Goal: Task Accomplishment & Management: Manage account settings

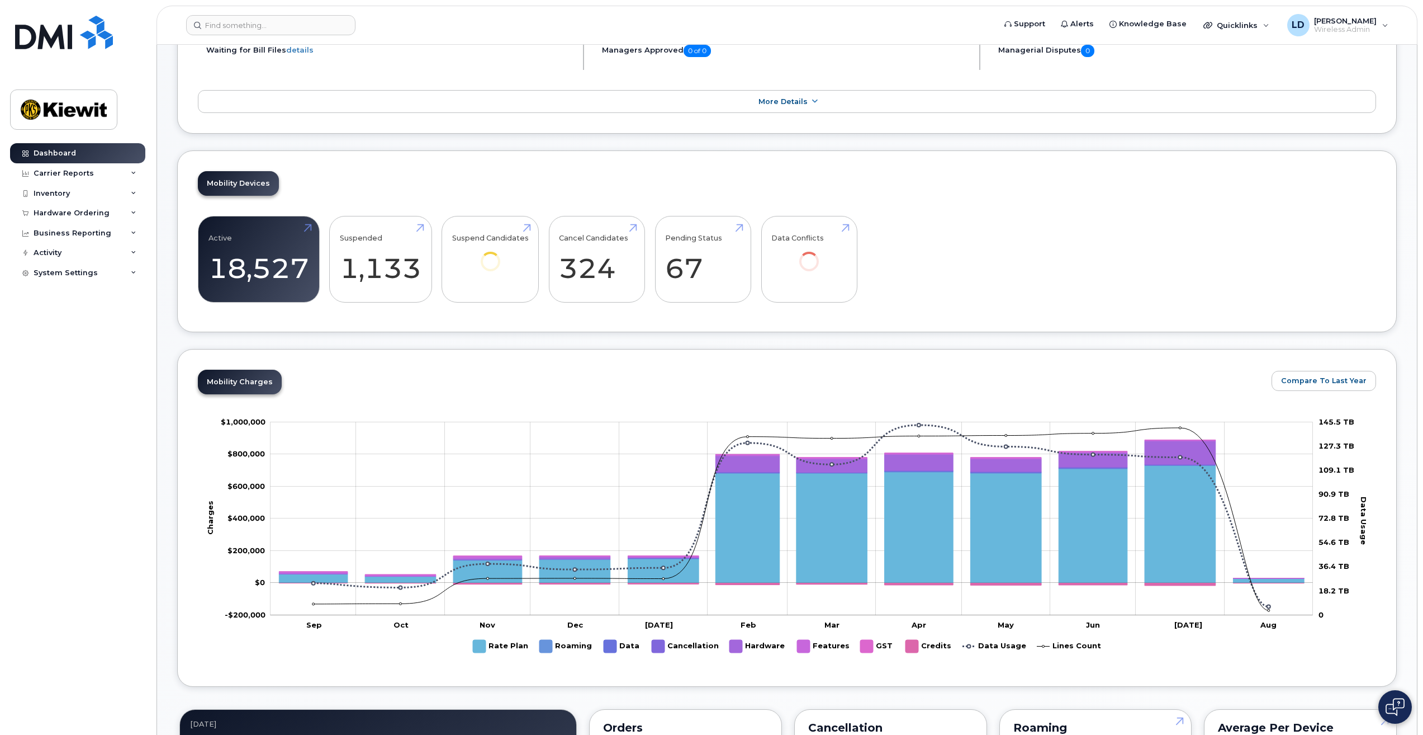
scroll to position [335, 0]
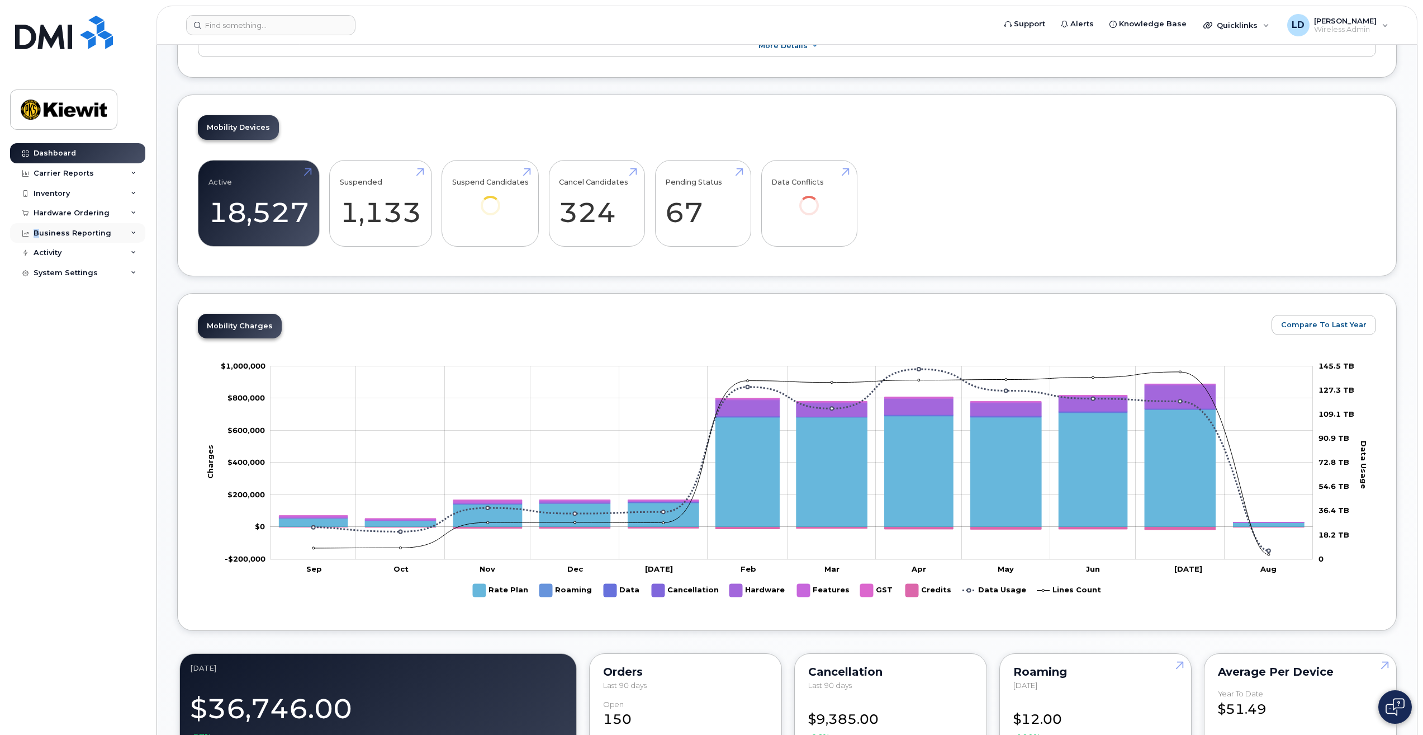
click at [36, 235] on div "Business Reporting" at bounding box center [73, 233] width 78 height 9
drag, startPoint x: 36, startPoint y: 235, endPoint x: 62, endPoint y: 254, distance: 32.1
click at [62, 254] on div "Managerial Reports" at bounding box center [77, 253] width 77 height 10
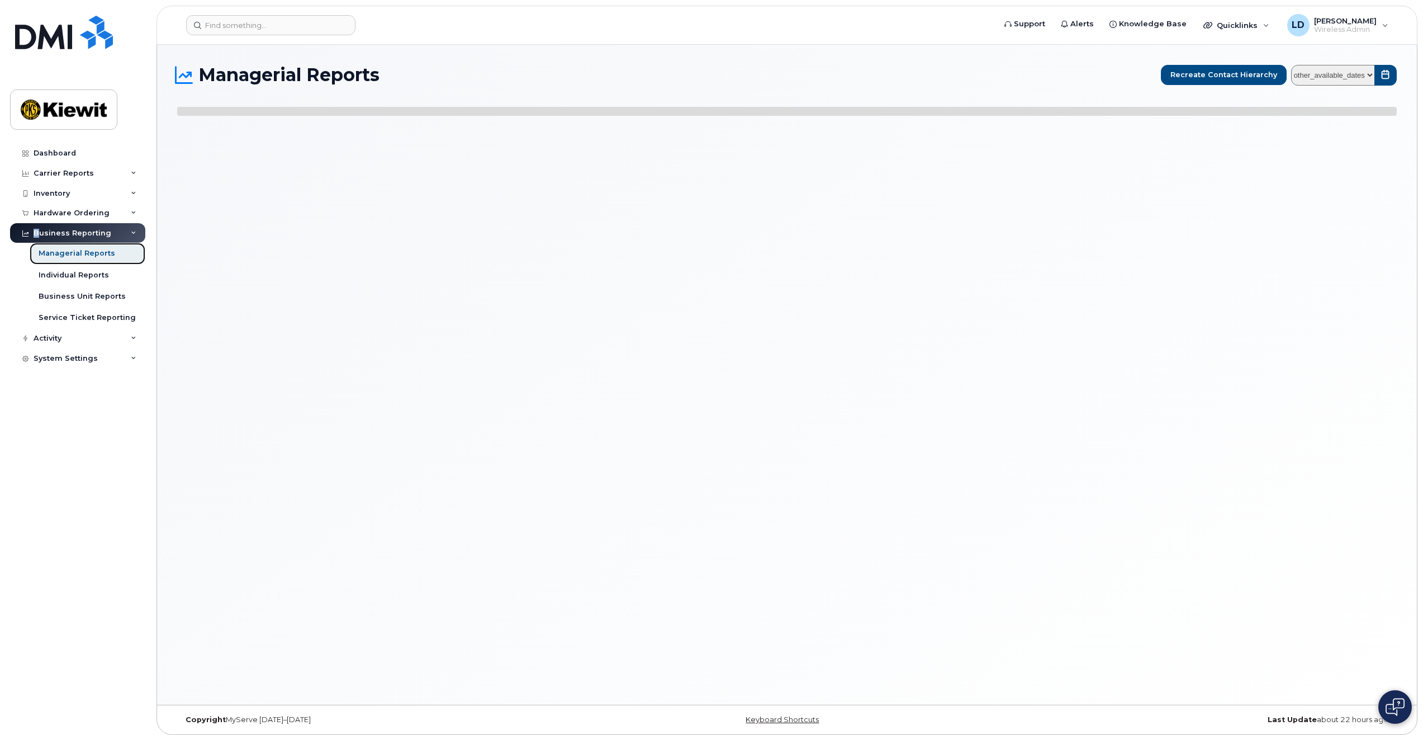
select select
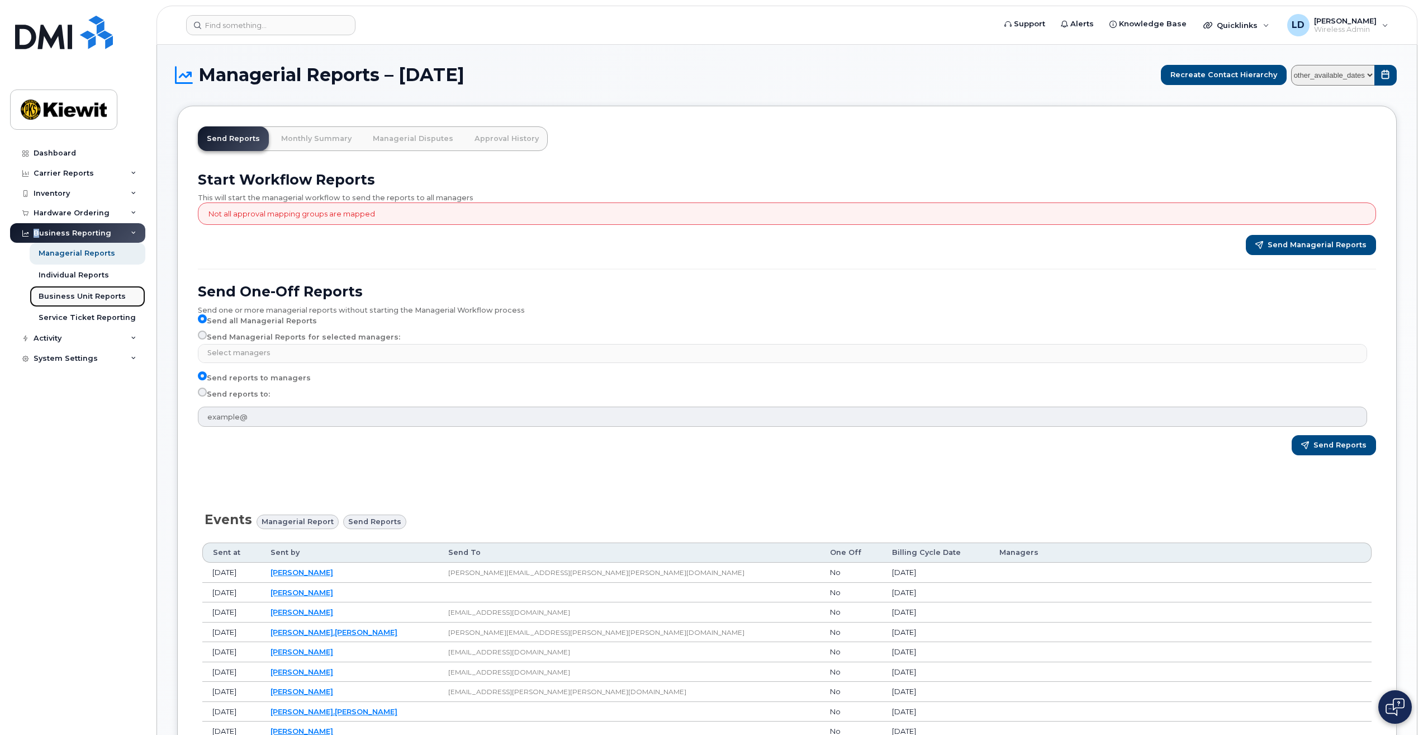
click at [50, 295] on div "Business Unit Reports" at bounding box center [82, 296] width 87 height 10
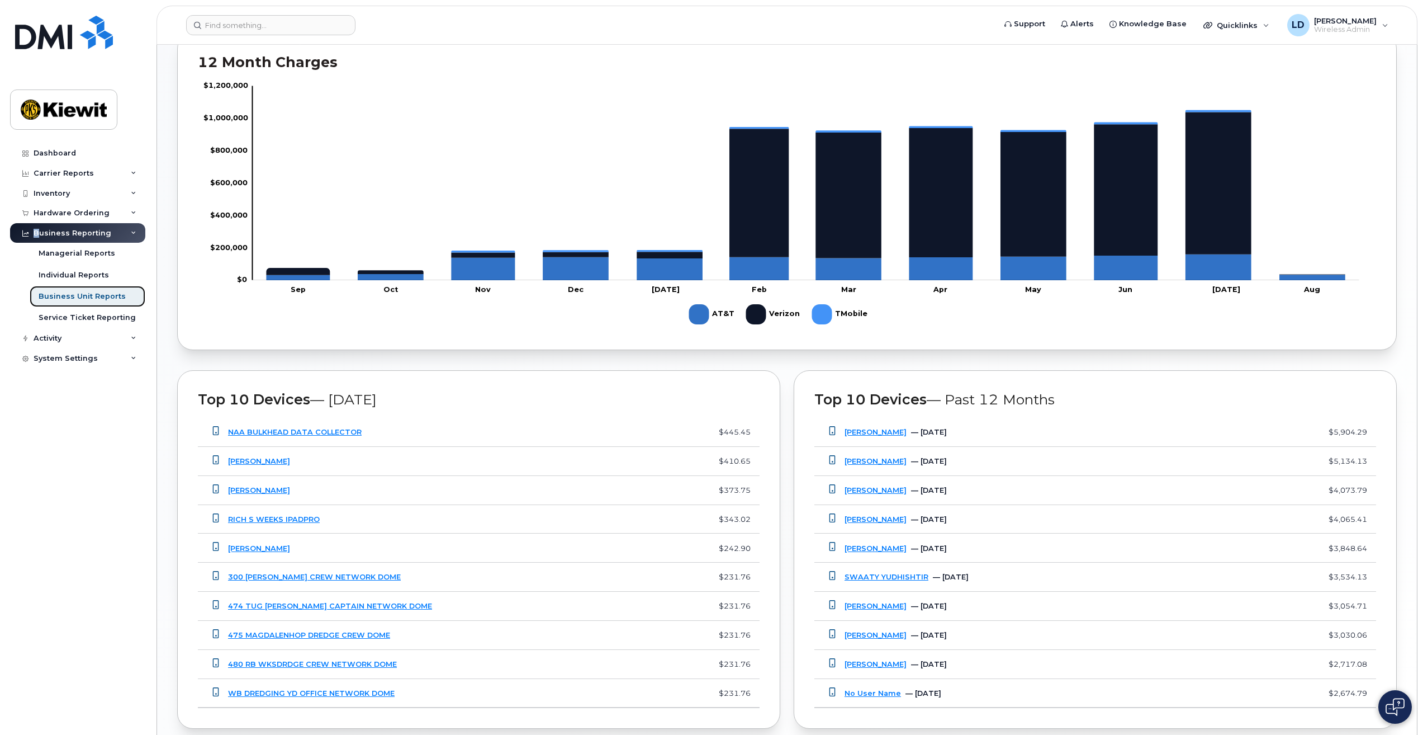
scroll to position [639, 0]
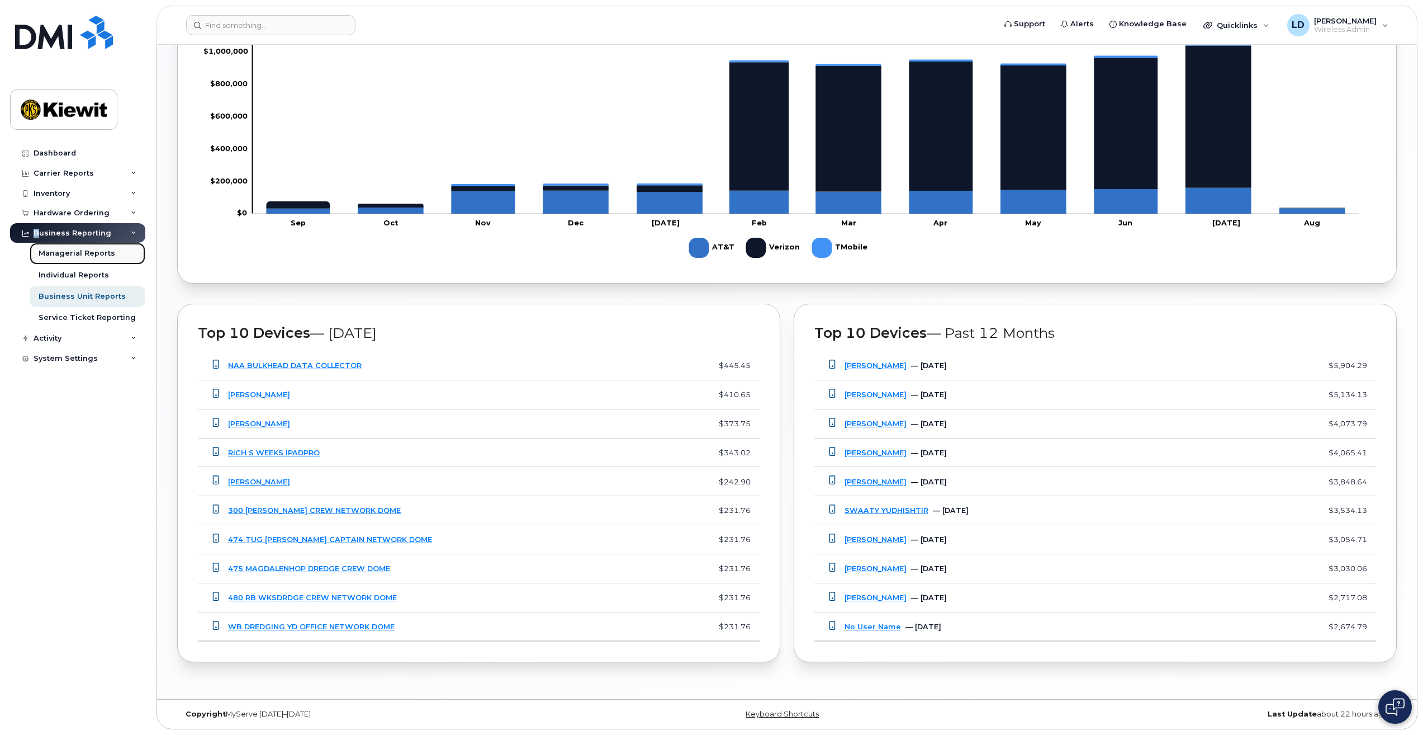
click at [50, 250] on div "Managerial Reports" at bounding box center [77, 253] width 77 height 10
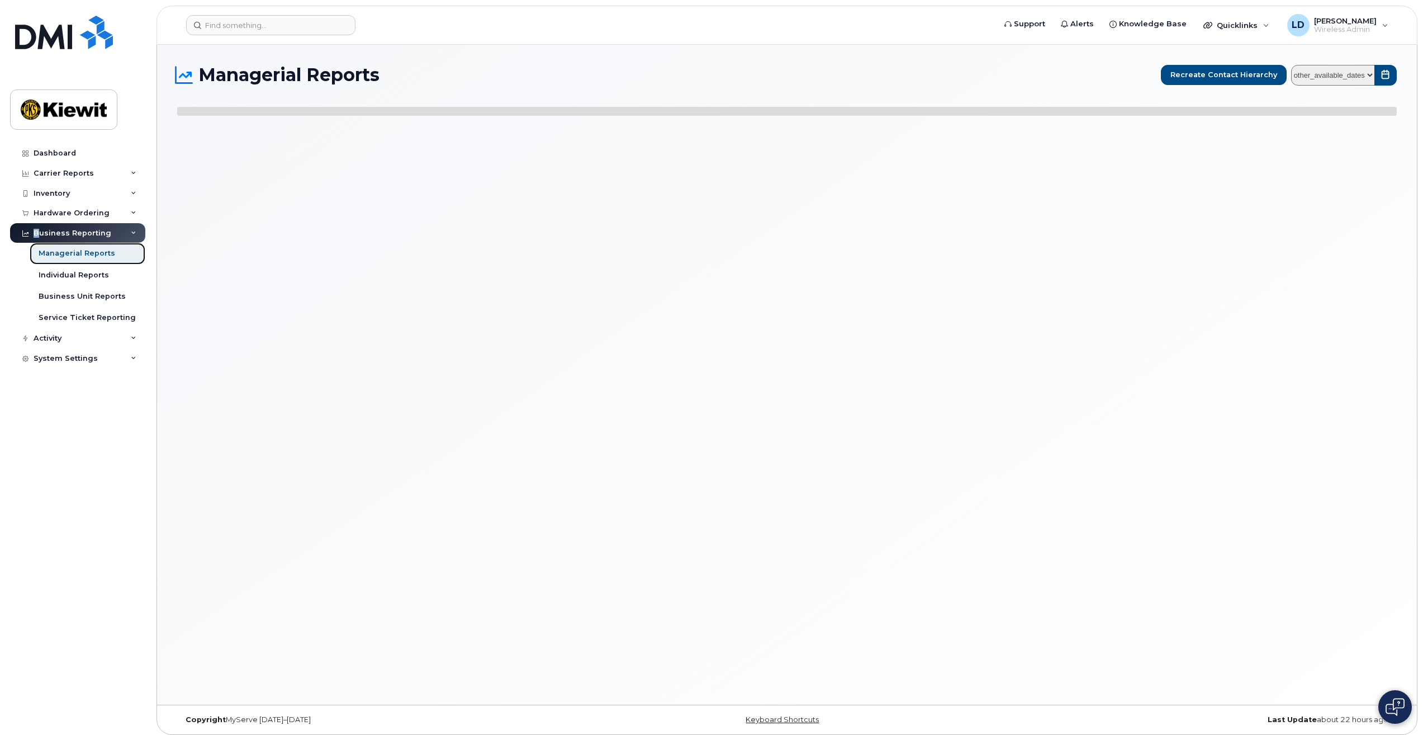
select select
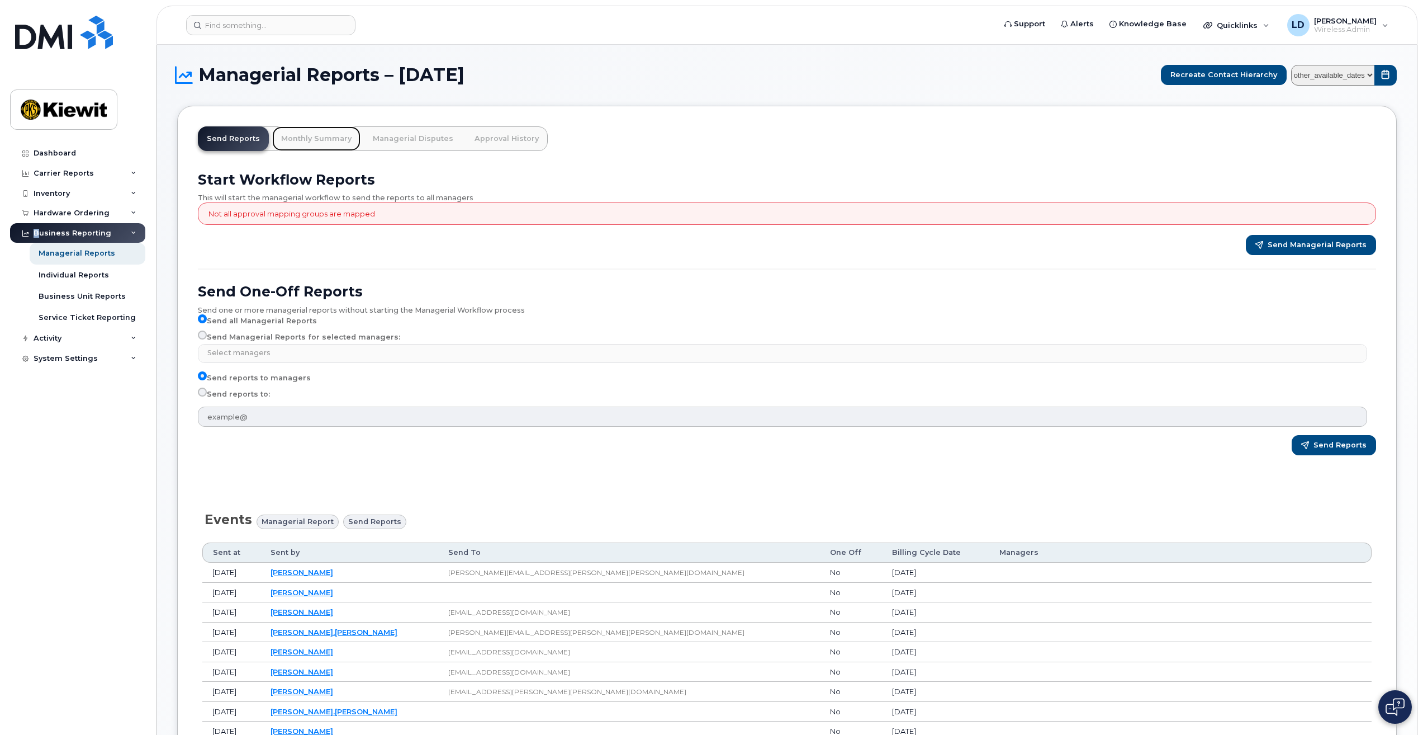
click at [305, 138] on link "Monthly Summary" at bounding box center [316, 138] width 88 height 25
click at [394, 135] on link "Managerial Disputes" at bounding box center [413, 138] width 98 height 25
click at [505, 139] on link "Approval History" at bounding box center [507, 138] width 82 height 25
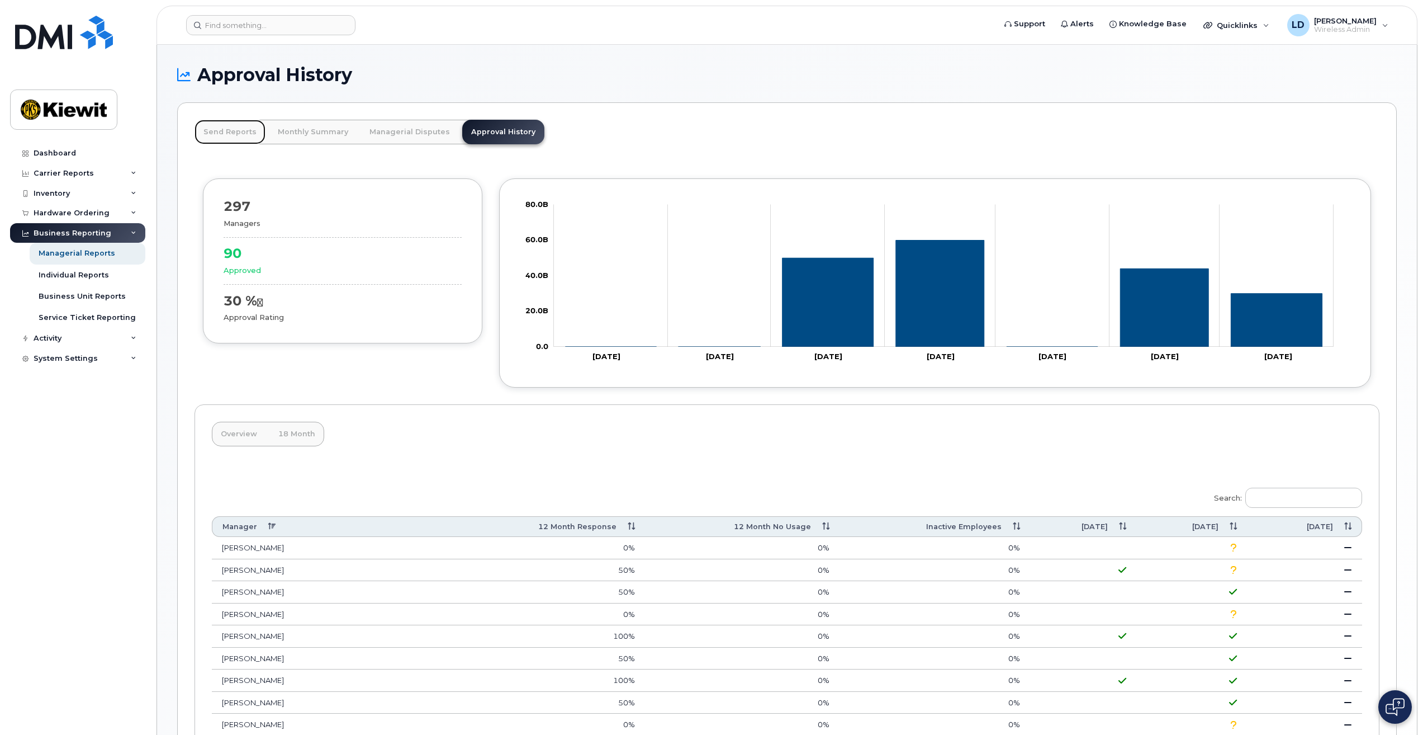
click at [211, 135] on link "Send Reports" at bounding box center [230, 132] width 71 height 25
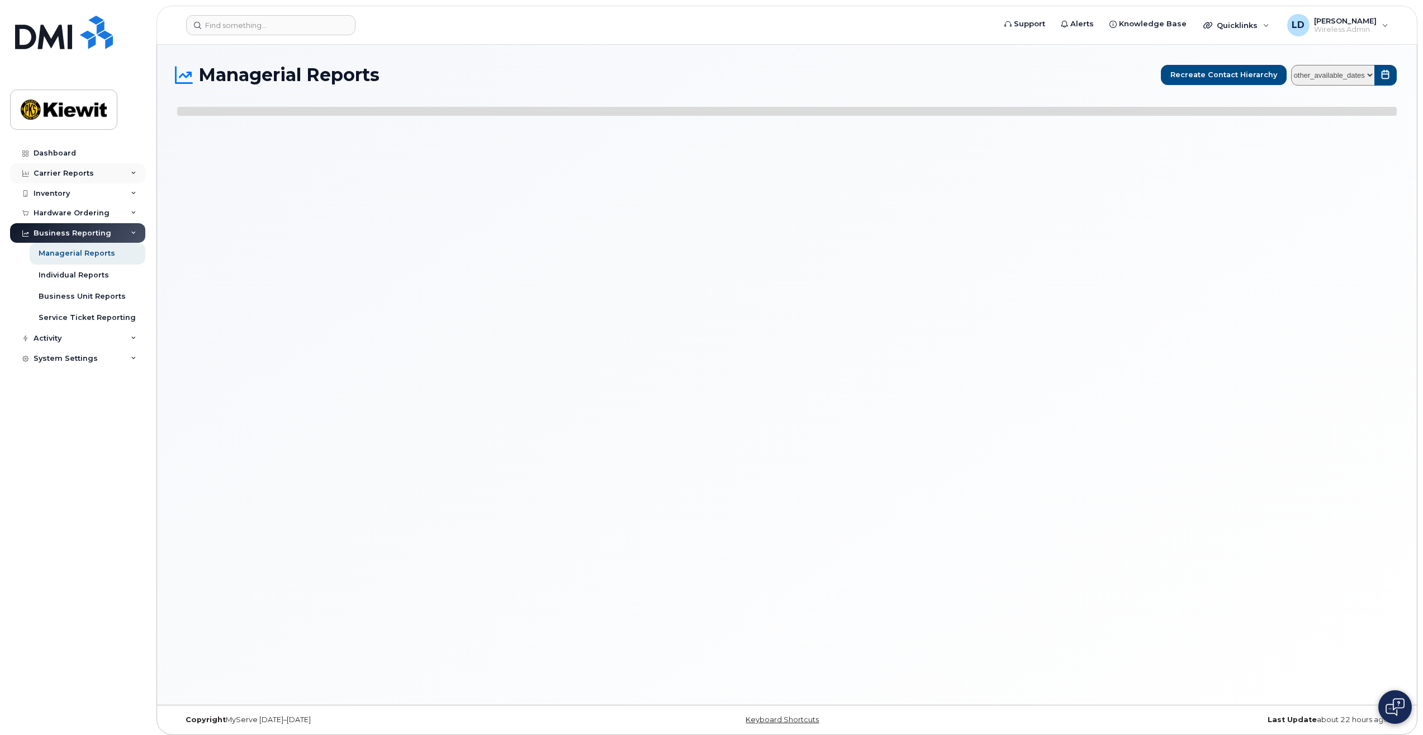
select select
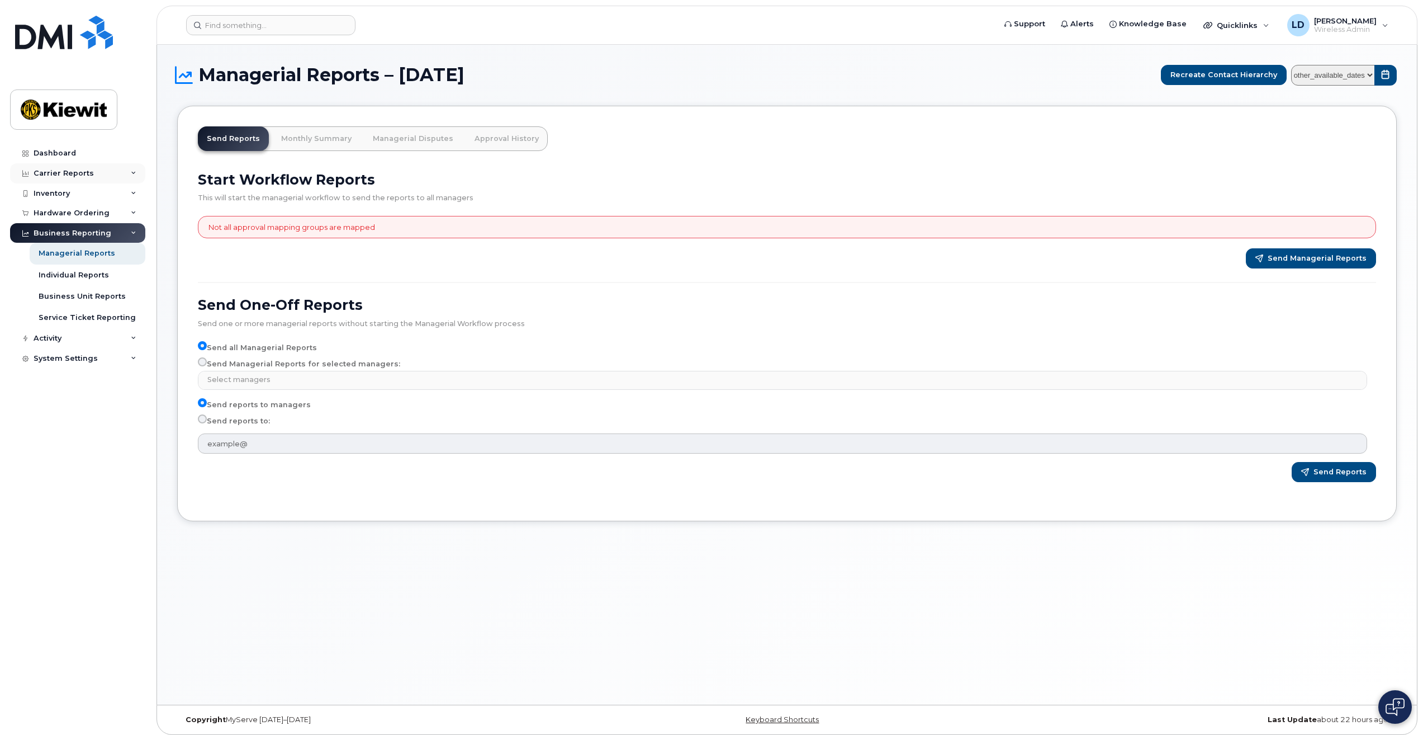
click at [133, 171] on icon at bounding box center [134, 174] width 6 height 6
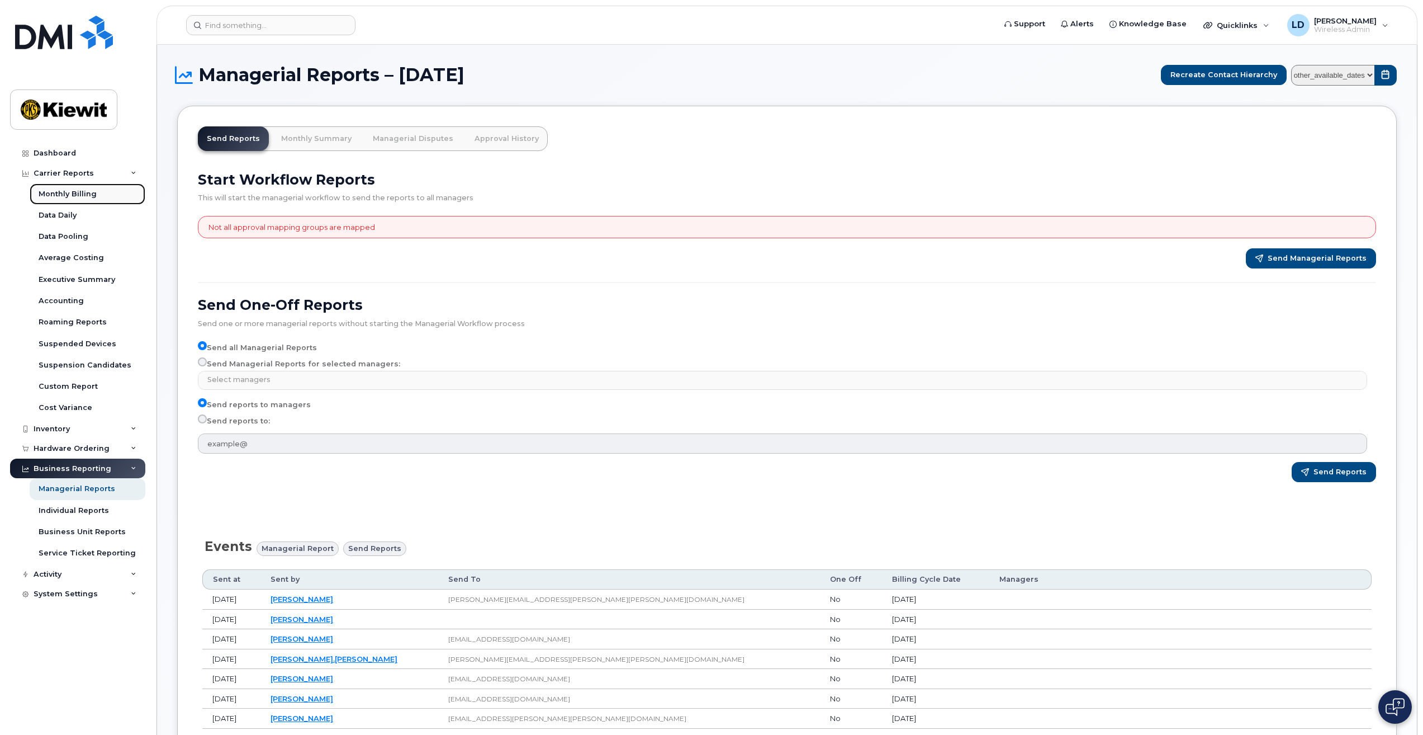
click at [65, 193] on div "Monthly Billing" at bounding box center [68, 194] width 58 height 10
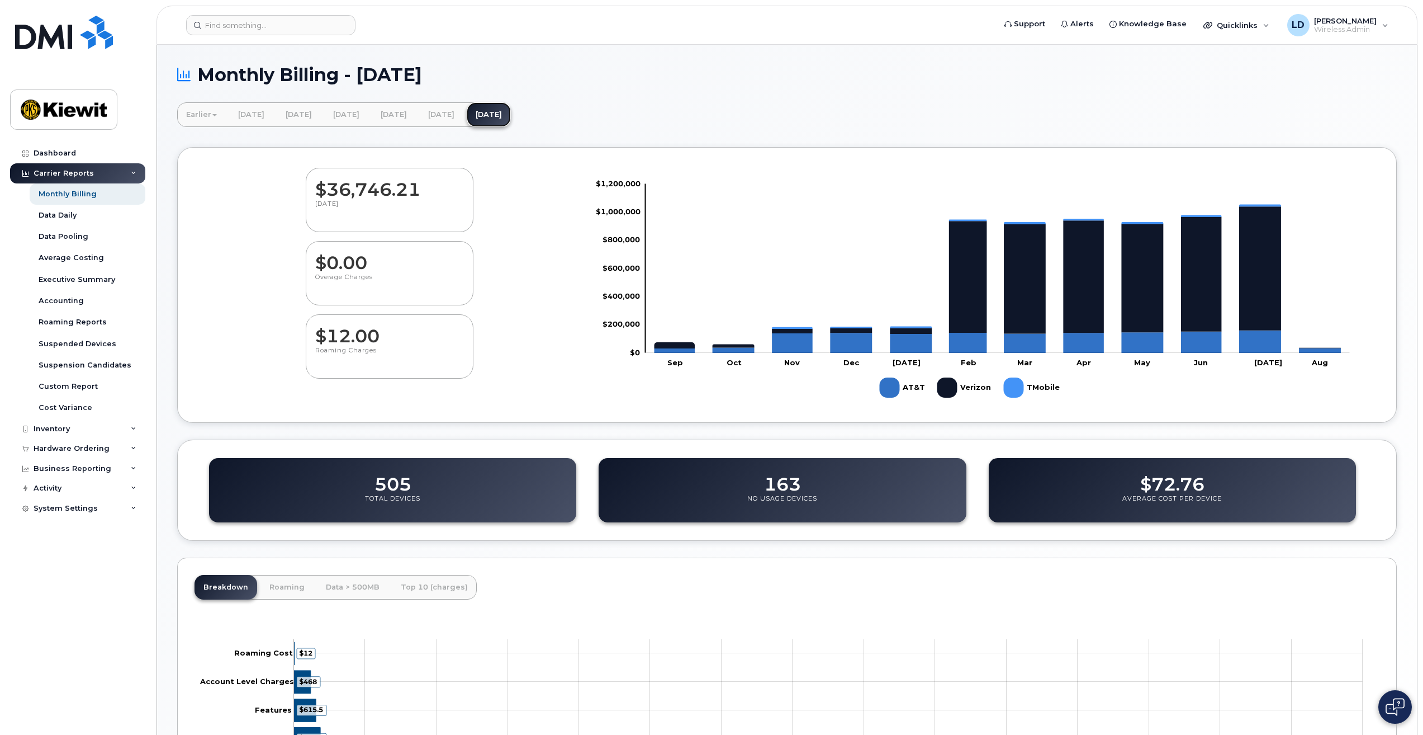
click at [511, 111] on link "[DATE]" at bounding box center [489, 114] width 44 height 25
click at [60, 302] on div "Accounting" at bounding box center [61, 301] width 45 height 10
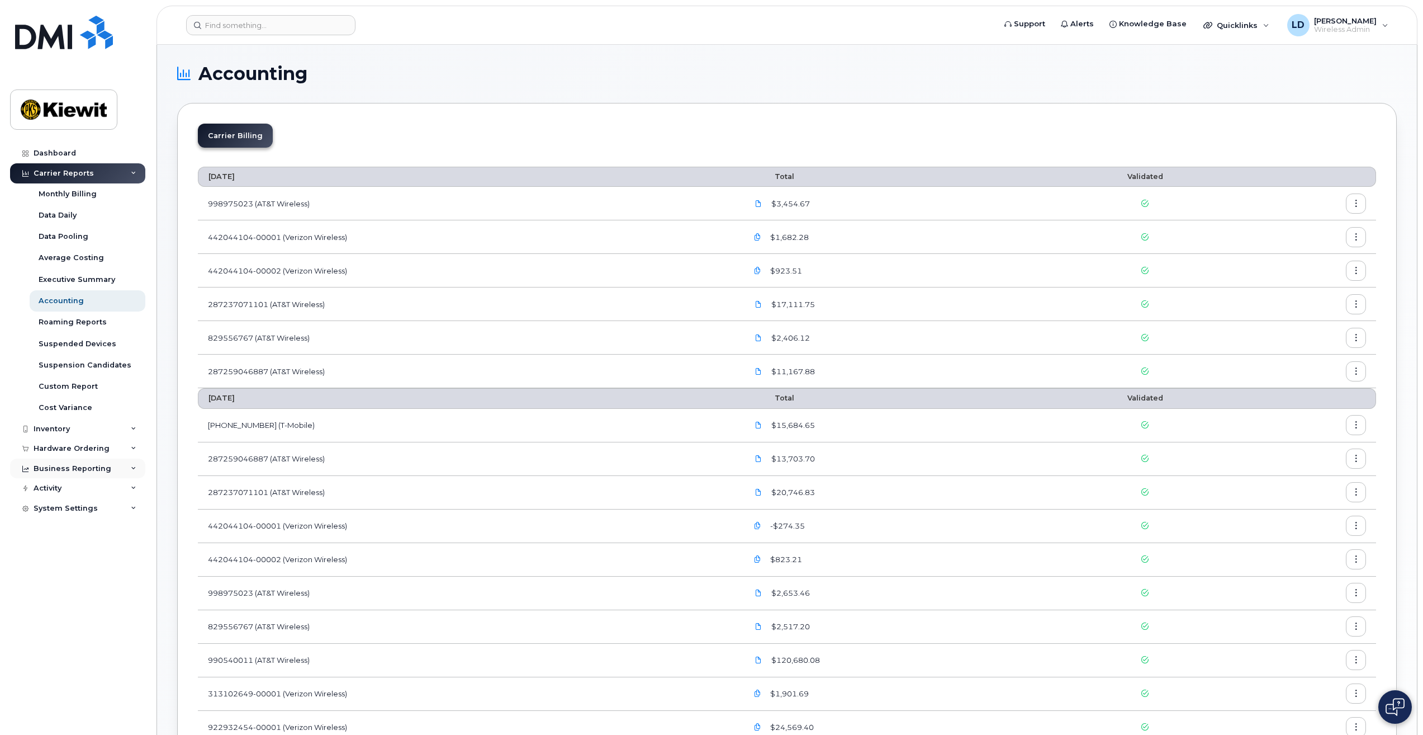
click at [27, 469] on icon at bounding box center [25, 469] width 6 height 6
click at [66, 383] on div "Custom Report" at bounding box center [68, 386] width 59 height 10
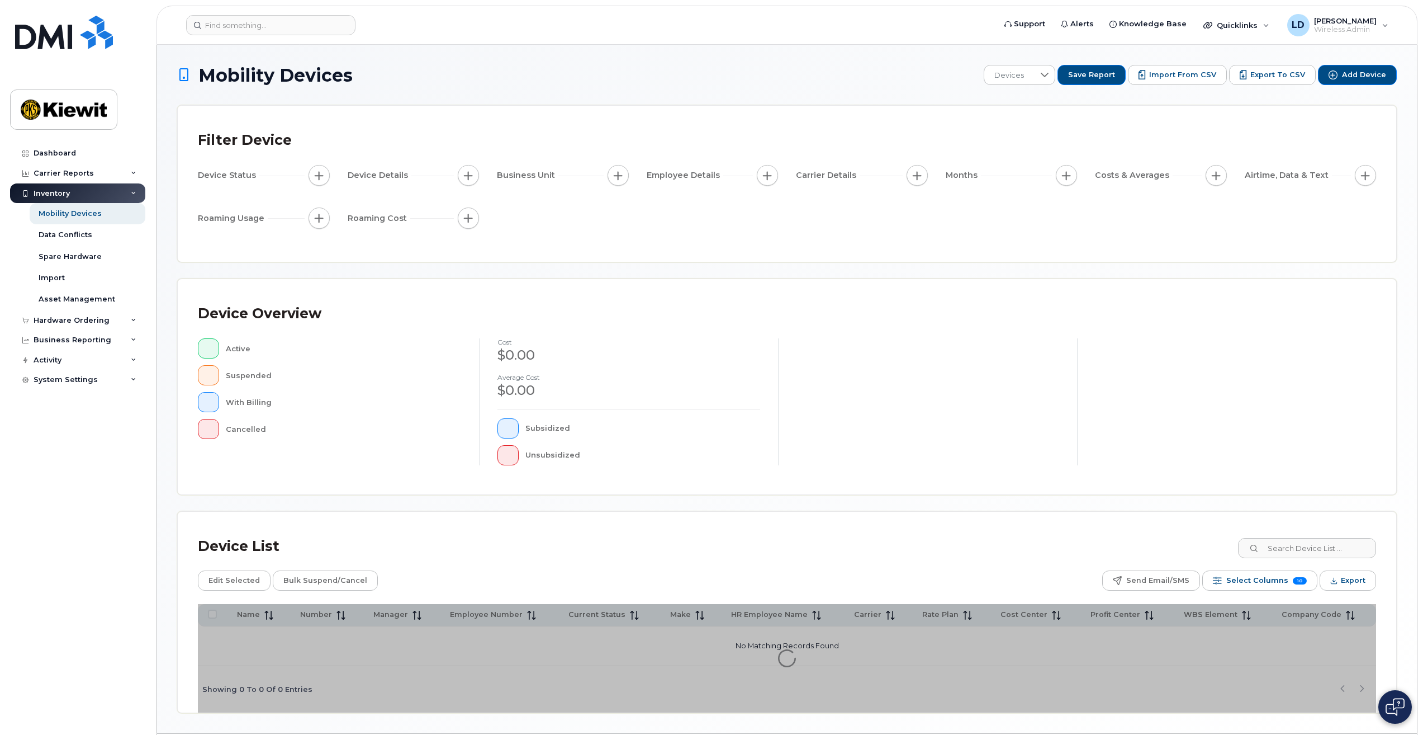
click at [1029, 256] on div "Filter Device Device Status Device Details Business Unit Employee Details Carri…" at bounding box center [787, 184] width 1219 height 156
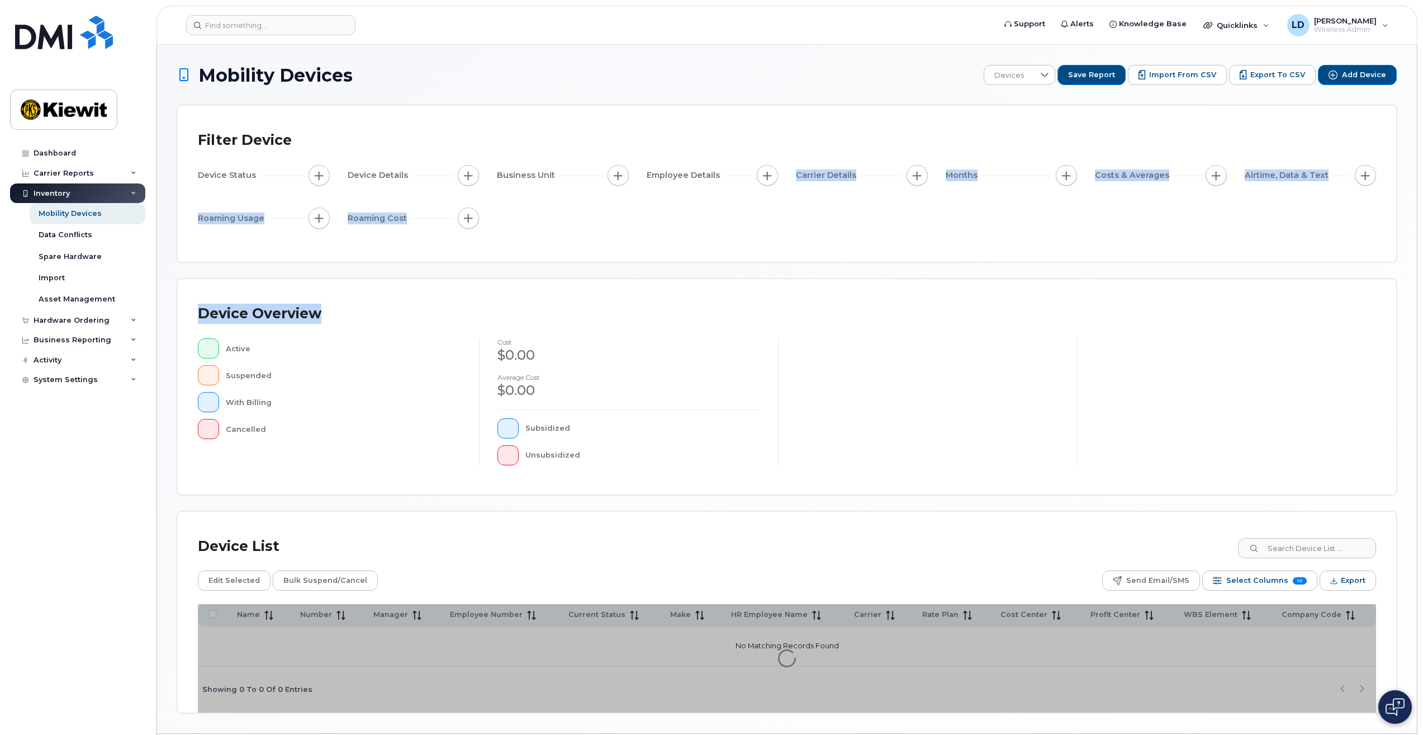
click at [685, 263] on div "Mobility Devices Devices Save Report Import from CSV Export to CSV Add Device F…" at bounding box center [787, 389] width 1220 height 648
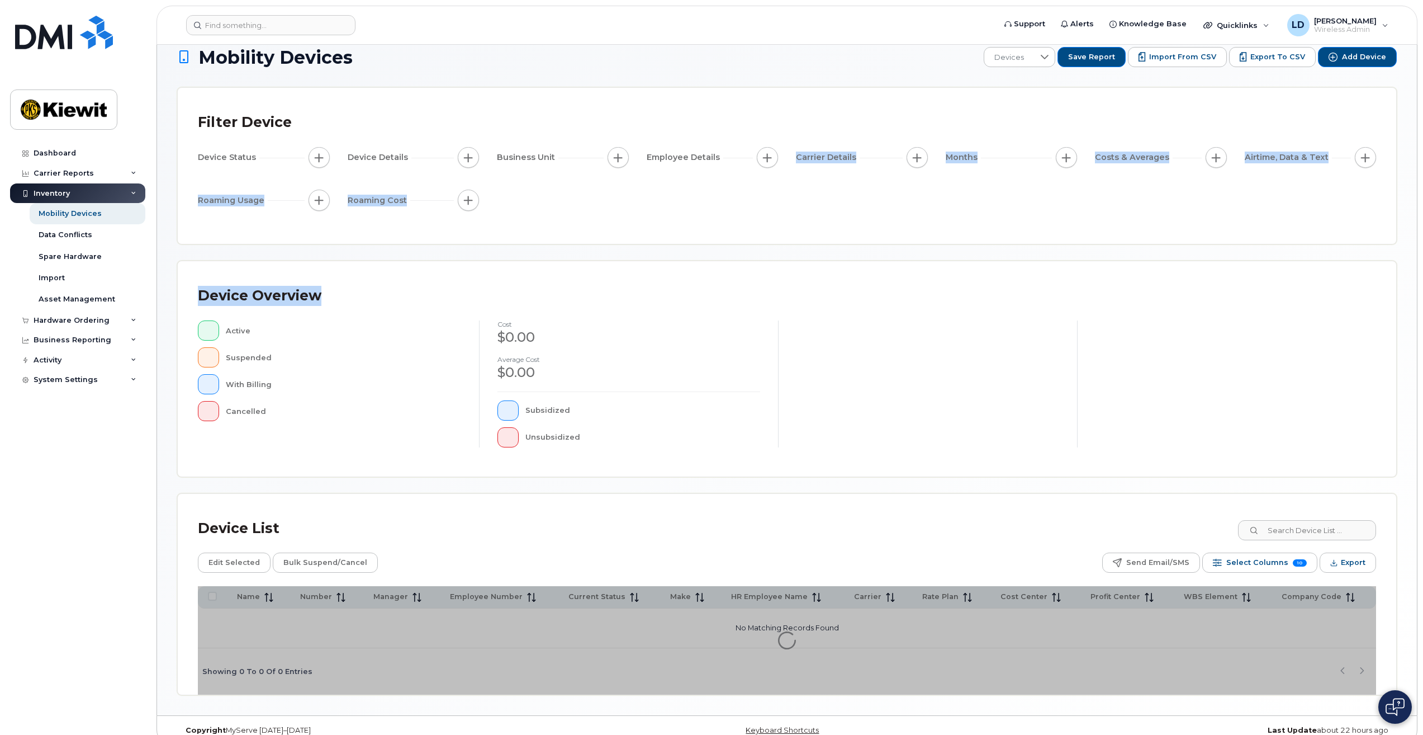
scroll to position [34, 0]
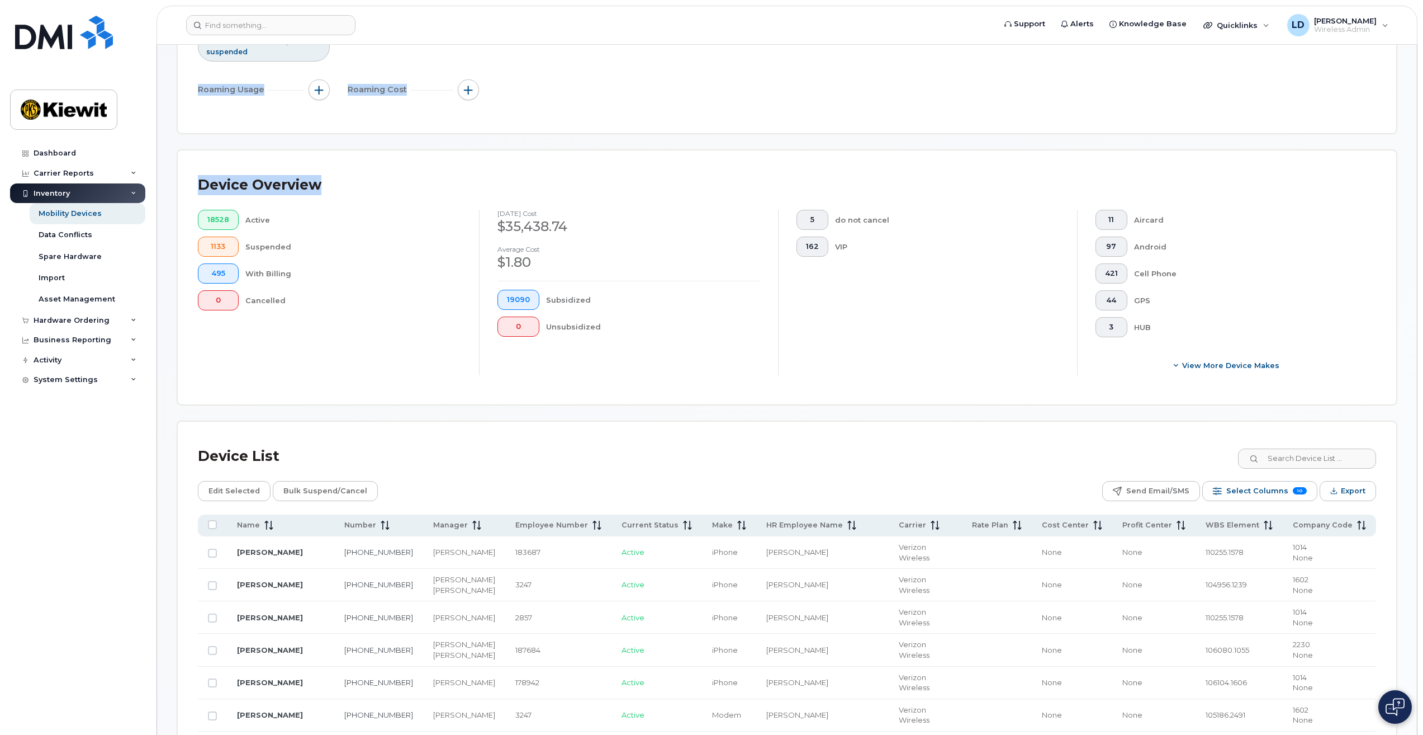
scroll to position [314, 0]
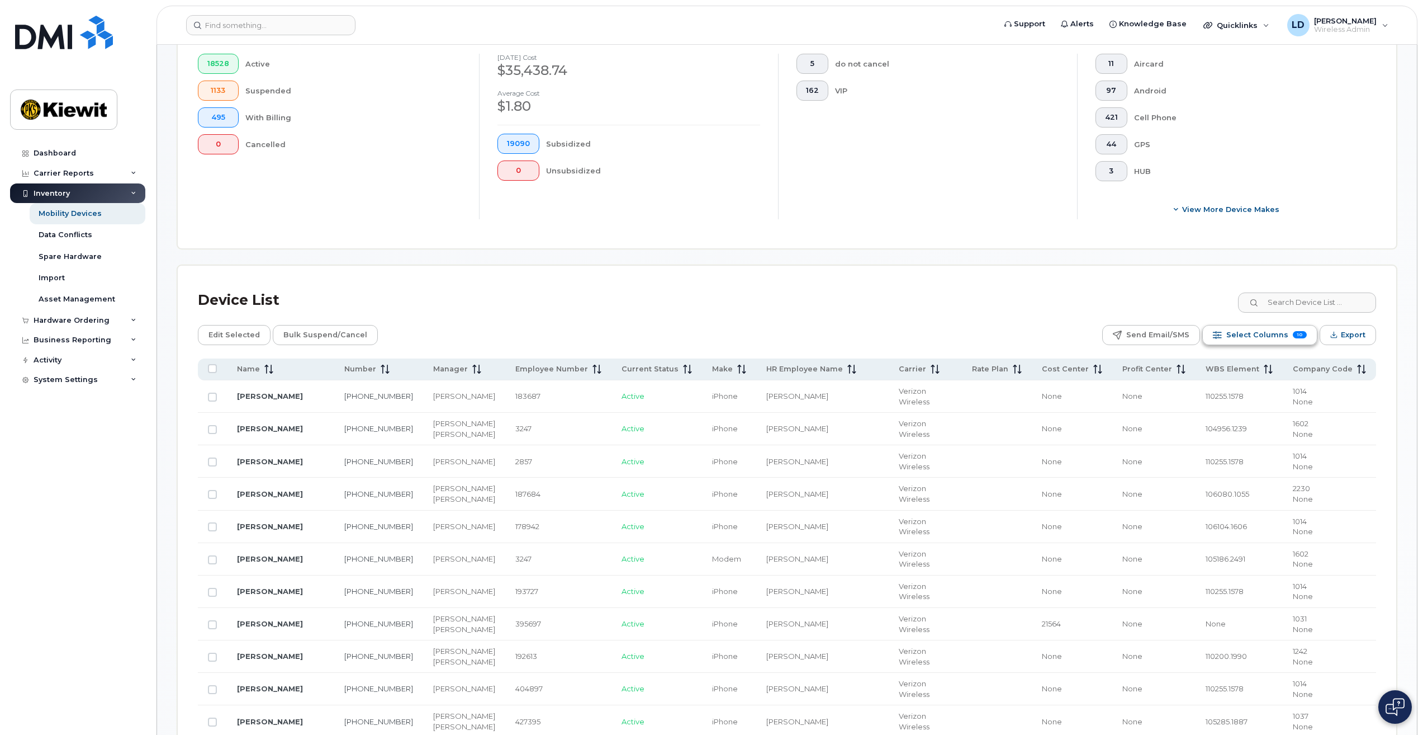
click at [1263, 336] on span "Select Columns" at bounding box center [1258, 335] width 62 height 17
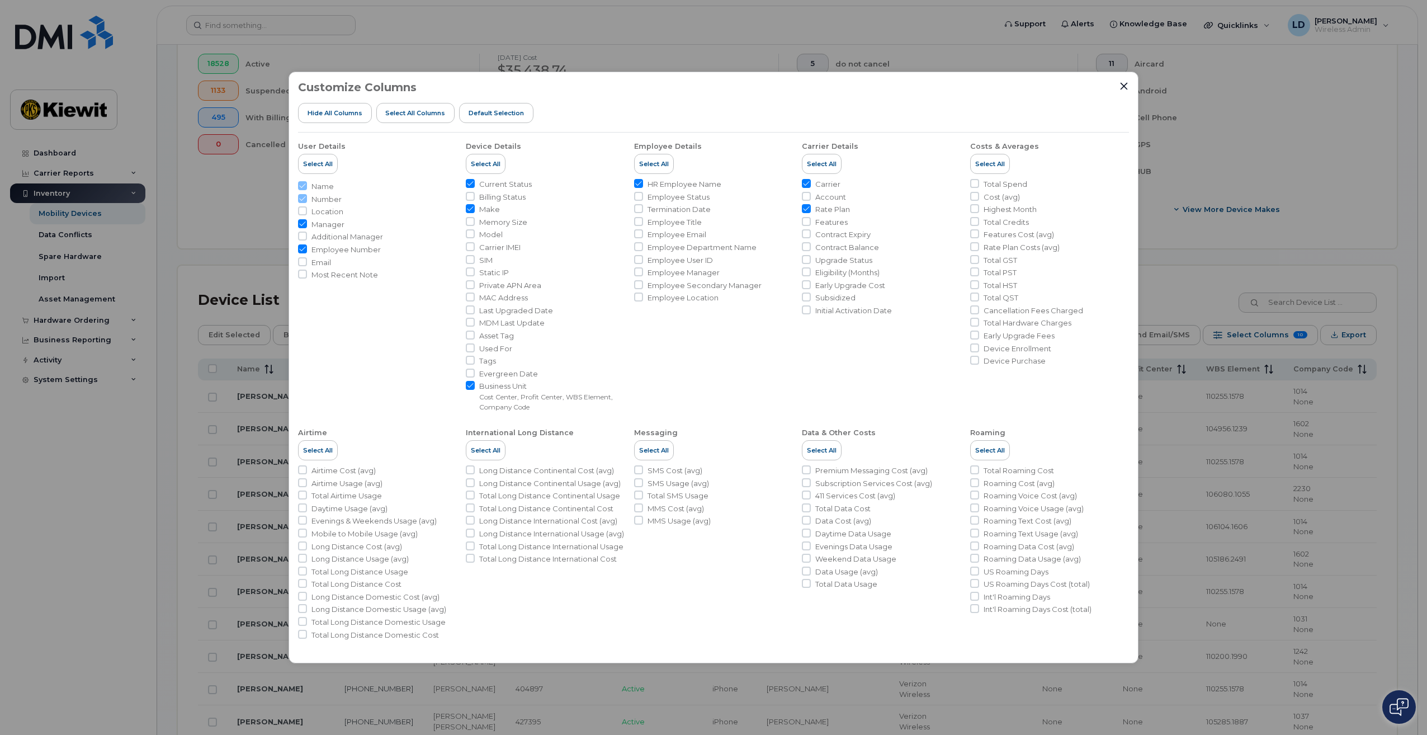
click at [1024, 702] on div "Customize Columns Hide All Columns Select all Columns Default Selection User De…" at bounding box center [713, 367] width 1427 height 735
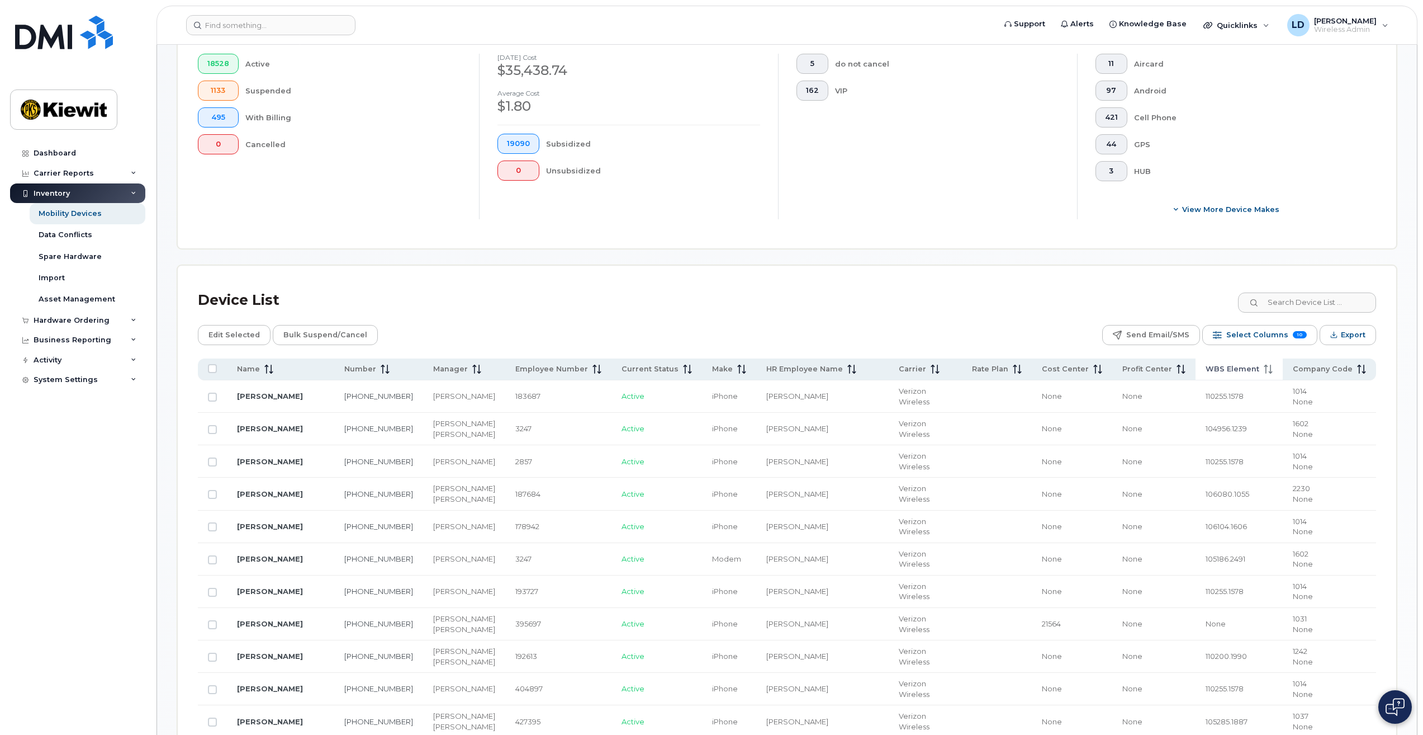
click at [1271, 368] on icon at bounding box center [1268, 369] width 9 height 9
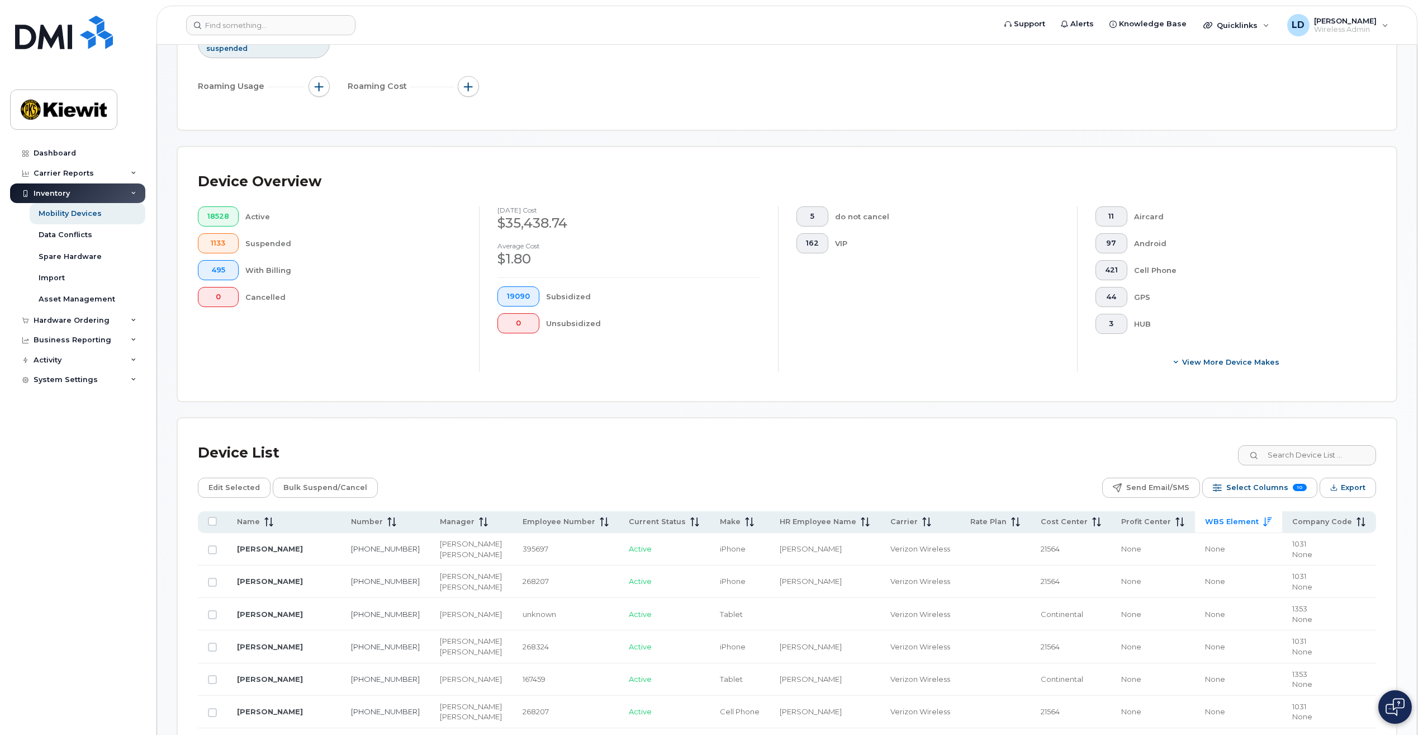
scroll to position [0, 0]
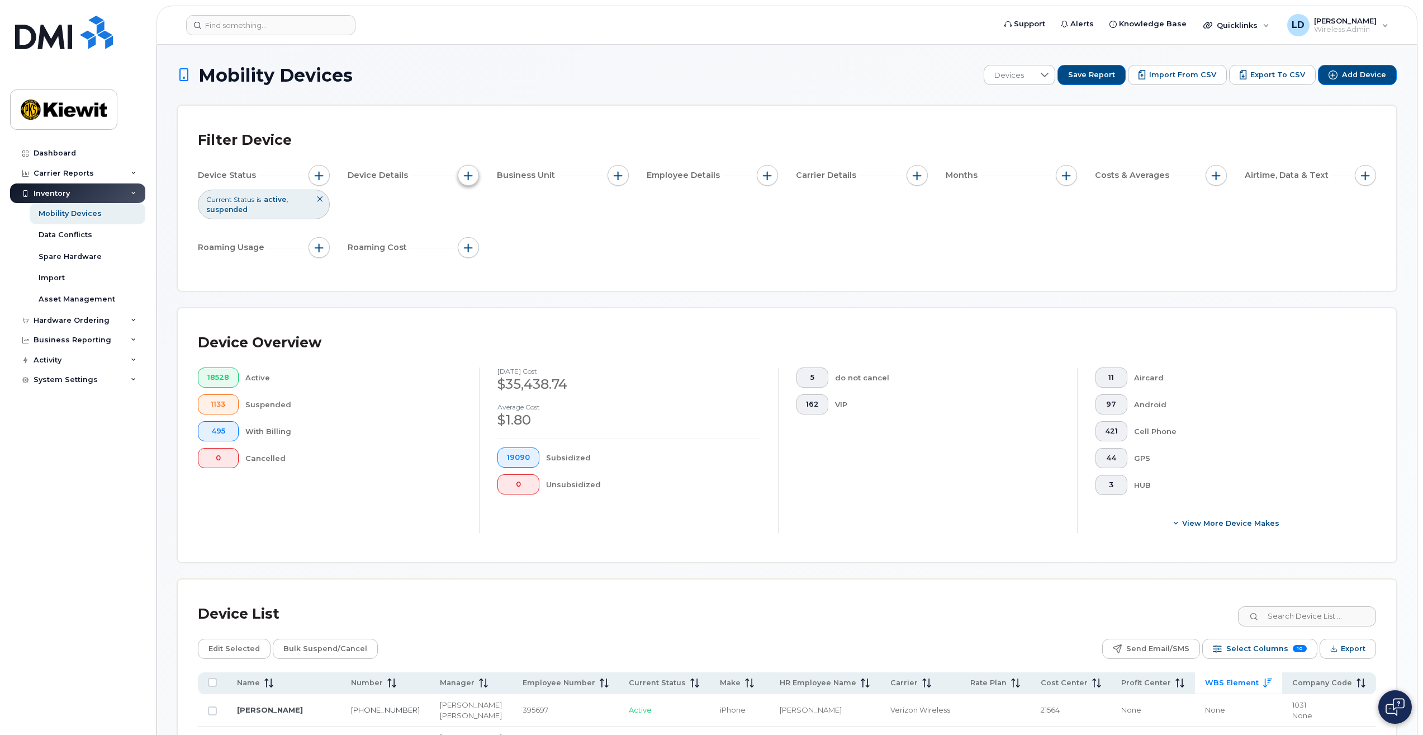
click at [469, 174] on span "button" at bounding box center [468, 175] width 9 height 9
click at [760, 246] on div "Device Status Current Status is active suspended Device Details Business Unit E…" at bounding box center [787, 213] width 1179 height 97
click at [318, 176] on span "button" at bounding box center [319, 175] width 9 height 9
click at [1068, 174] on span "button" at bounding box center [1066, 175] width 9 height 9
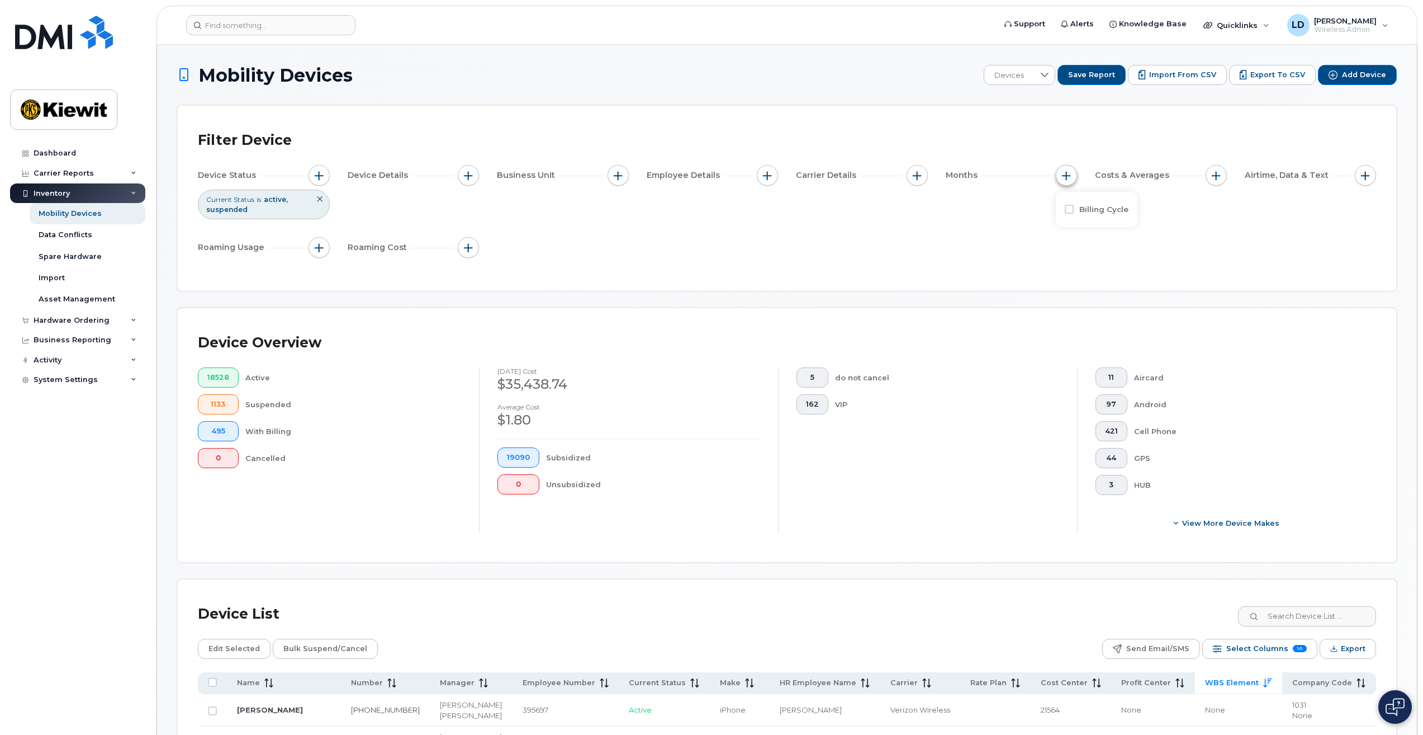
click at [1068, 174] on span "button" at bounding box center [1066, 175] width 9 height 9
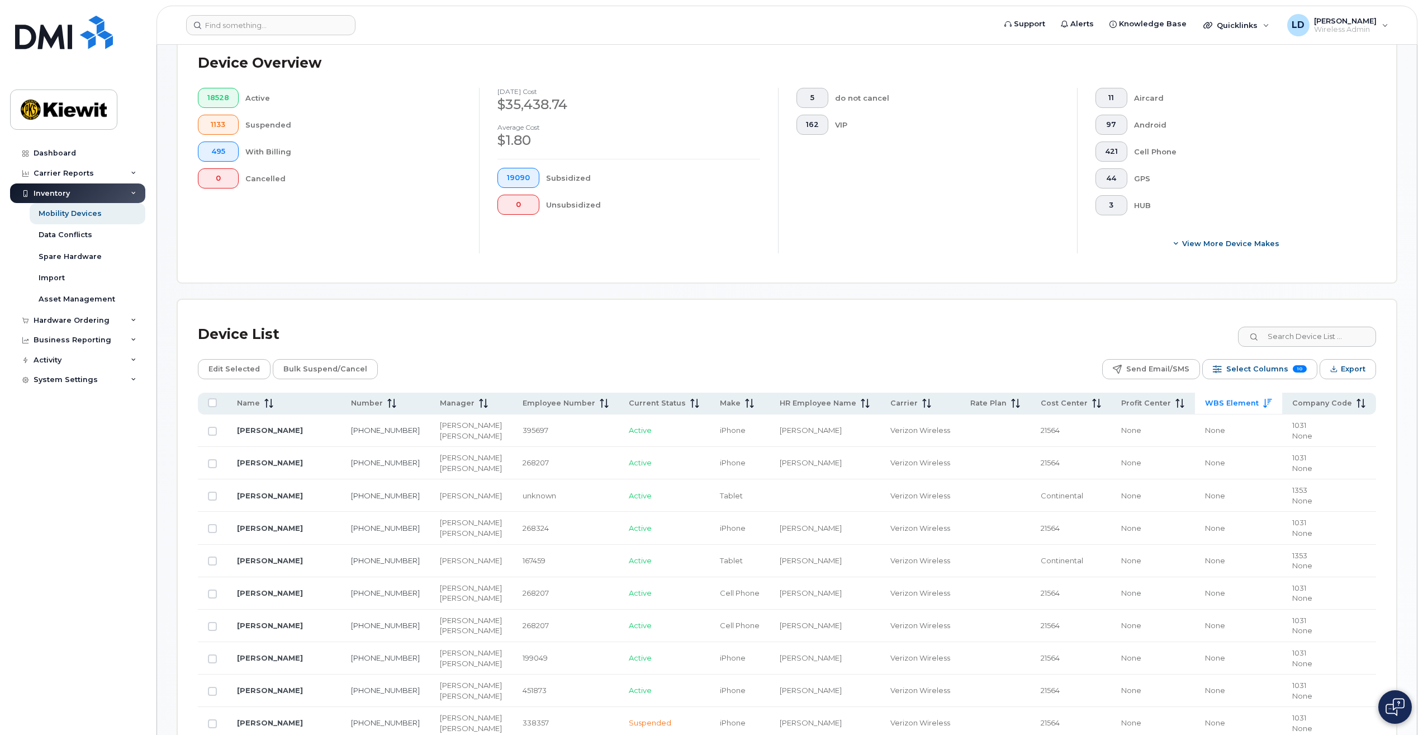
scroll to position [335, 0]
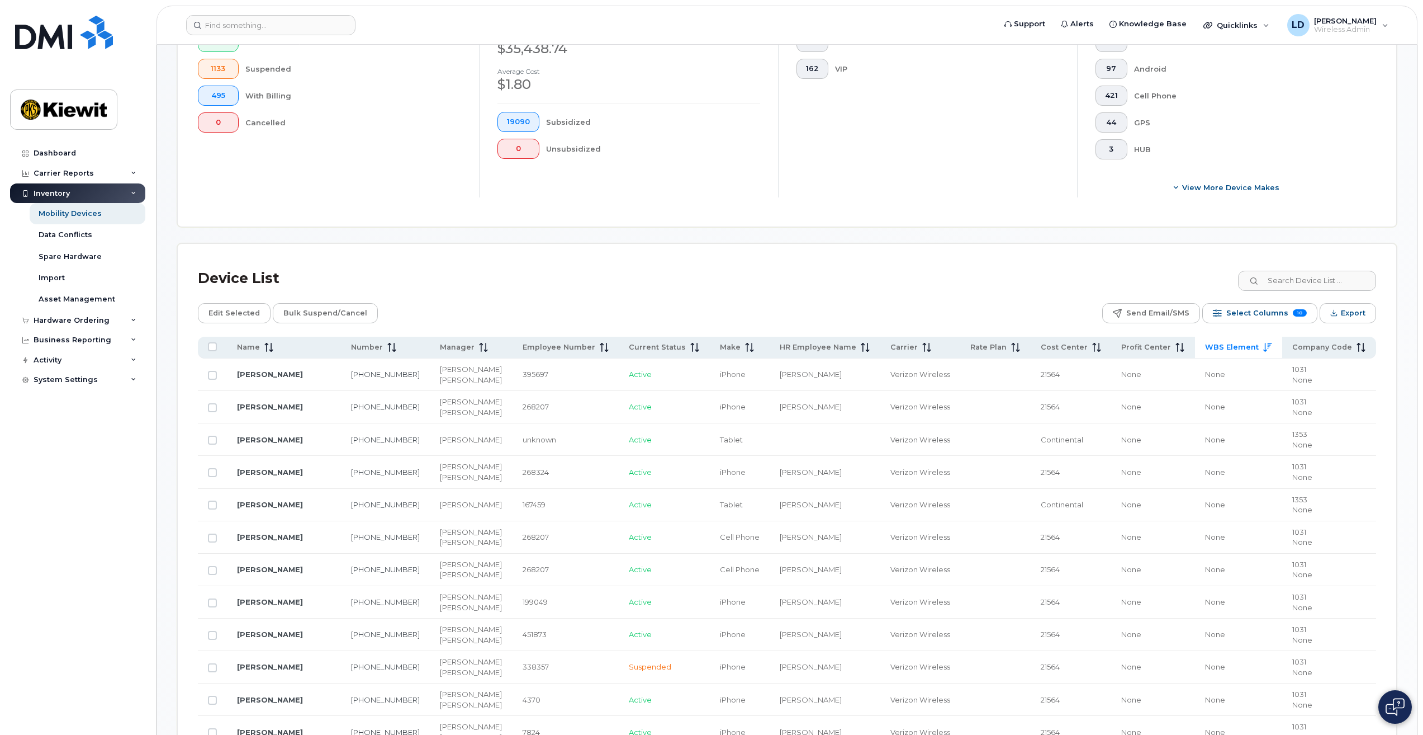
click at [1350, 507] on td "1353 None" at bounding box center [1330, 505] width 94 height 32
click at [1264, 347] on icon at bounding box center [1268, 347] width 9 height 9
drag, startPoint x: 1265, startPoint y: 343, endPoint x: 1214, endPoint y: 345, distance: 50.9
click at [1214, 345] on span "WBS Element" at bounding box center [1233, 347] width 54 height 10
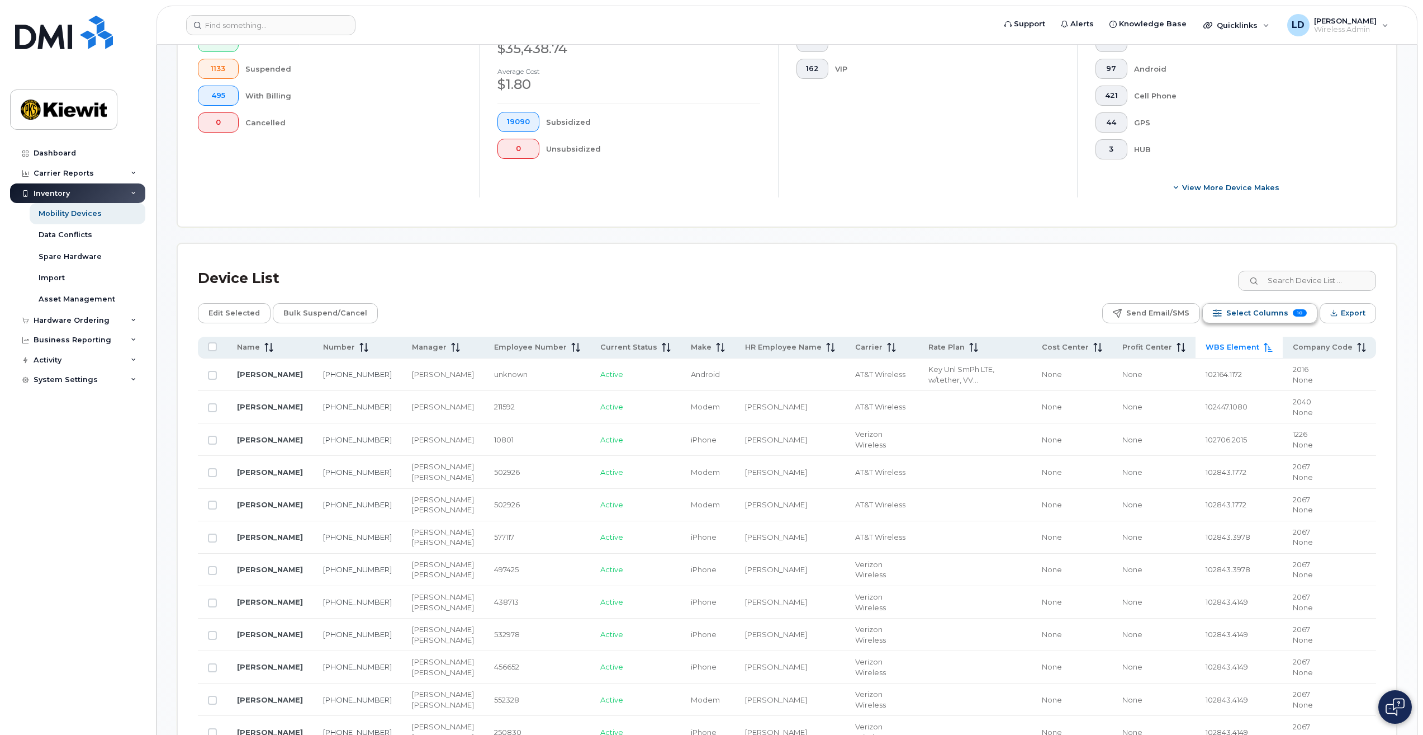
click at [1252, 309] on span "Select Columns" at bounding box center [1258, 313] width 62 height 17
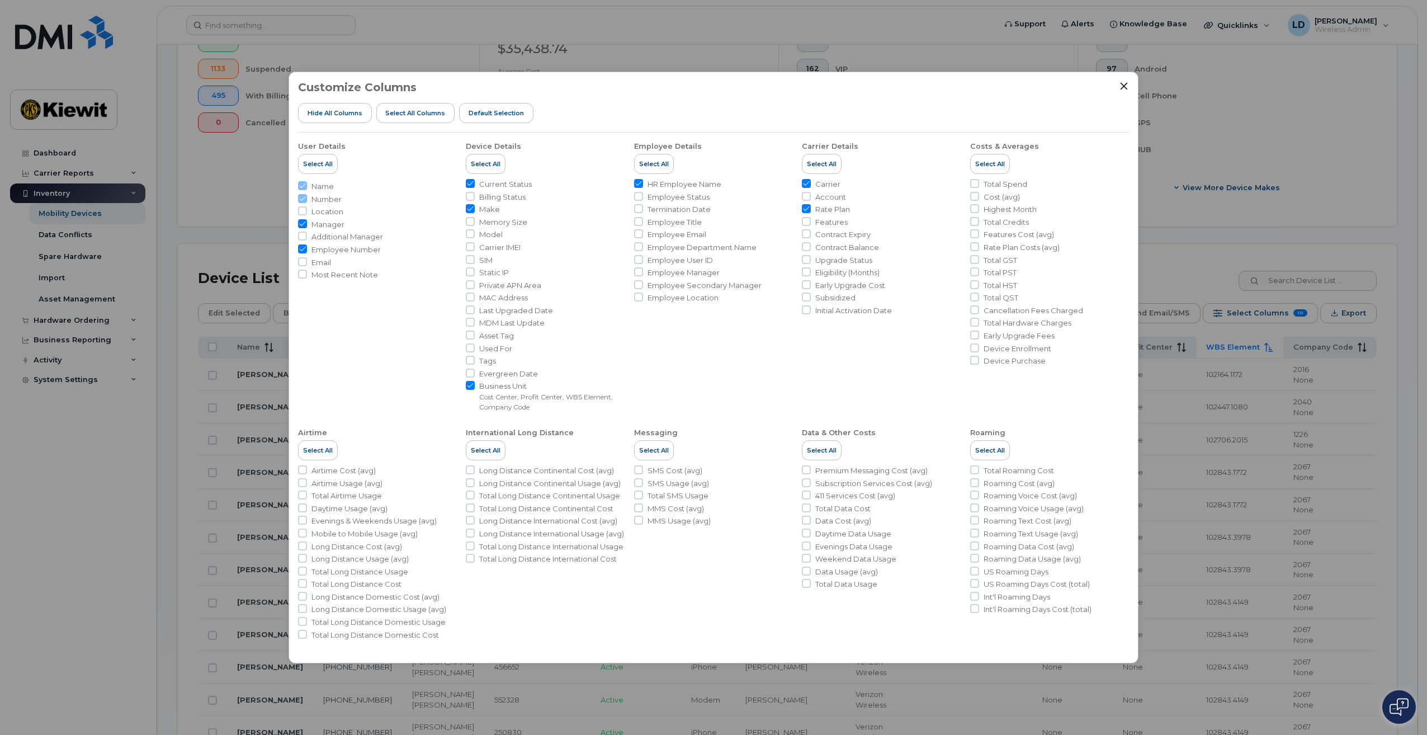
click at [1207, 212] on div "Customize Columns Hide All Columns Select all Columns Default Selection User De…" at bounding box center [713, 367] width 1427 height 735
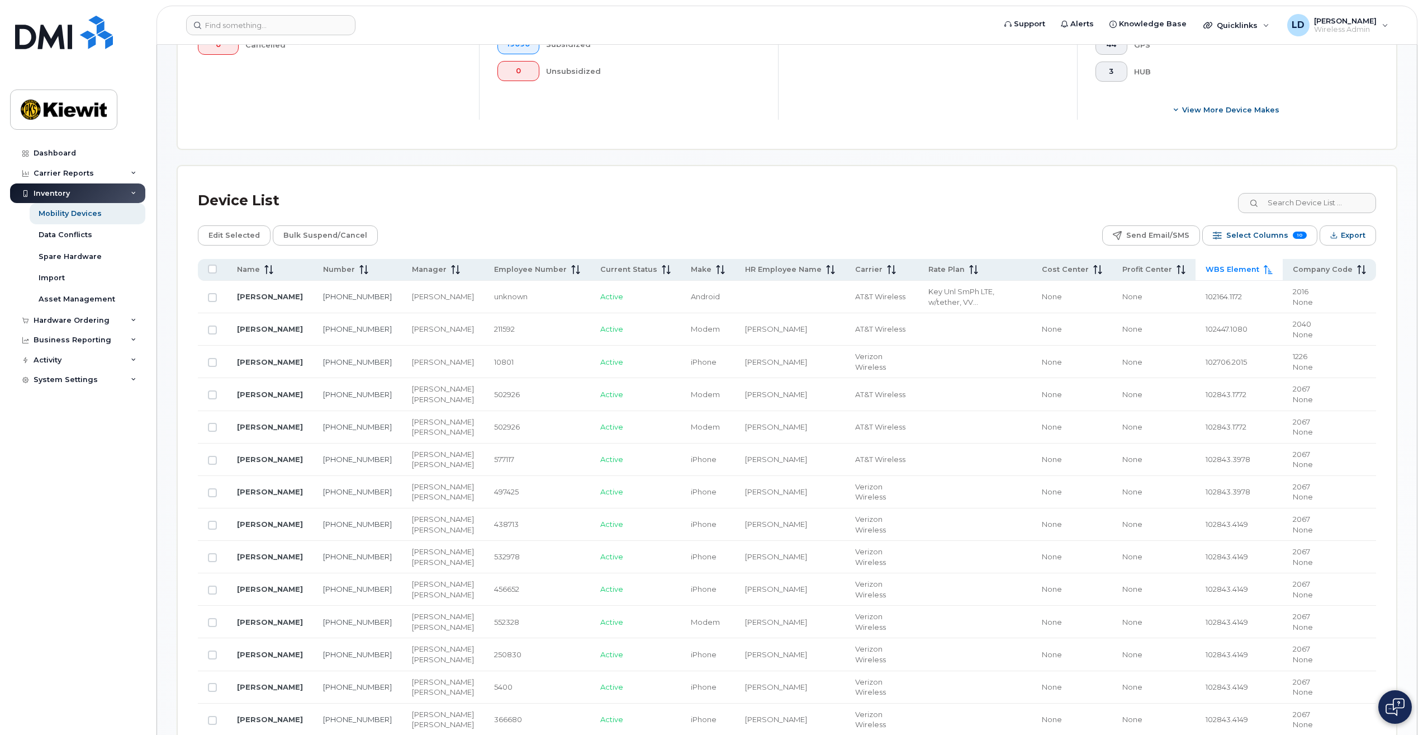
scroll to position [391, 0]
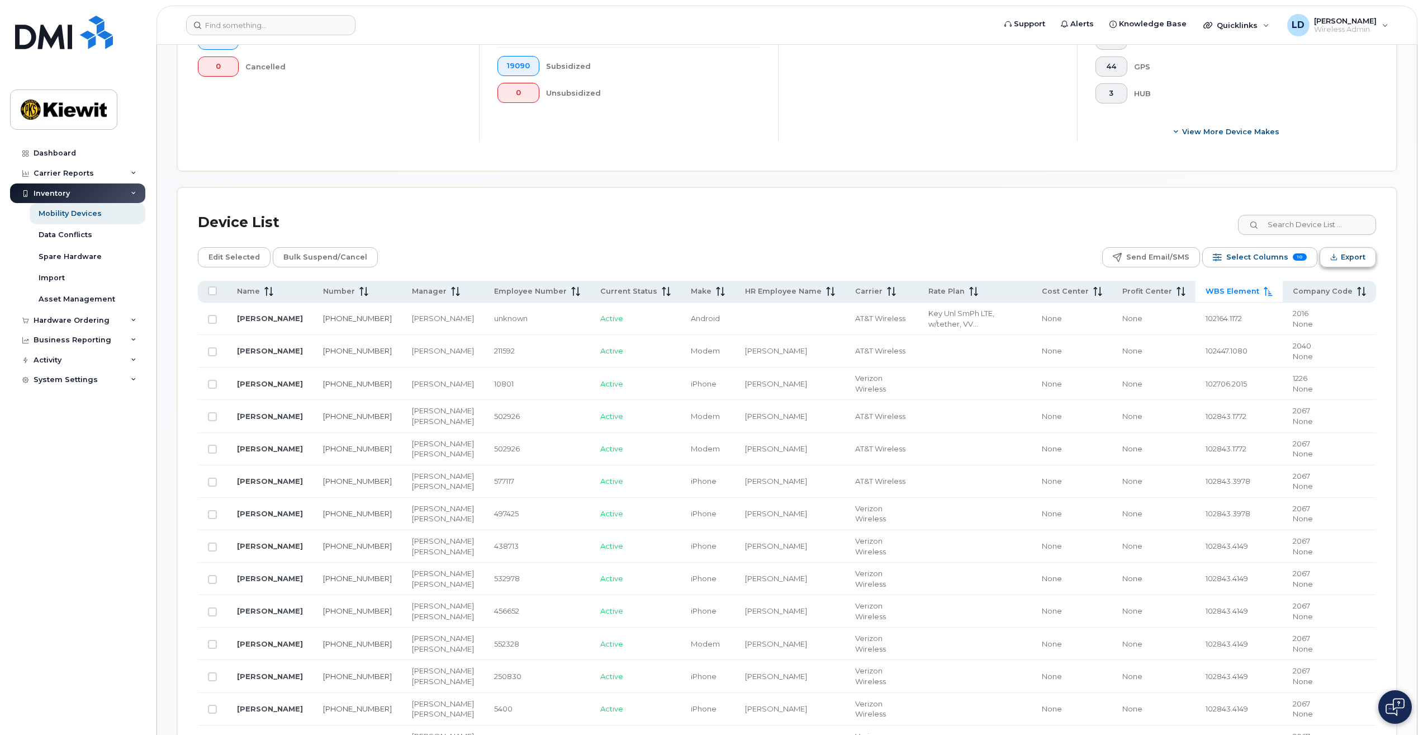
click at [1365, 256] on span "Export" at bounding box center [1353, 257] width 25 height 17
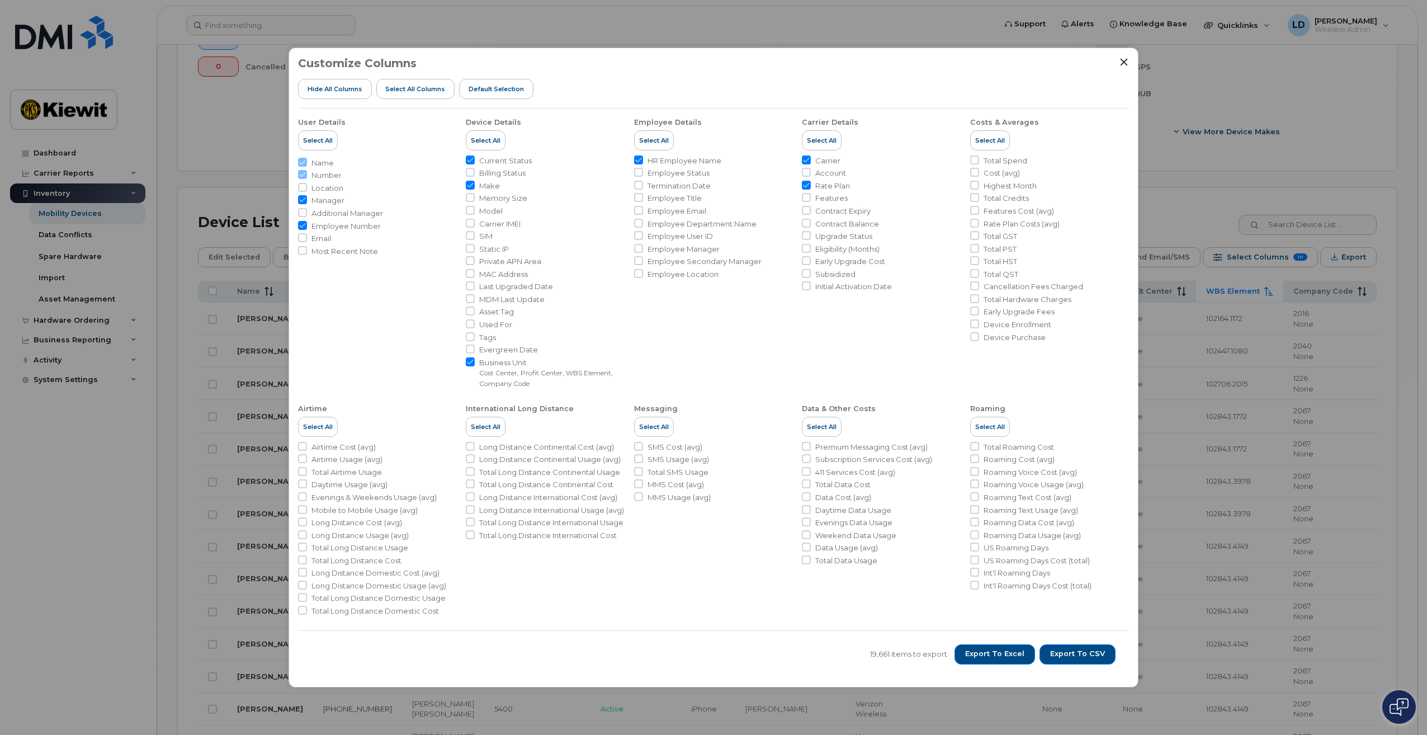
click at [1377, 491] on div "Customize Columns Hide All Columns Select all Columns Default Selection User De…" at bounding box center [713, 367] width 1427 height 735
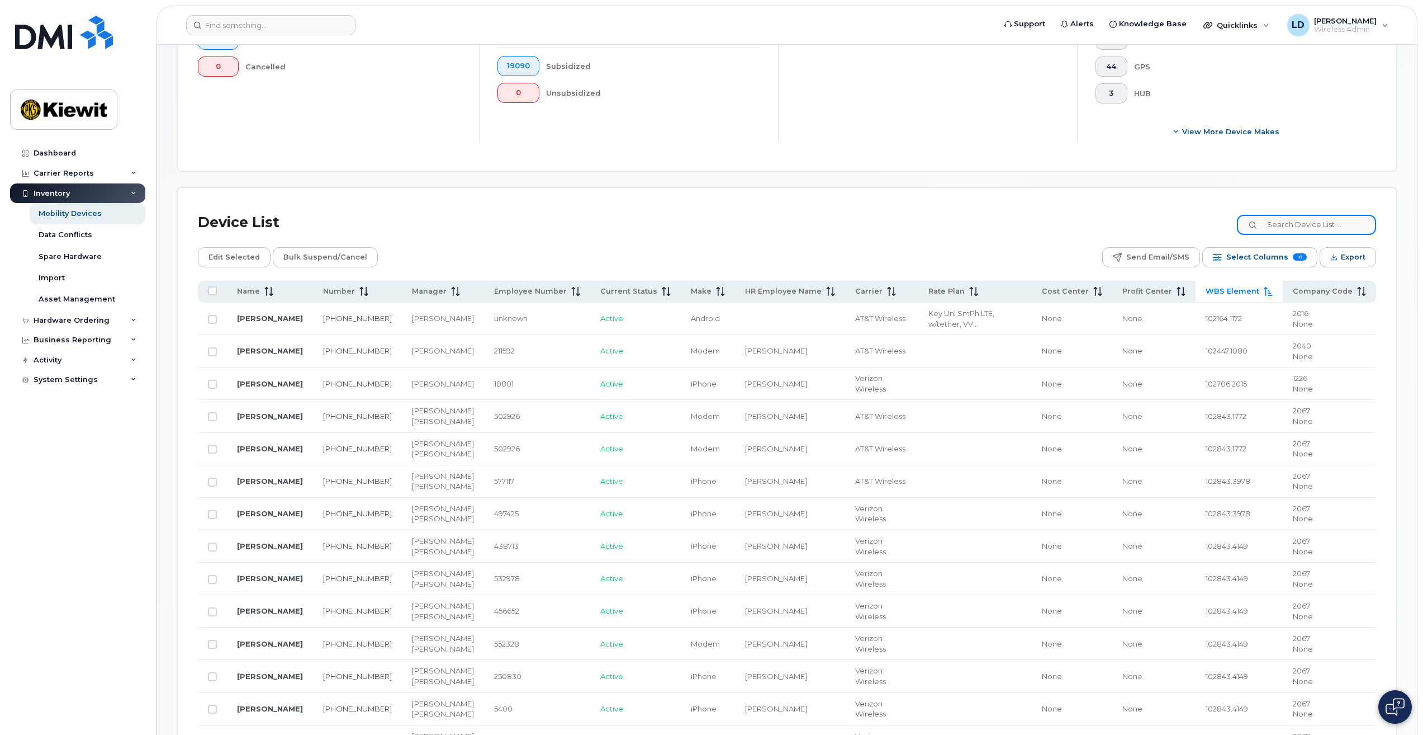
click at [1302, 228] on input at bounding box center [1306, 225] width 139 height 20
type input "106117"
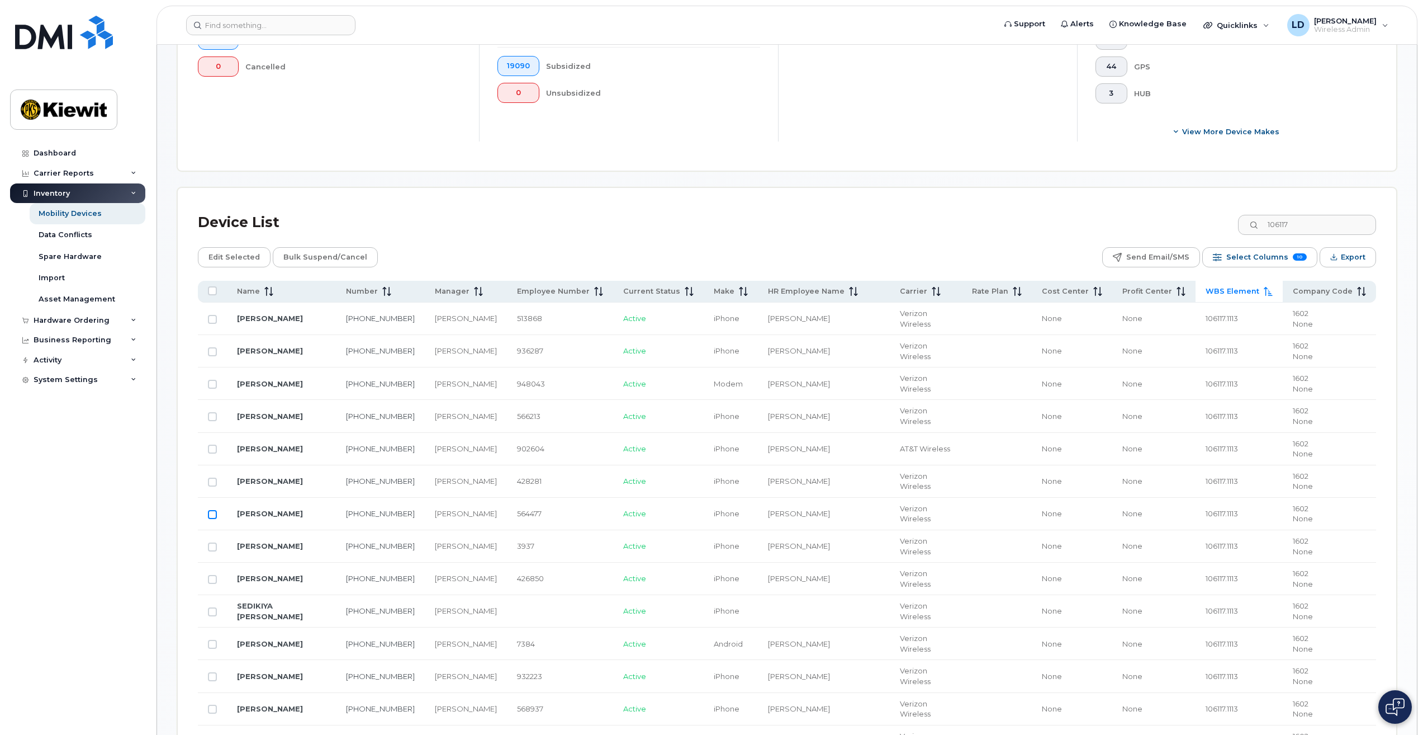
click at [211, 517] on input "Row Unselected" at bounding box center [212, 514] width 9 height 9
click at [247, 259] on span "Edit Selected" at bounding box center [234, 257] width 51 height 17
click at [287, 513] on link "[PERSON_NAME]" at bounding box center [270, 513] width 66 height 9
click at [213, 515] on input "Row Selected" at bounding box center [212, 514] width 9 height 9
click at [214, 515] on input "Row Unselected" at bounding box center [212, 514] width 9 height 9
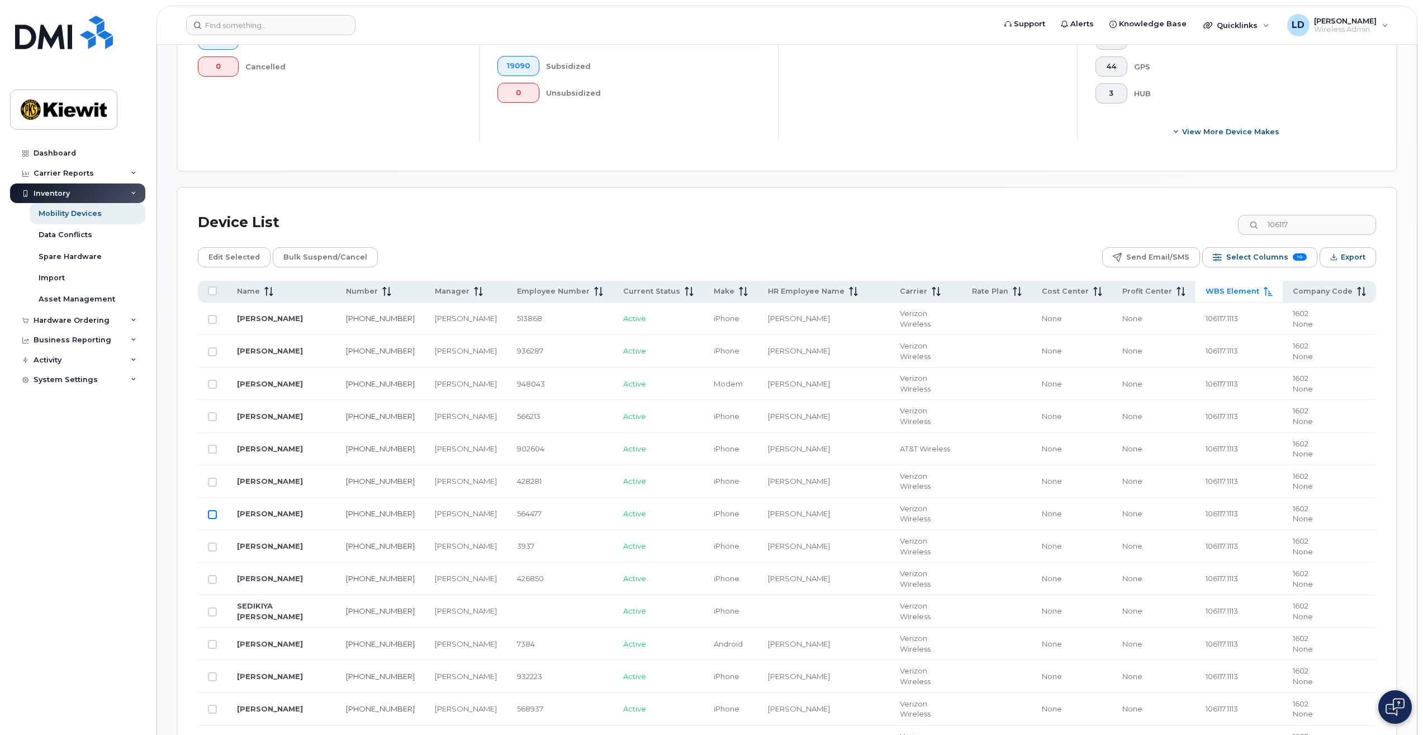
checkbox input "true"
click at [246, 256] on span "Edit Selected" at bounding box center [234, 257] width 51 height 17
click at [321, 260] on span "Bulk Suspend/Cancel" at bounding box center [325, 257] width 84 height 17
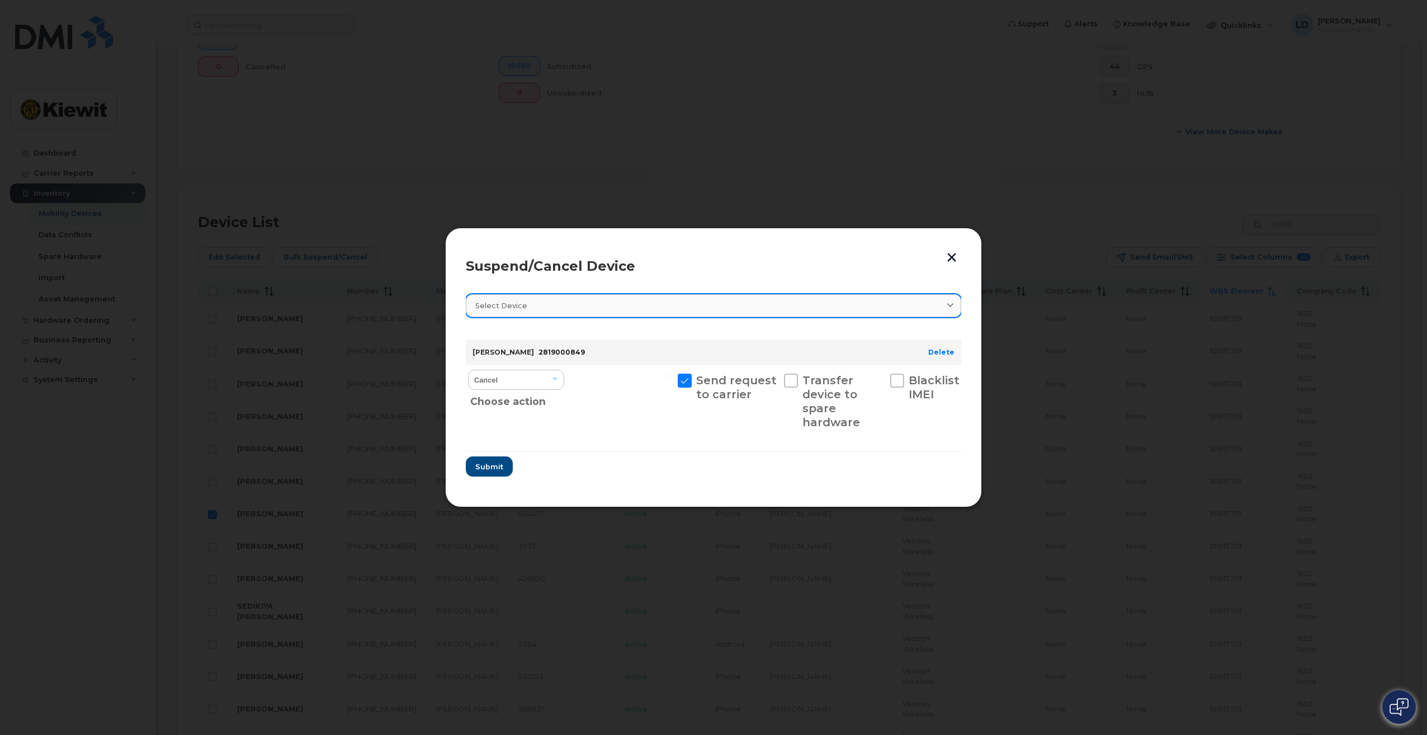
click at [957, 305] on link "Select device" at bounding box center [713, 305] width 495 height 23
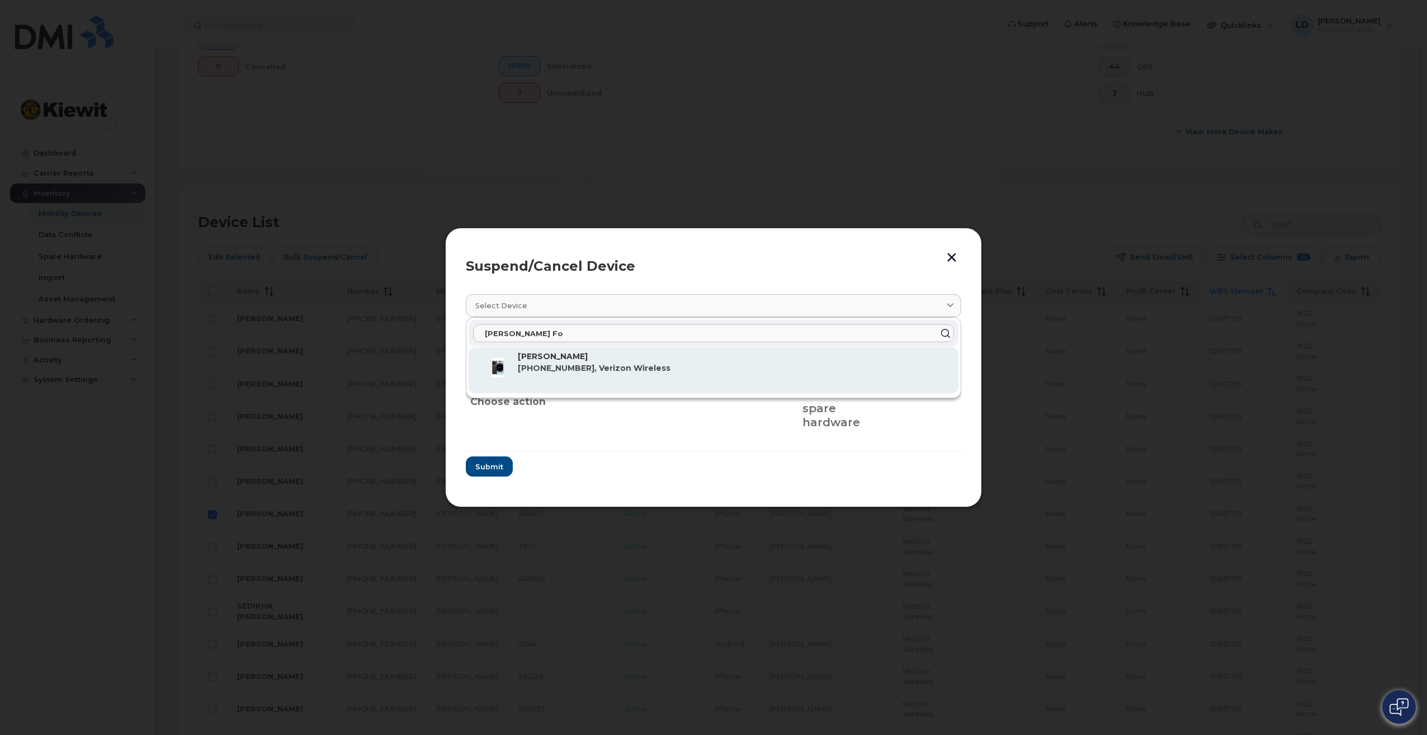
type input "Calvin Fo"
click at [641, 363] on span "[PHONE_NUMBER], Verizon Wireless" at bounding box center [594, 368] width 153 height 10
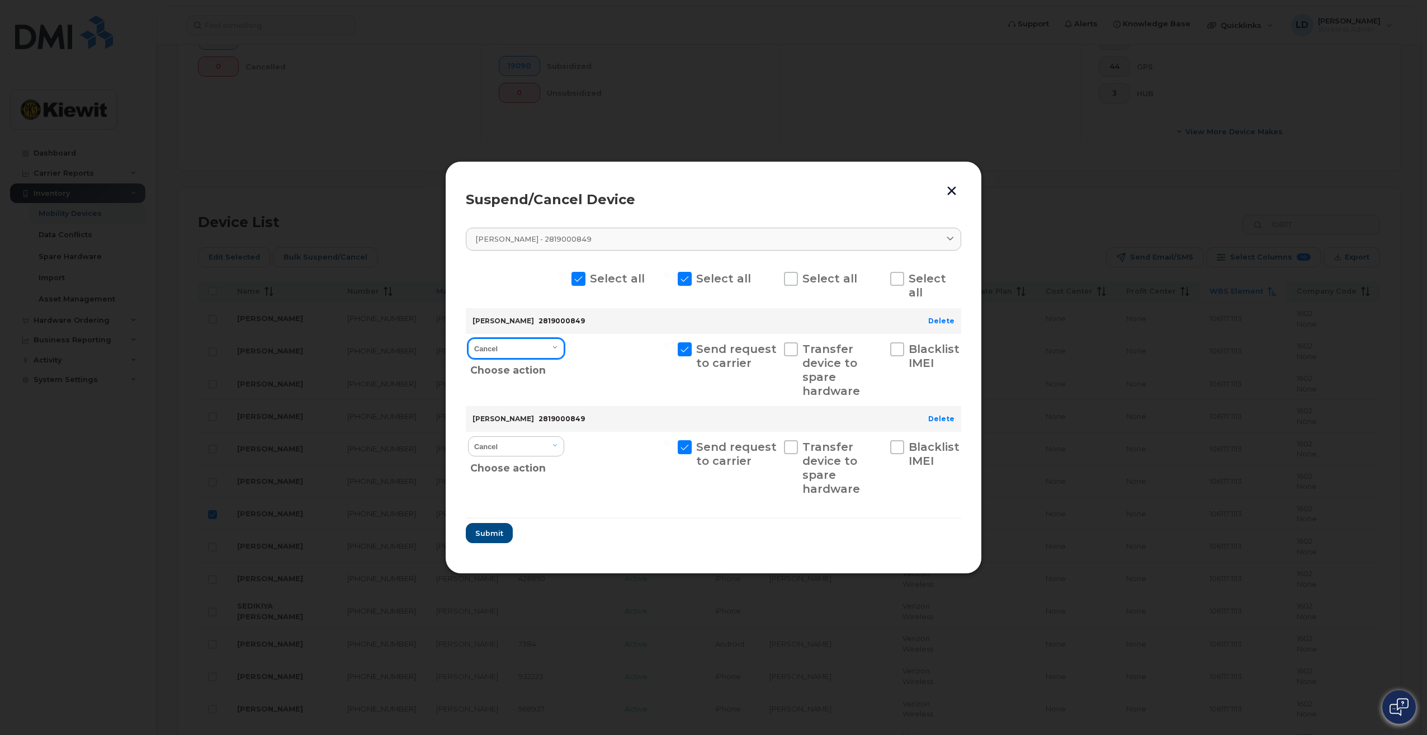
click at [556, 350] on select "Cancel Suspend - Reduced Rate Suspend - Full Rate Suspend - Lost Device/Stolen …" at bounding box center [516, 348] width 96 height 20
select select "[object Object]"
click at [468, 338] on select "Cancel Suspend - Reduced Rate Suspend - Full Rate Suspend - Lost Device/Stolen …" at bounding box center [516, 348] width 96 height 20
click at [558, 446] on select "Cancel Suspend - Reduced Rate Suspend - Full Rate Suspend - Lost Device/Stolen …" at bounding box center [516, 446] width 96 height 20
select select "[object Object]"
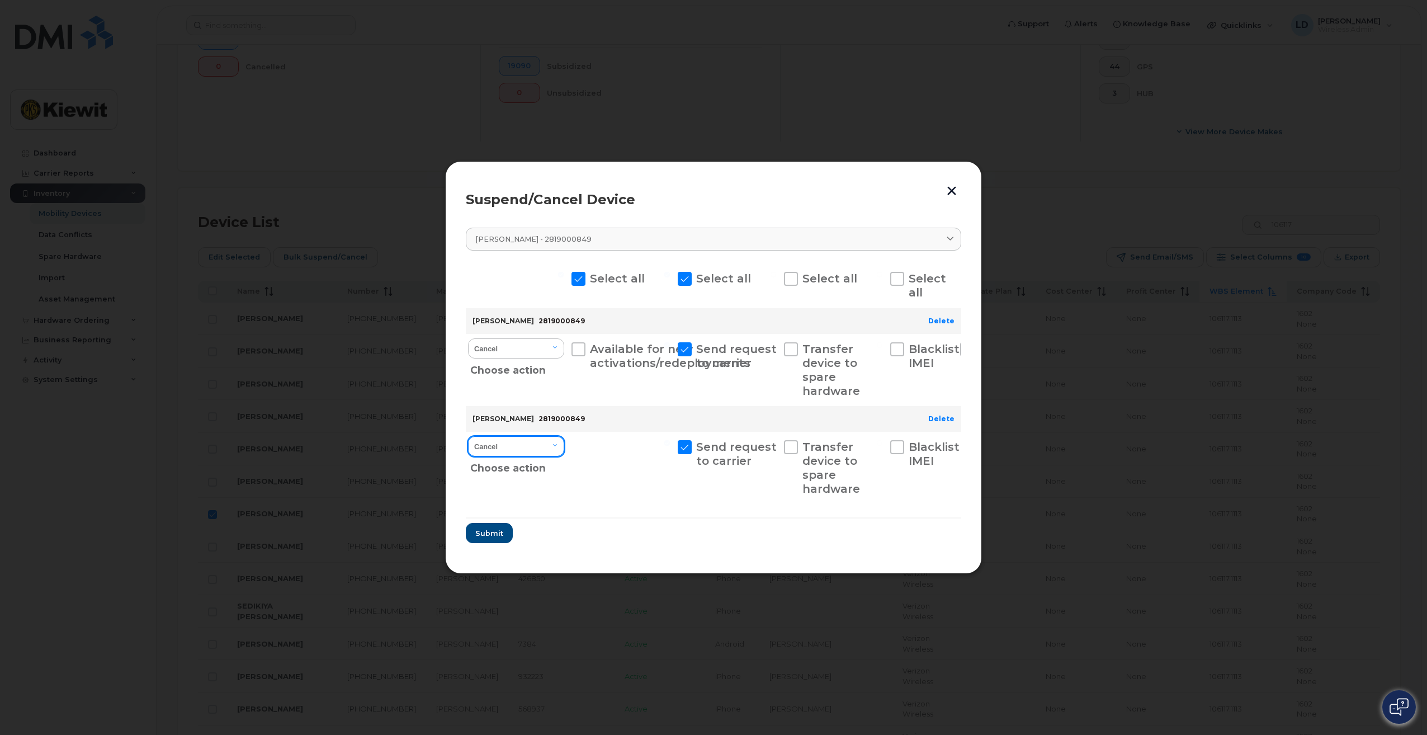
click at [468, 436] on select "Cancel Suspend - Reduced Rate Suspend - Full Rate Suspend - Lost Device/Stolen …" at bounding box center [516, 446] width 96 height 20
click at [499, 532] on span "Submit" at bounding box center [489, 533] width 28 height 11
click at [576, 479] on div "Available for new activations/redeployments" at bounding box center [620, 468] width 103 height 72
click at [952, 190] on button "button" at bounding box center [951, 190] width 17 height 18
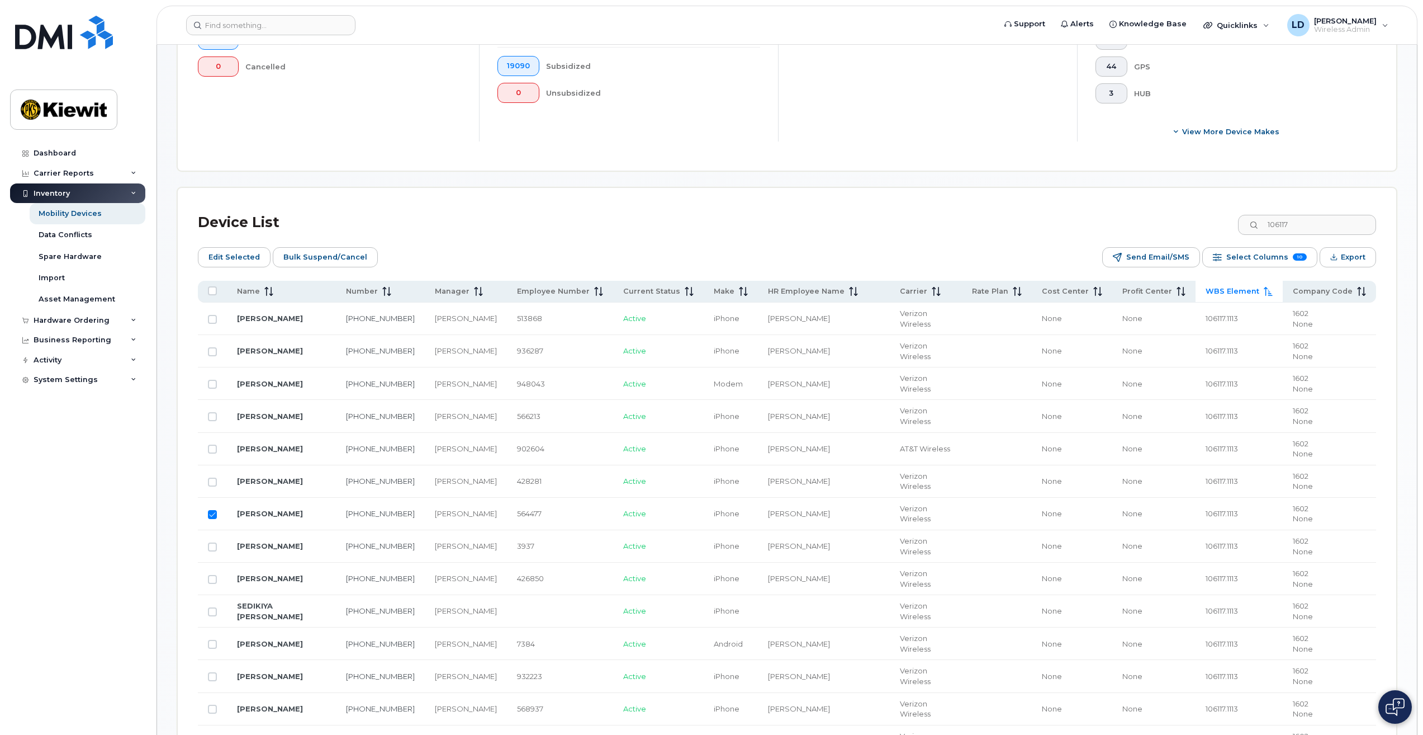
click at [228, 513] on td "[PERSON_NAME]" at bounding box center [281, 514] width 109 height 32
click at [334, 257] on span "Bulk Suspend/Cancel" at bounding box center [325, 257] width 84 height 17
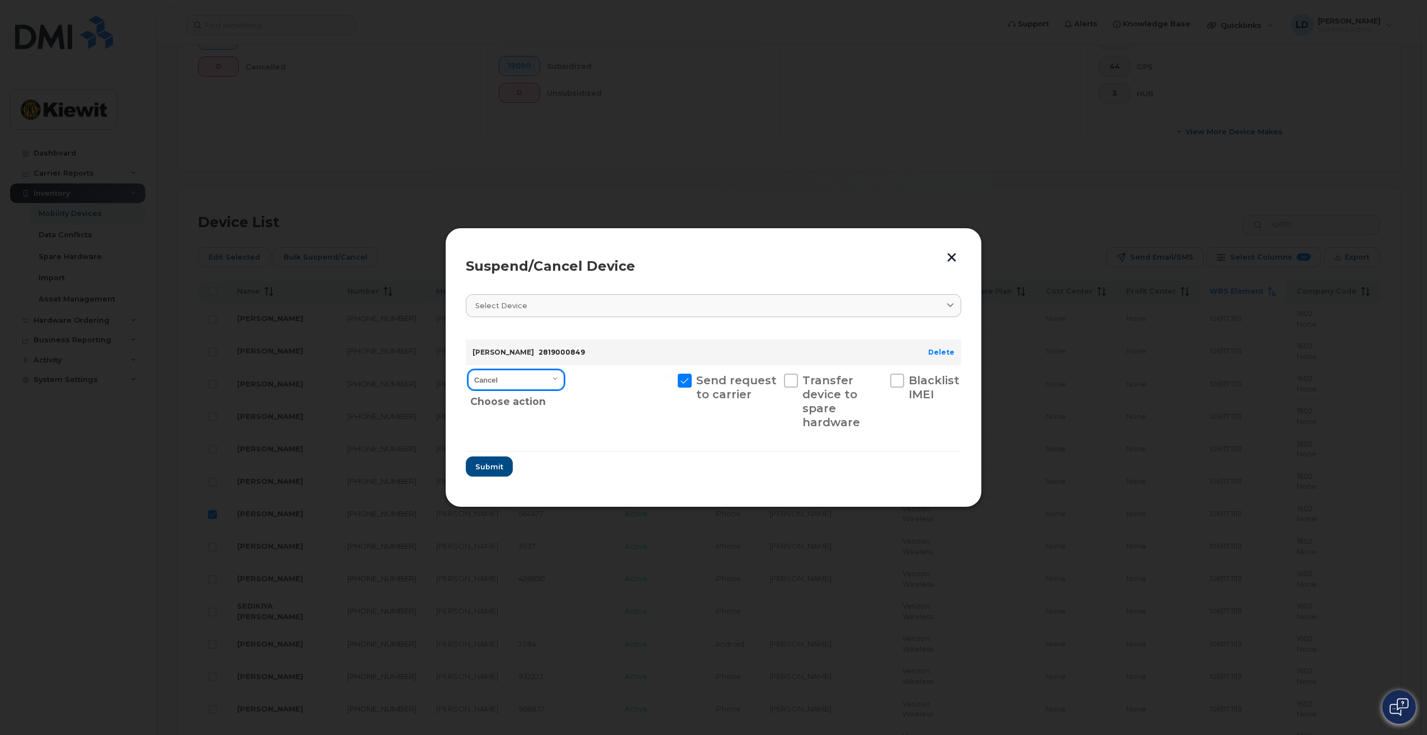
click at [559, 381] on select "Cancel Suspend - Reduced Rate Suspend - Full Rate Suspend - Lost Device/Stolen …" at bounding box center [516, 380] width 96 height 20
select select "[object Object]"
click at [468, 370] on select "Cancel Suspend - Reduced Rate Suspend - Full Rate Suspend - Lost Device/Stolen …" at bounding box center [516, 380] width 96 height 20
click at [495, 469] on span "Submit" at bounding box center [489, 466] width 28 height 11
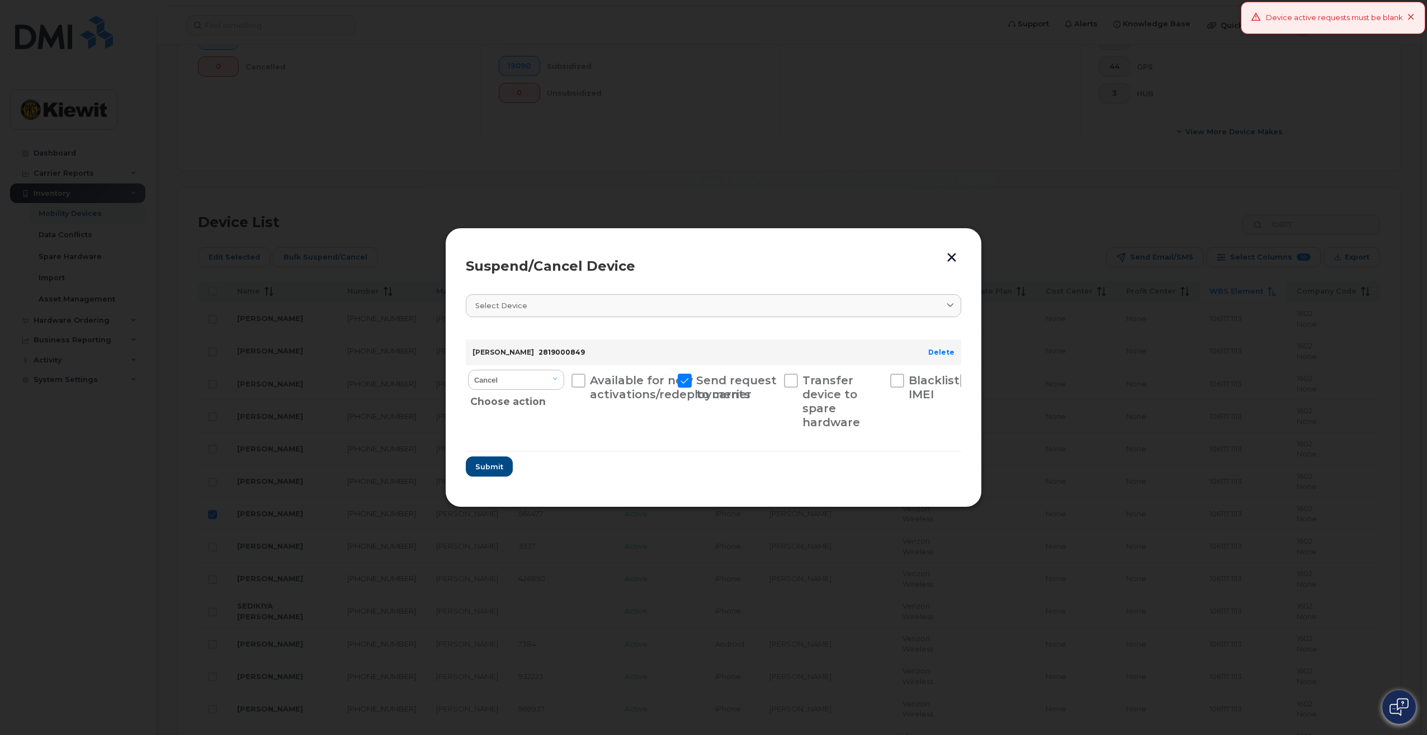
click at [947, 253] on button "button" at bounding box center [951, 257] width 17 height 18
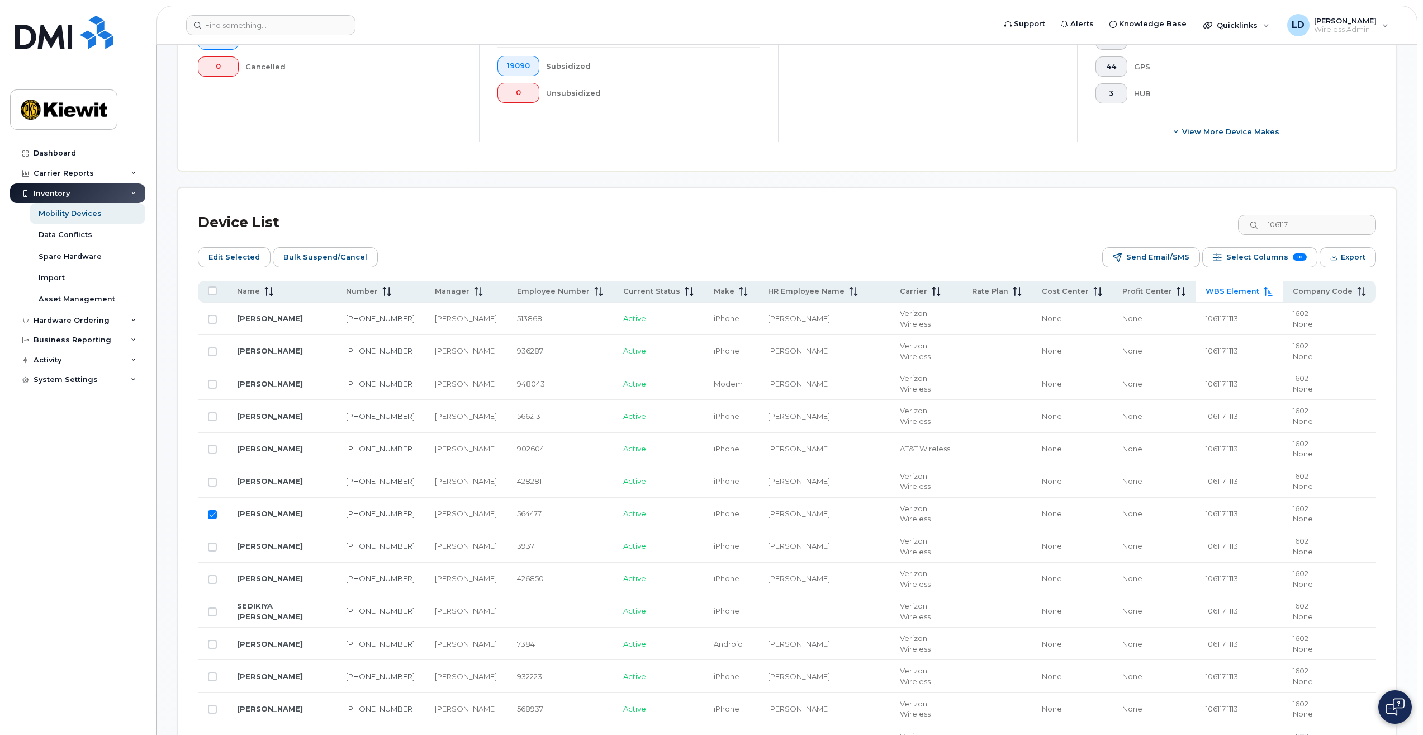
click at [349, 512] on td "281-900-0849" at bounding box center [380, 514] width 89 height 32
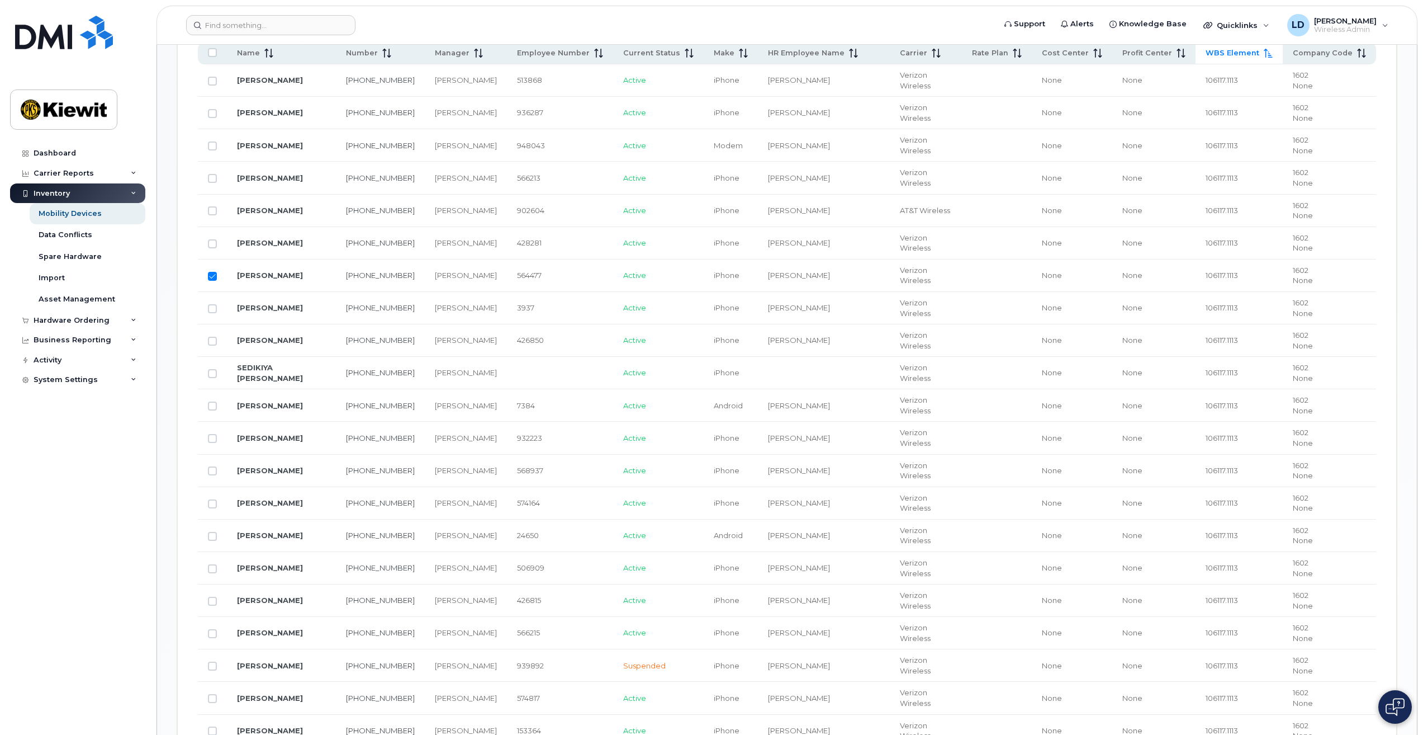
scroll to position [335, 0]
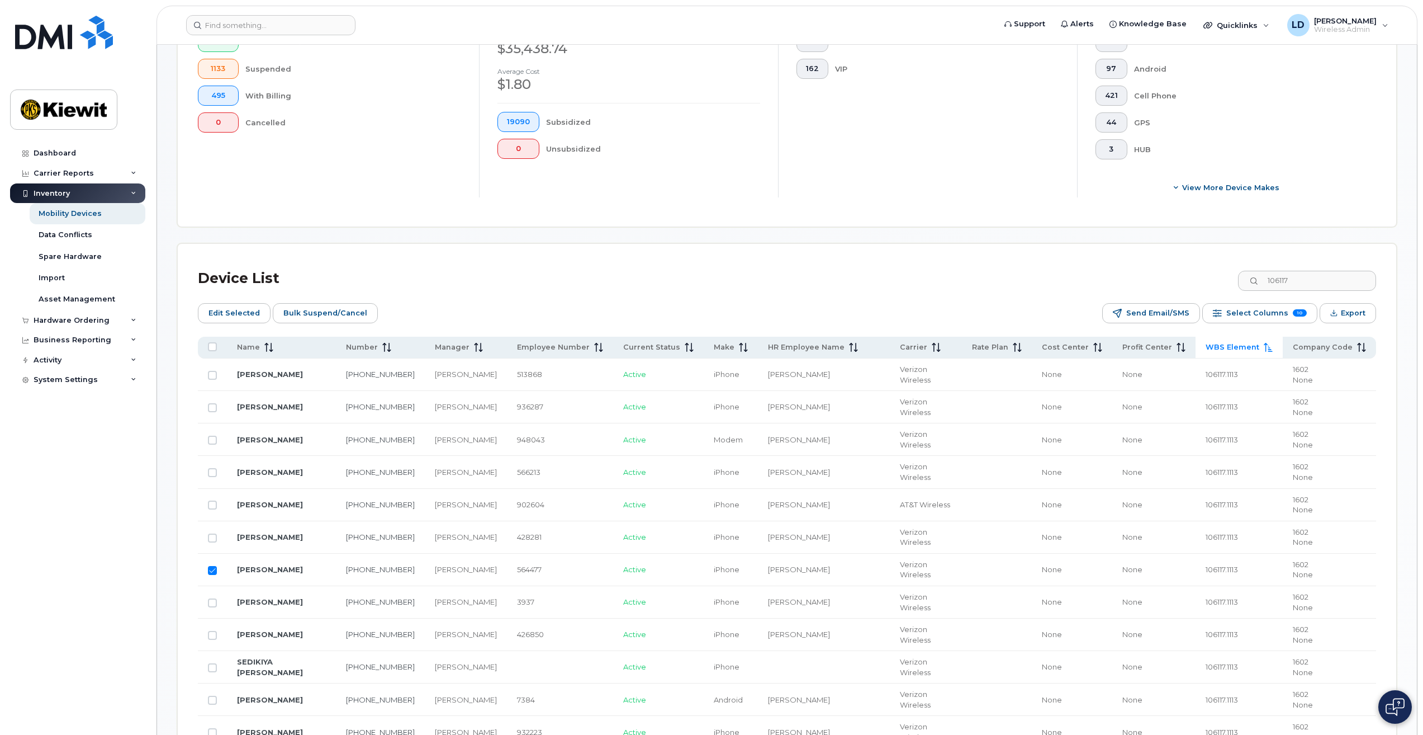
click at [567, 575] on td "564477" at bounding box center [560, 570] width 106 height 32
click at [324, 567] on td "[PERSON_NAME]" at bounding box center [281, 570] width 109 height 32
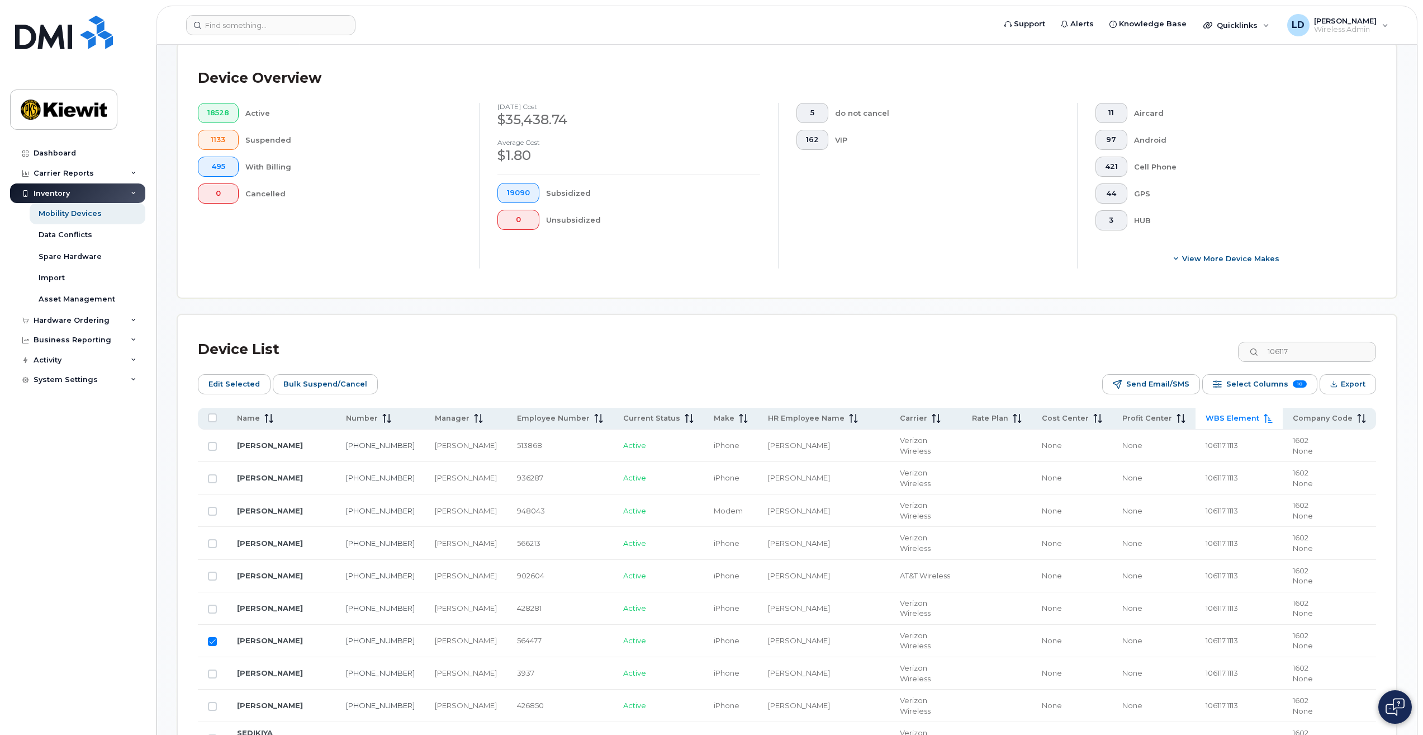
scroll to position [168, 0]
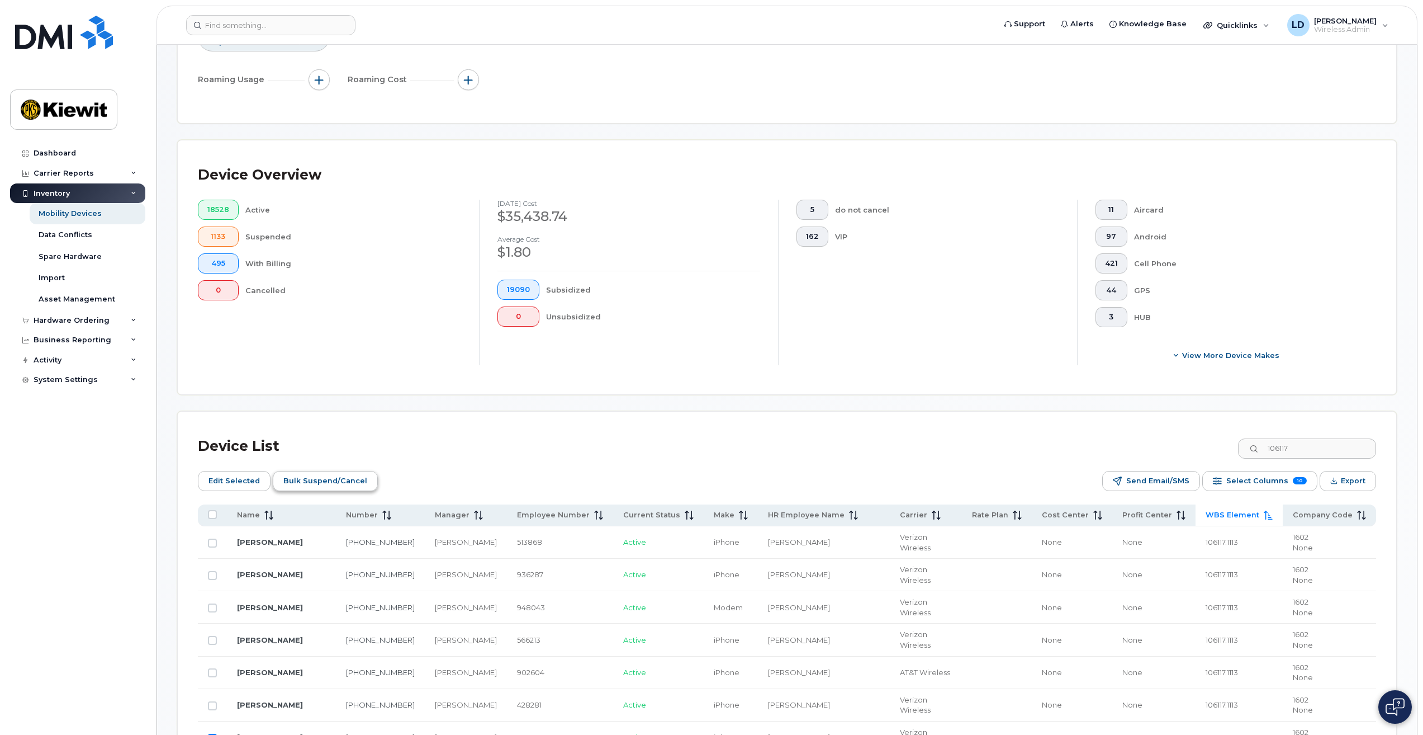
click at [315, 477] on span "Bulk Suspend/Cancel" at bounding box center [325, 480] width 84 height 17
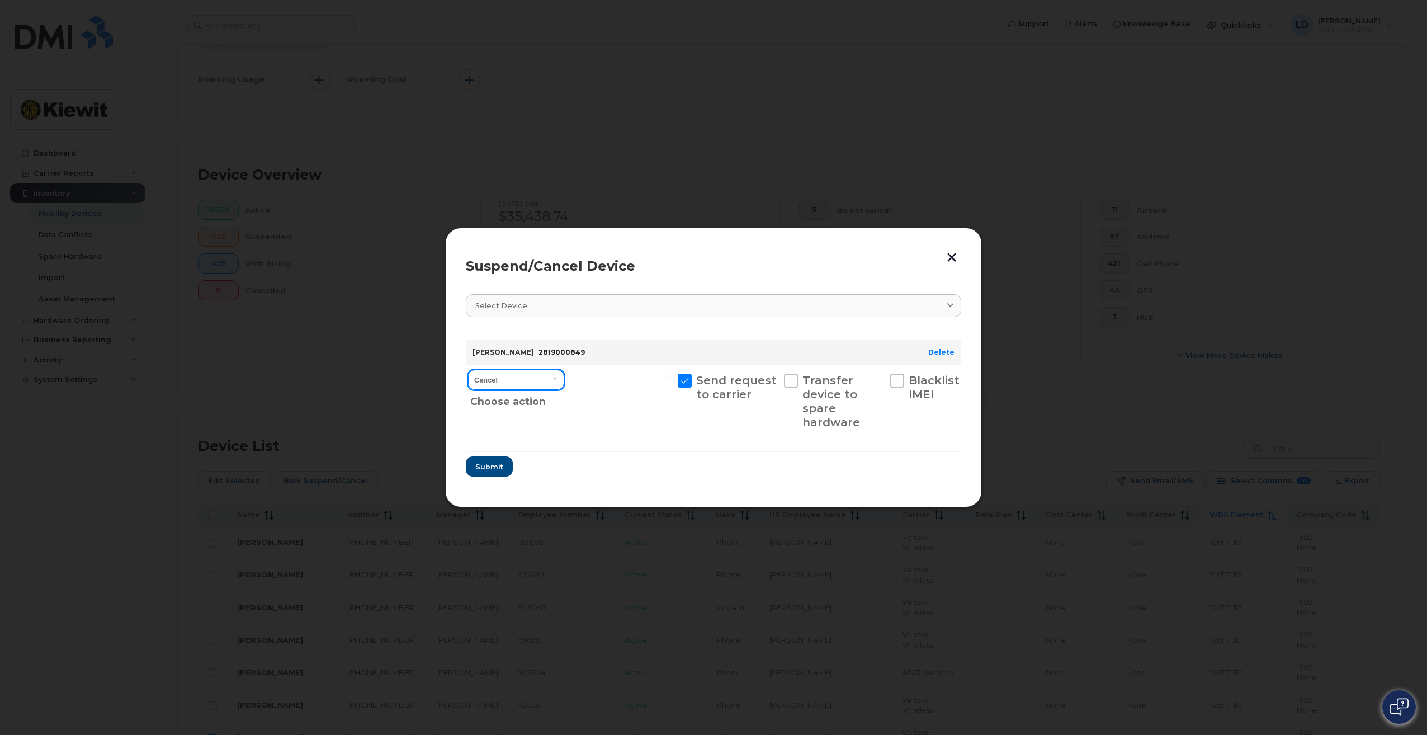
click at [560, 376] on select "Cancel Suspend - Reduced Rate Suspend - Full Rate Suspend - Lost Device/Stolen …" at bounding box center [516, 380] width 96 height 20
click at [468, 370] on select "Cancel Suspend - Reduced Rate Suspend - Full Rate Suspend - Lost Device/Stolen …" at bounding box center [516, 380] width 96 height 20
drag, startPoint x: 490, startPoint y: 471, endPoint x: 568, endPoint y: 424, distance: 90.5
click at [589, 463] on form "CALVIN FOSTER 2819000849 Delete Cancel Suspend - Reduced Rate Suspend - Full Ra…" at bounding box center [713, 403] width 495 height 146
click at [557, 377] on select "Cancel Suspend - Reduced Rate Suspend - Full Rate Suspend - Lost Device/Stolen …" at bounding box center [516, 380] width 96 height 20
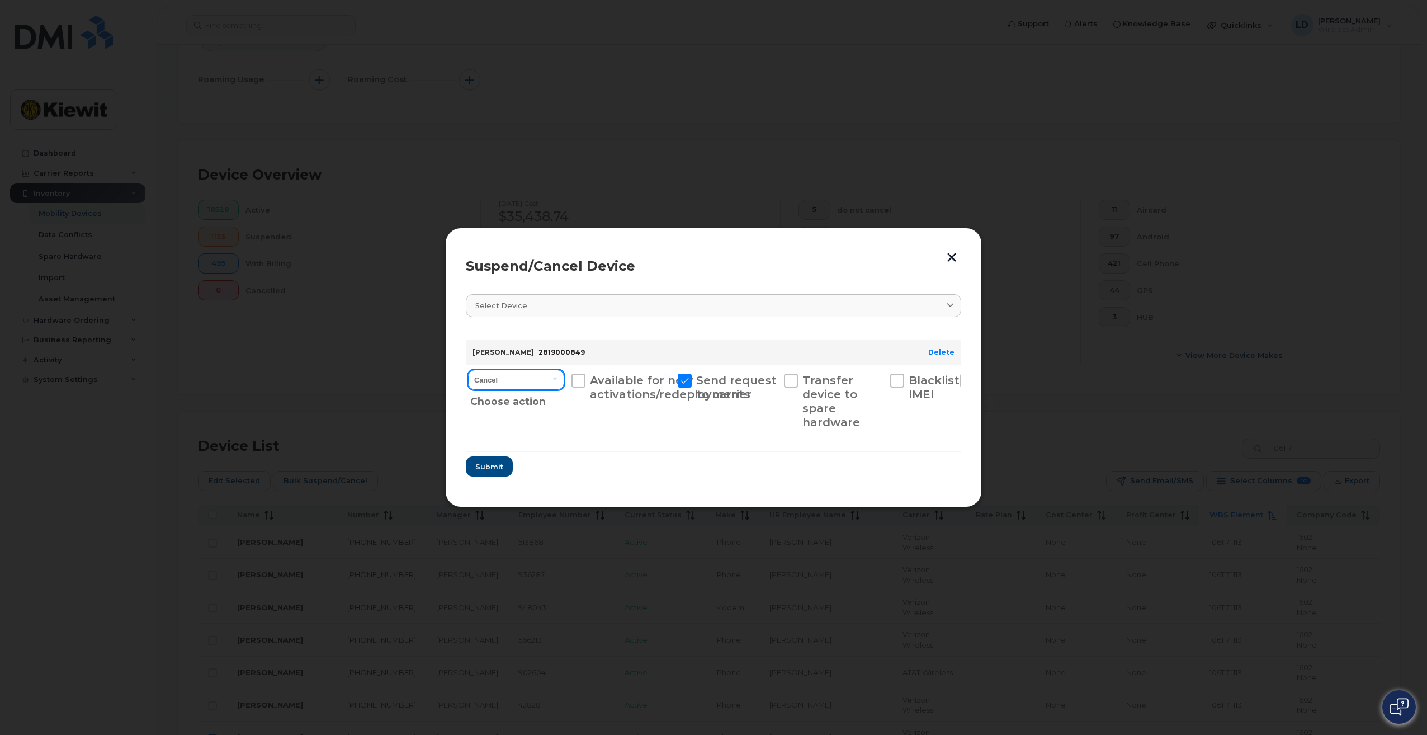
select select "[object Object]"
click at [468, 370] on select "Cancel Suspend - Reduced Rate Suspend - Full Rate Suspend - Lost Device/Stolen …" at bounding box center [516, 380] width 96 height 20
click at [486, 464] on span "Submit" at bounding box center [489, 466] width 28 height 11
click at [718, 419] on div "Send request to carrier" at bounding box center [726, 401] width 103 height 72
click at [685, 381] on span at bounding box center [685, 380] width 14 height 14
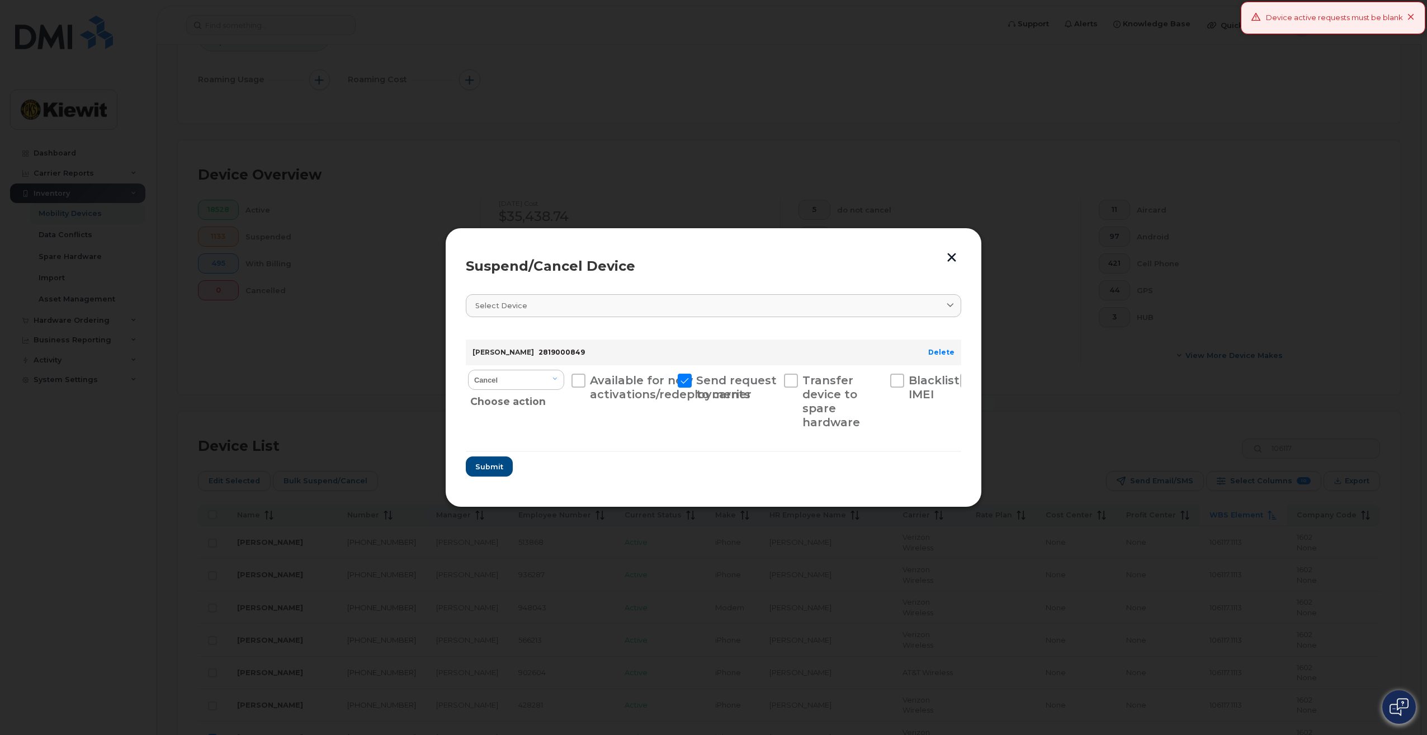
click at [670, 379] on input "Send request to carrier" at bounding box center [667, 376] width 6 height 6
checkbox input "false"
click at [950, 257] on button "button" at bounding box center [951, 257] width 17 height 18
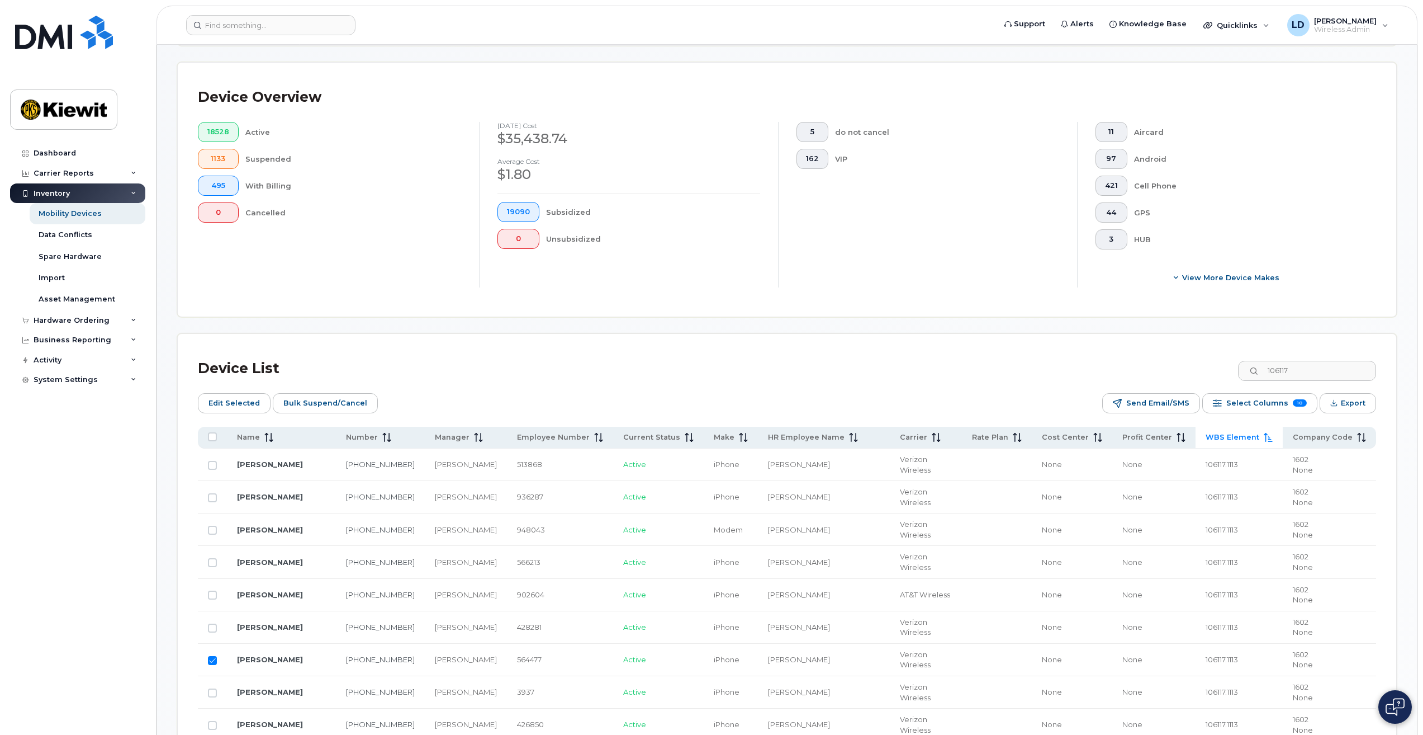
scroll to position [391, 0]
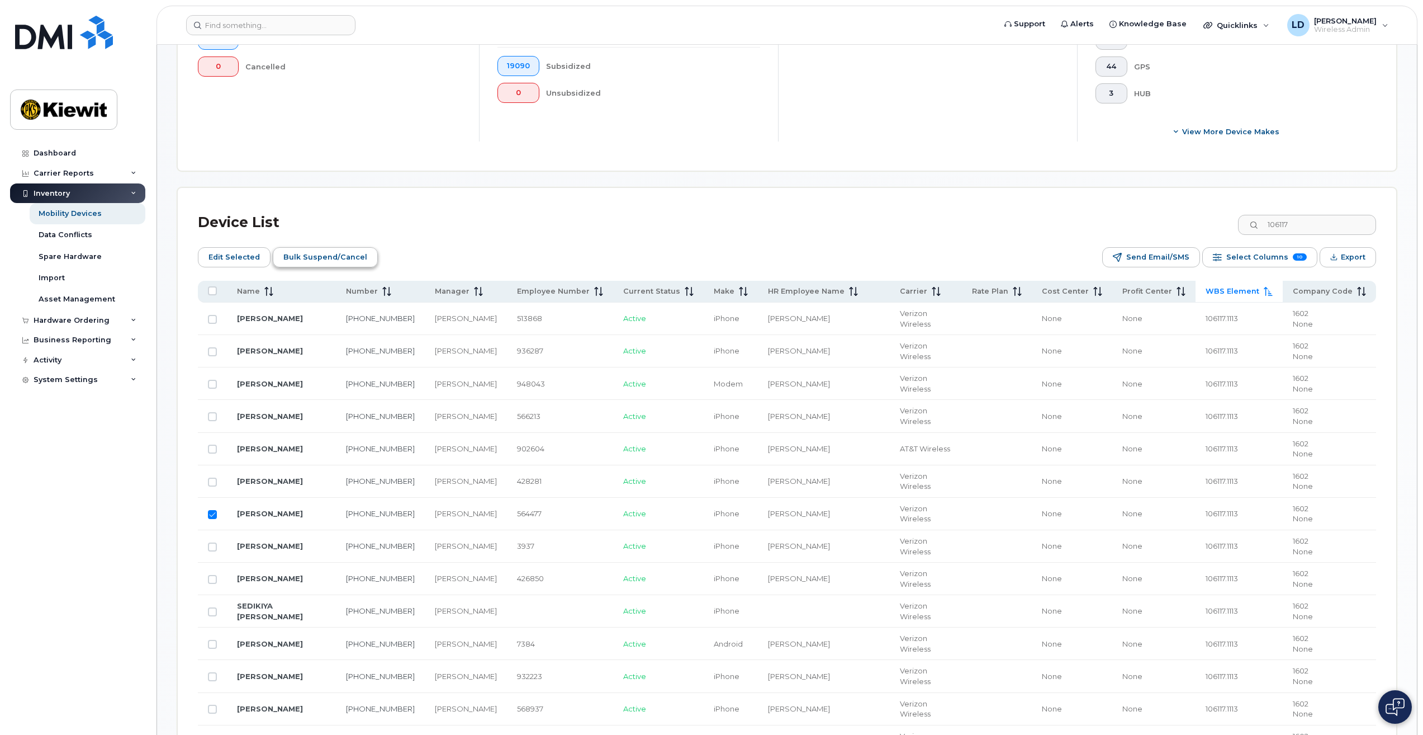
click at [294, 262] on span "Bulk Suspend/Cancel" at bounding box center [325, 257] width 84 height 17
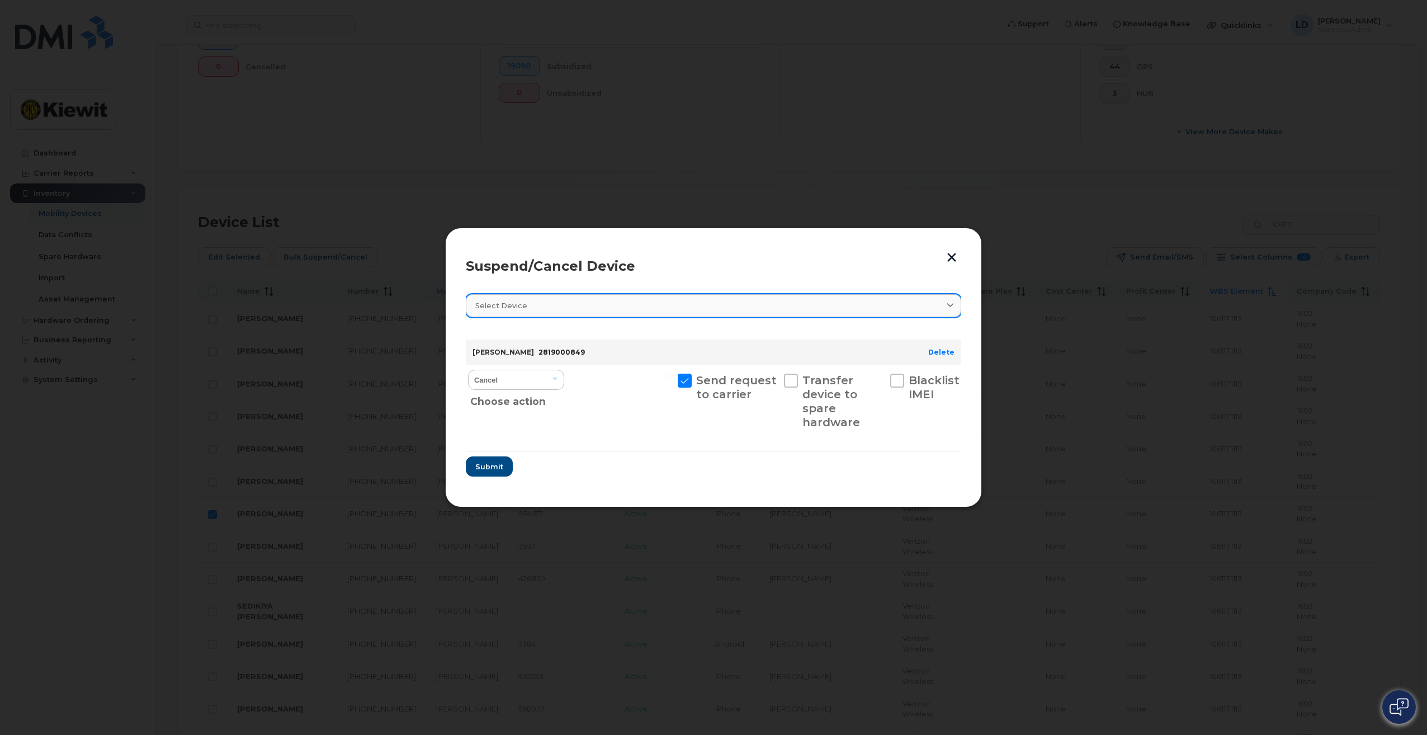
click at [951, 308] on span at bounding box center [950, 305] width 11 height 11
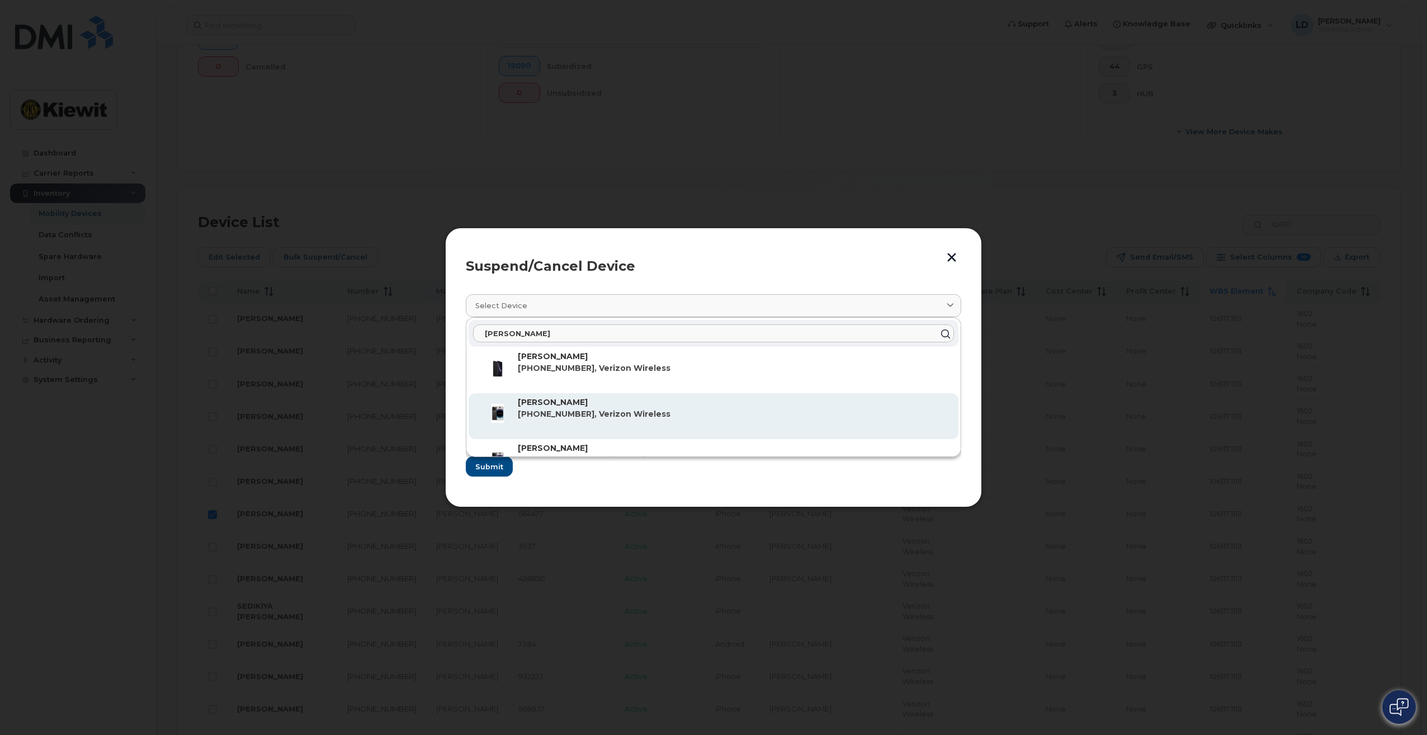
type input "Foster"
click at [561, 410] on span "[PHONE_NUMBER], Verizon Wireless" at bounding box center [594, 414] width 153 height 10
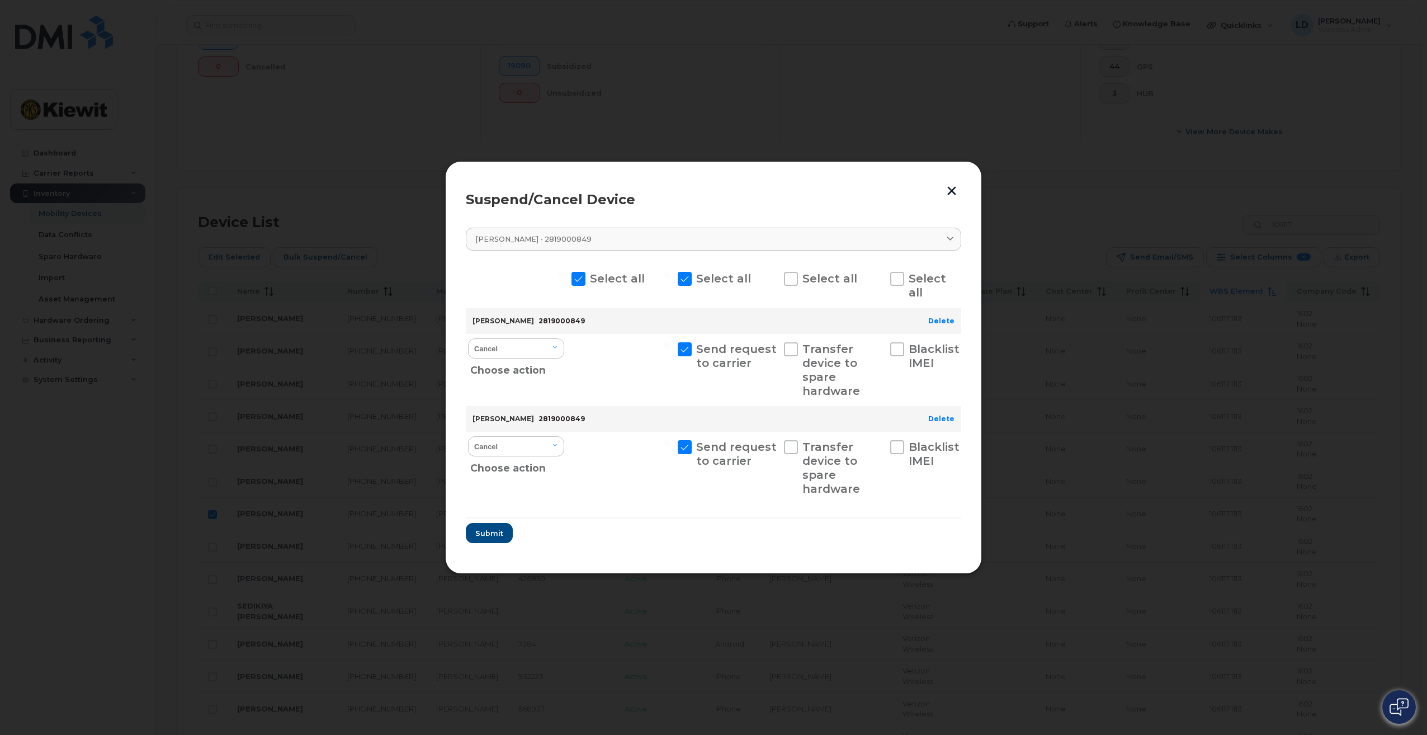
click at [576, 277] on span at bounding box center [578, 279] width 14 height 14
click at [564, 277] on input "Select all" at bounding box center [561, 275] width 6 height 6
checkbox input "false"
click at [683, 276] on span at bounding box center [685, 279] width 14 height 14
click at [670, 276] on input "Select all" at bounding box center [667, 275] width 6 height 6
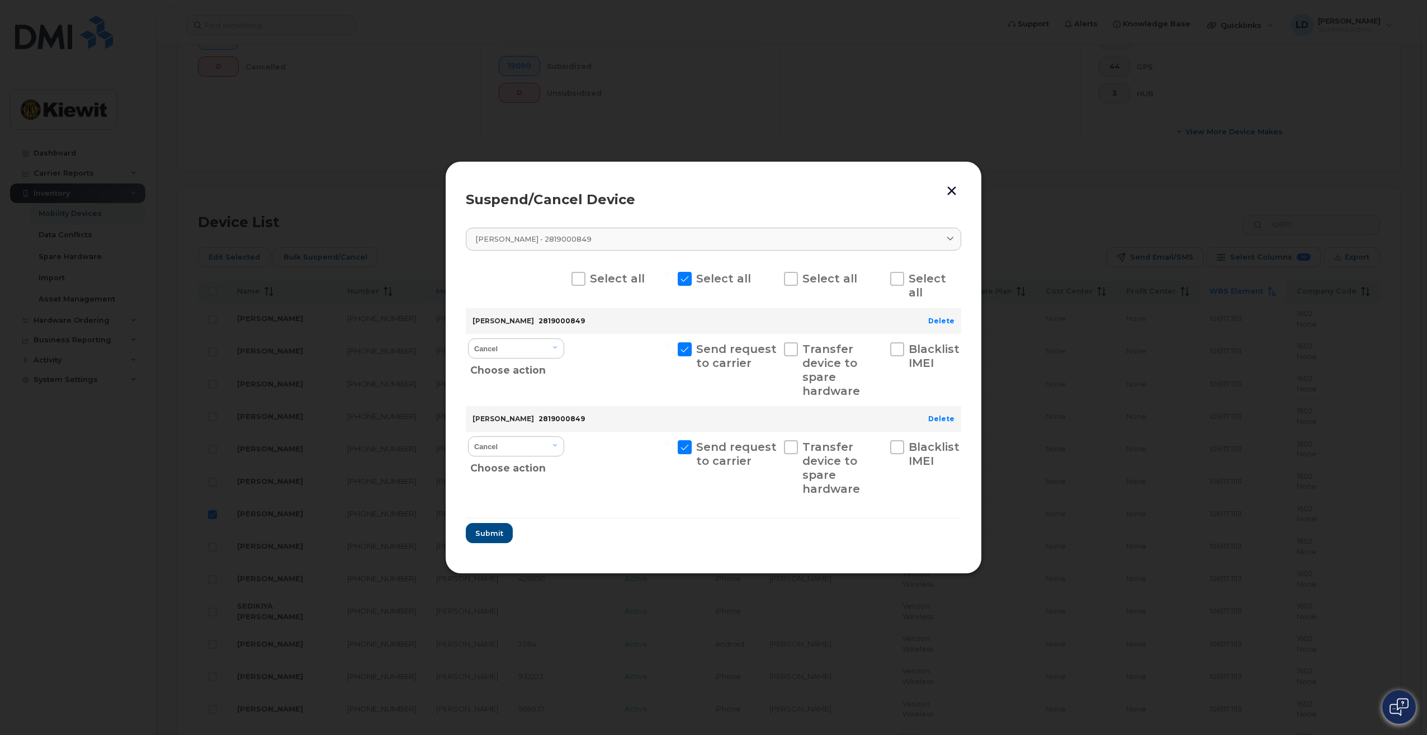
checkbox input "false"
click at [555, 348] on select "Cancel Suspend - Reduced Rate Suspend - Full Rate Suspend - Lost Device/Stolen …" at bounding box center [516, 348] width 96 height 20
select select "[object Object]"
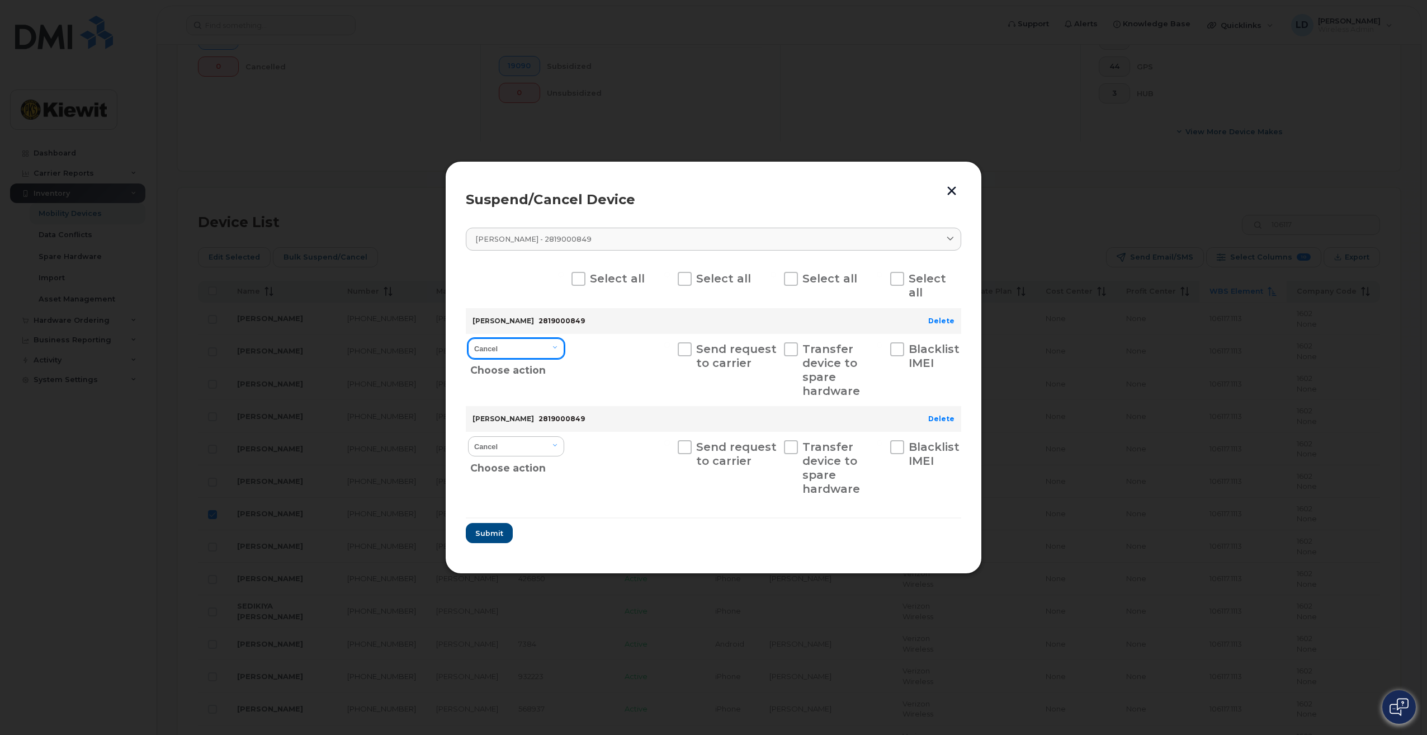
click at [468, 338] on select "Cancel Suspend - Reduced Rate Suspend - Full Rate Suspend - Lost Device/Stolen …" at bounding box center [516, 348] width 96 height 20
click at [551, 444] on select "Cancel Suspend - Reduced Rate Suspend - Full Rate Suspend - Lost Device/Stolen …" at bounding box center [516, 446] width 96 height 20
select select "[object Object]"
click at [468, 436] on select "Cancel Suspend - Reduced Rate Suspend - Full Rate Suspend - Lost Device/Stolen …" at bounding box center [516, 446] width 96 height 20
click at [499, 537] on span "Submit" at bounding box center [489, 533] width 28 height 11
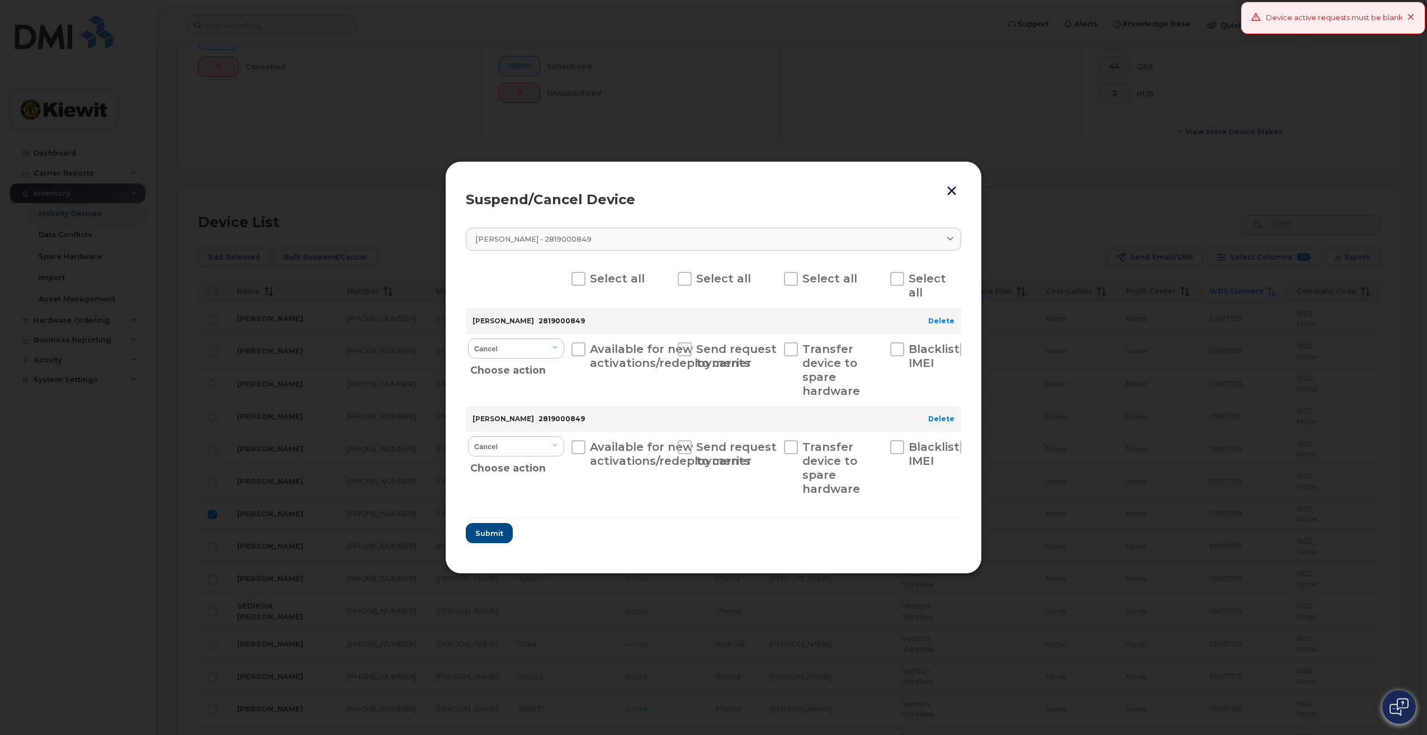
click at [1410, 18] on icon at bounding box center [1410, 17] width 7 height 7
click at [950, 190] on button "button" at bounding box center [951, 190] width 17 height 18
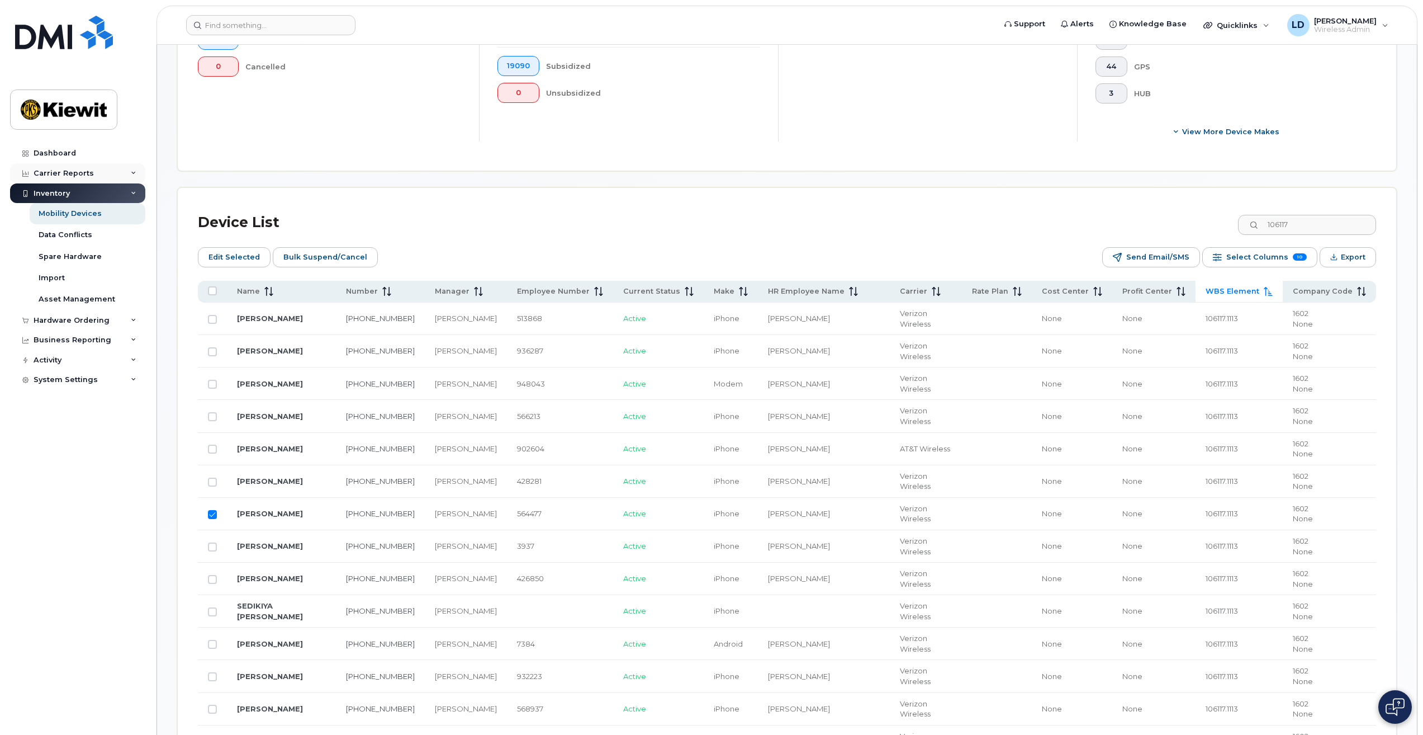
click at [38, 173] on div "Carrier Reports" at bounding box center [64, 173] width 60 height 9
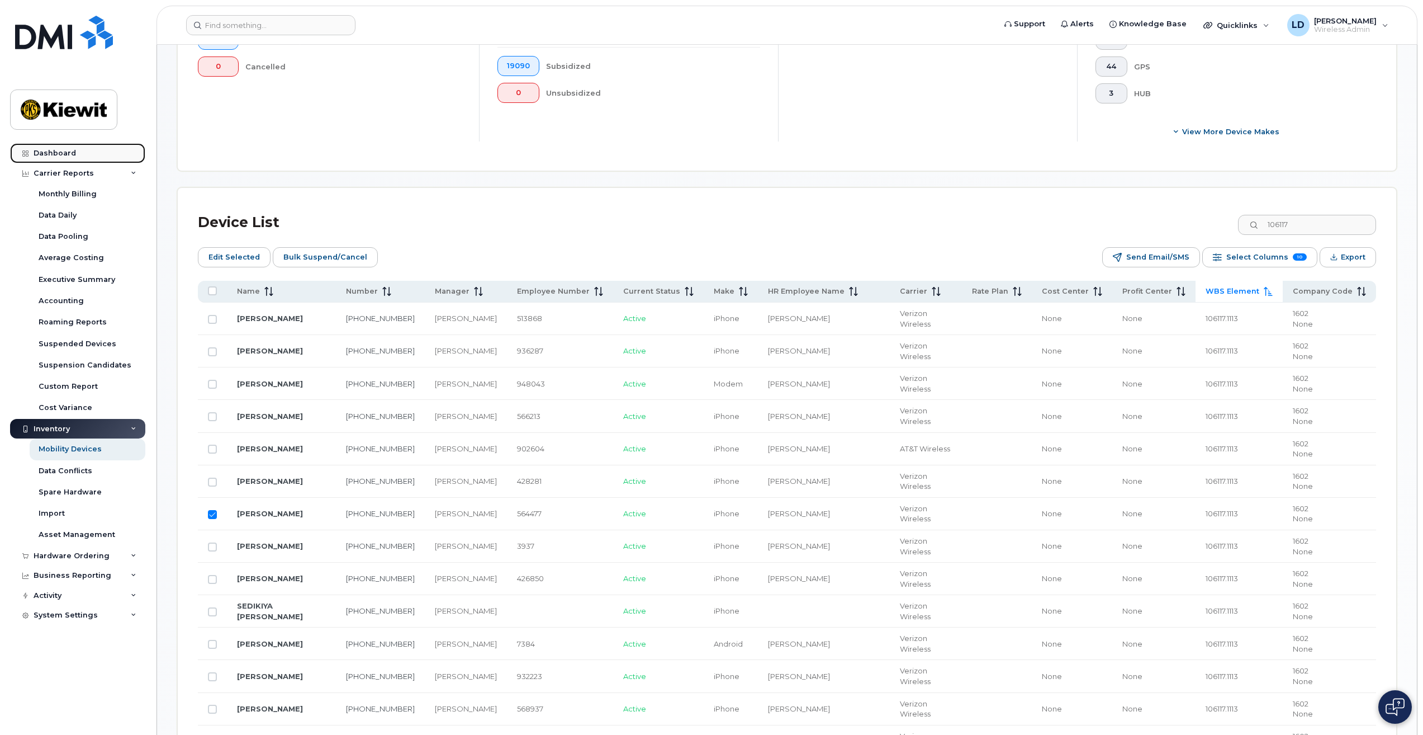
click at [42, 149] on div "Dashboard" at bounding box center [55, 153] width 42 height 9
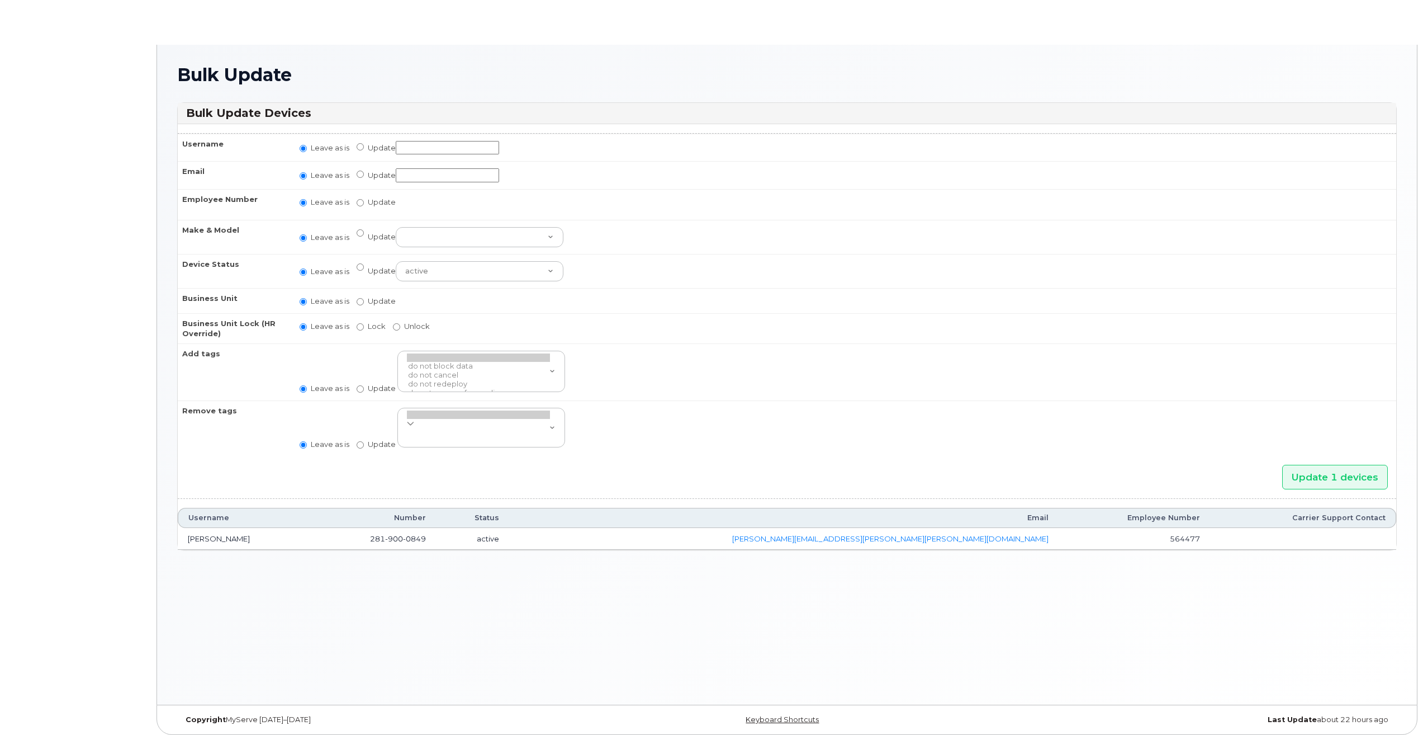
radio input "true"
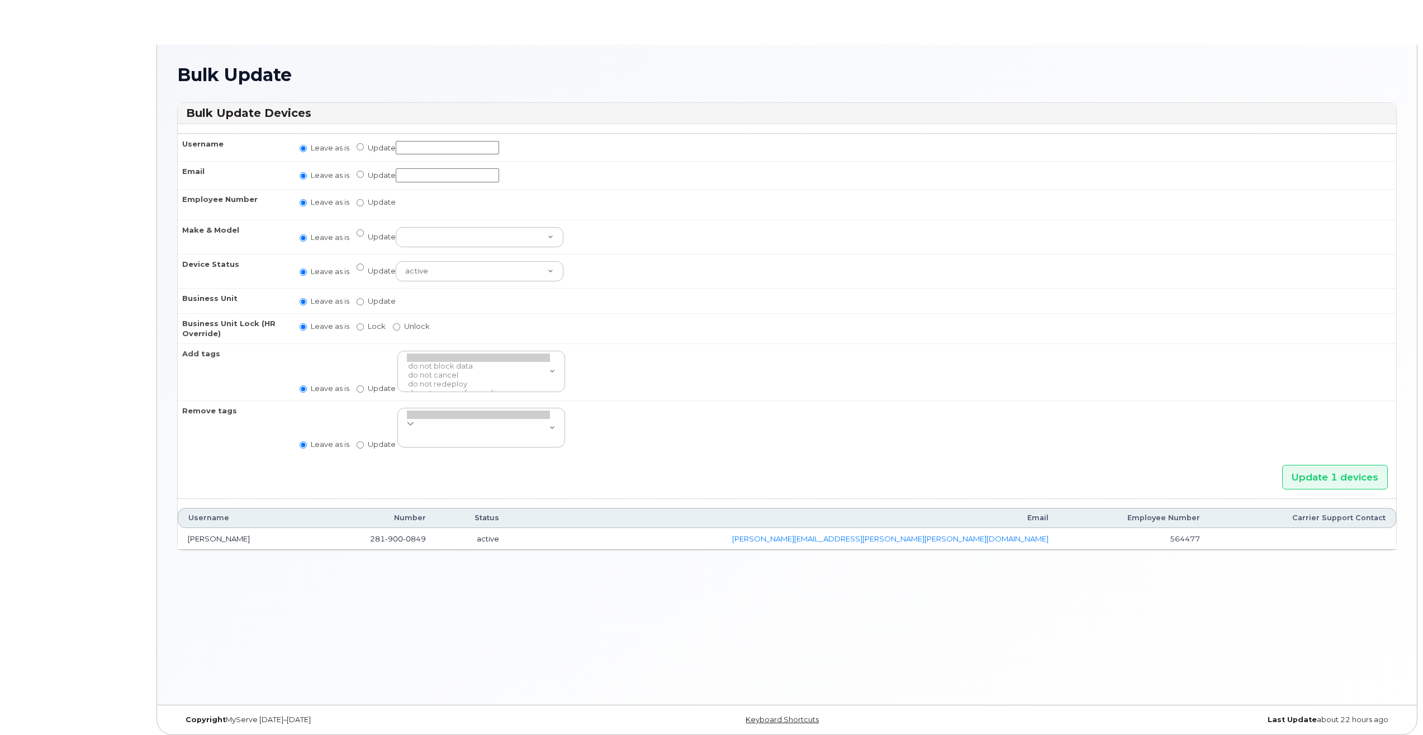
radio input "true"
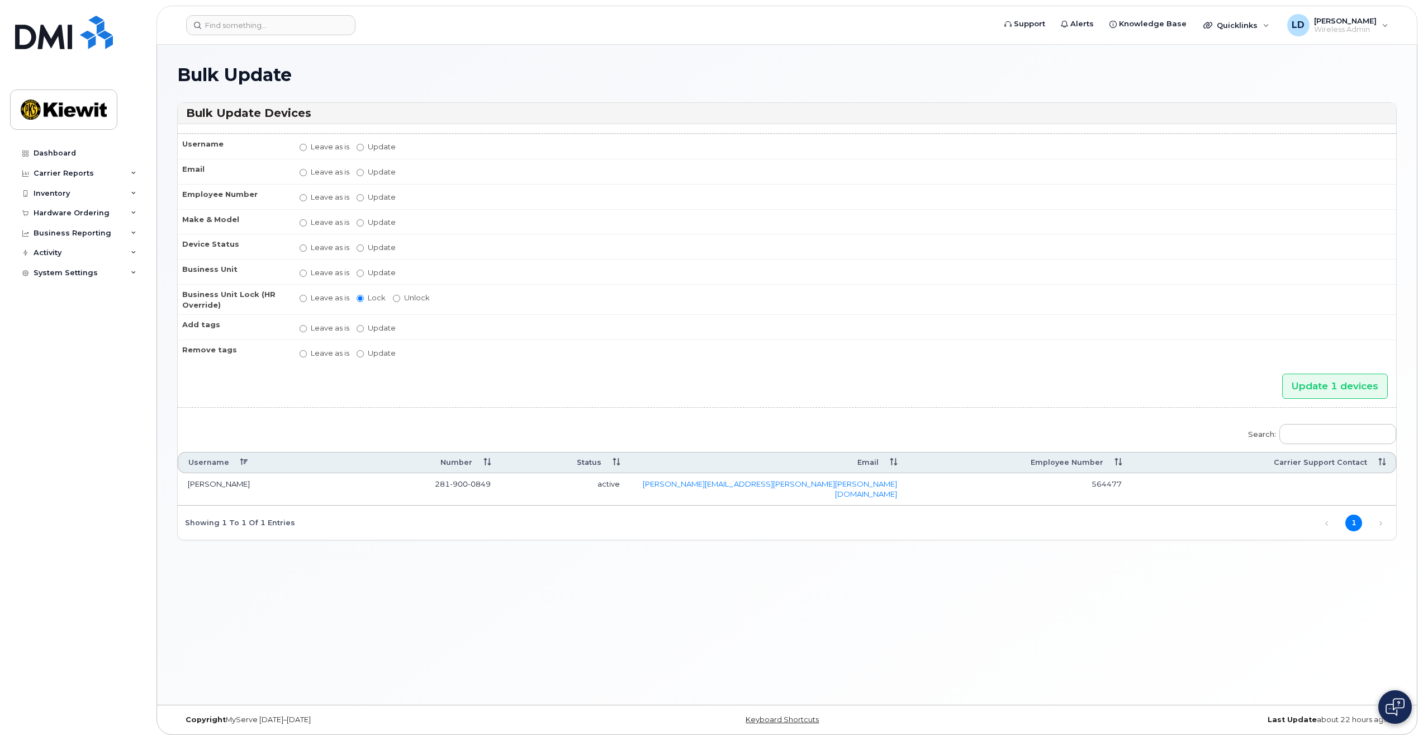
click at [226, 487] on td "CALVIN FOSTER" at bounding box center [260, 489] width 164 height 32
click at [209, 485] on td "[PERSON_NAME]" at bounding box center [260, 489] width 164 height 32
click at [1089, 514] on div "Search: Username Number Status Email Employee Number Carrier Support Contact CA…" at bounding box center [787, 479] width 1219 height 124
click at [985, 482] on td "564477" at bounding box center [1019, 489] width 224 height 32
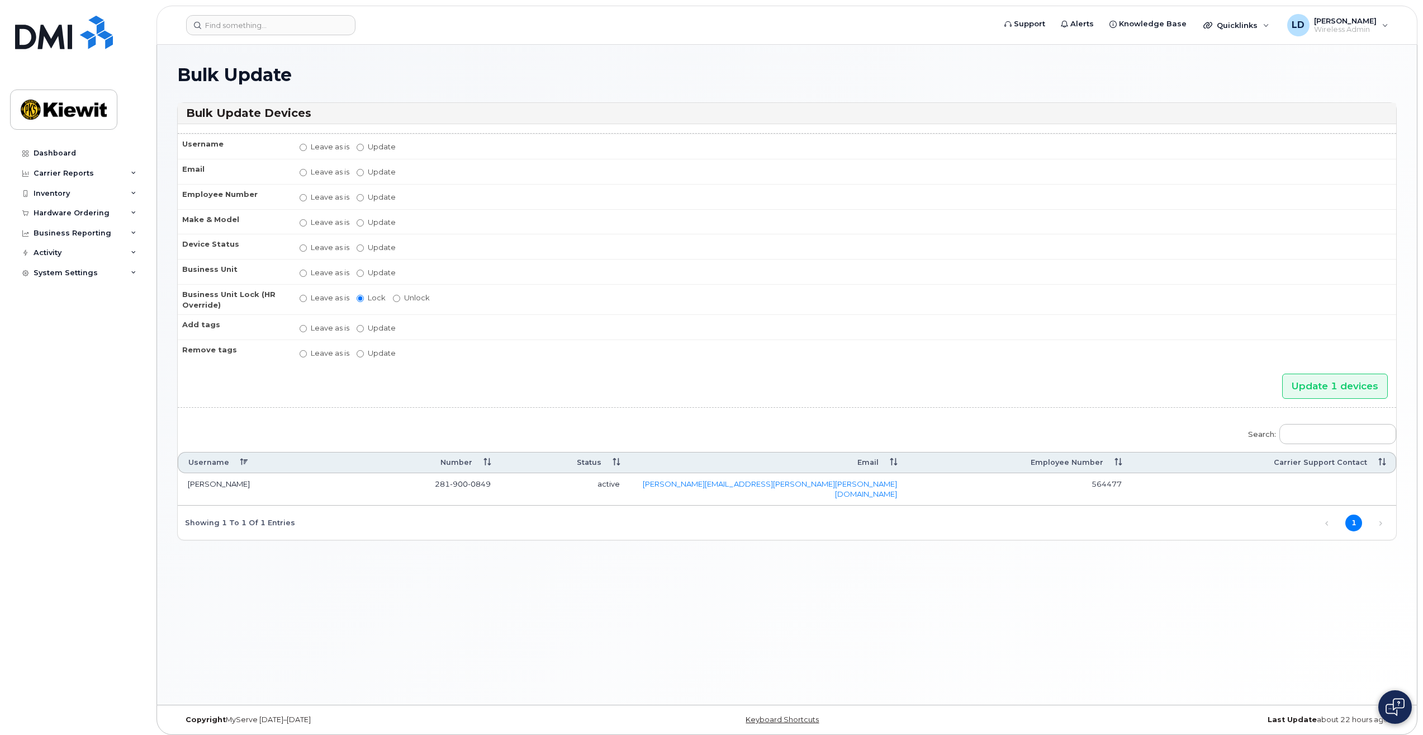
click at [348, 485] on td "281 900 0849" at bounding box center [421, 489] width 159 height 32
click at [596, 485] on td "active" at bounding box center [565, 489] width 129 height 32
click at [194, 484] on td "[PERSON_NAME]" at bounding box center [260, 489] width 164 height 32
drag, startPoint x: 194, startPoint y: 484, endPoint x: 188, endPoint y: 484, distance: 6.2
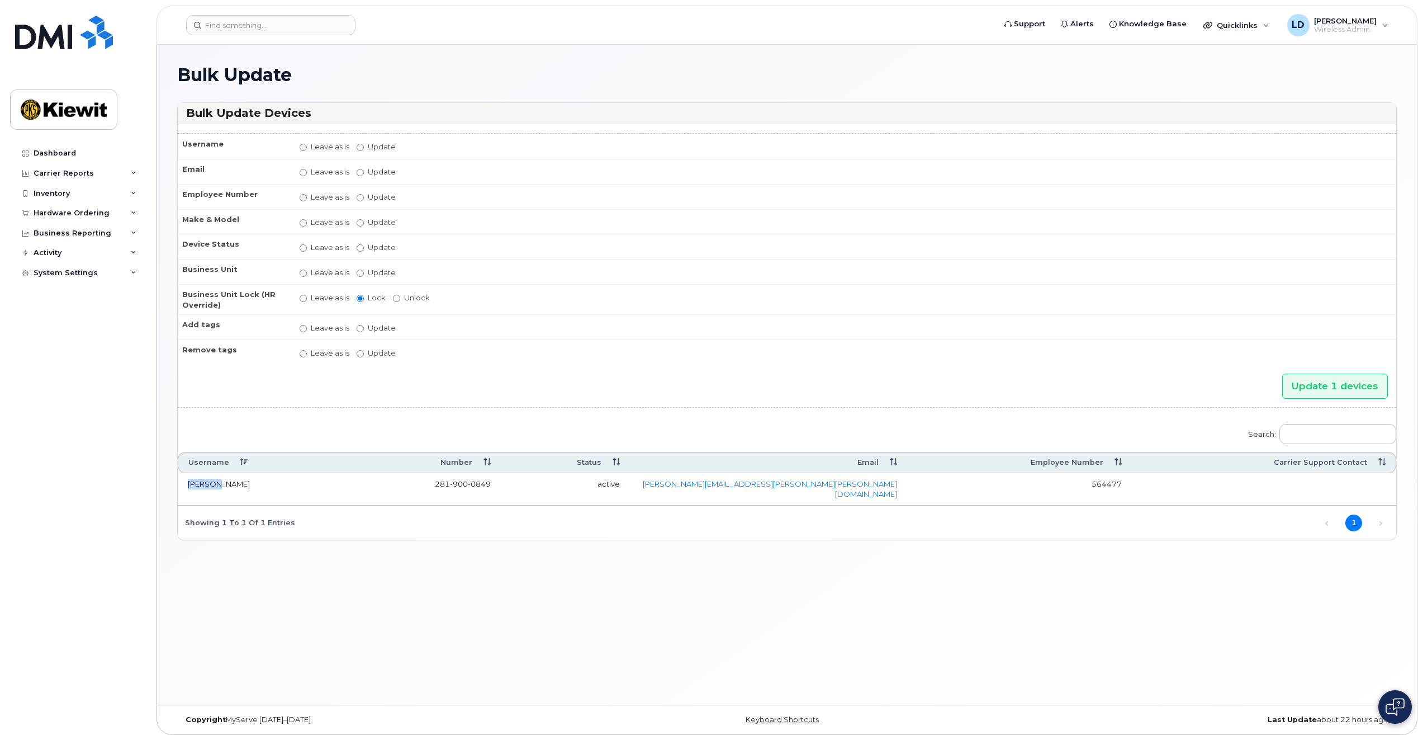
click at [188, 484] on td "CALVIN FOSTER" at bounding box center [260, 489] width 164 height 32
click at [197, 485] on td "CALVIN FOSTER" at bounding box center [260, 489] width 164 height 32
click at [185, 484] on td "CALVIN FOSTER" at bounding box center [260, 489] width 164 height 32
click at [190, 481] on td "CALVIN FOSTER" at bounding box center [260, 489] width 164 height 32
click at [215, 489] on td "CALVIN FOSTER" at bounding box center [260, 489] width 164 height 32
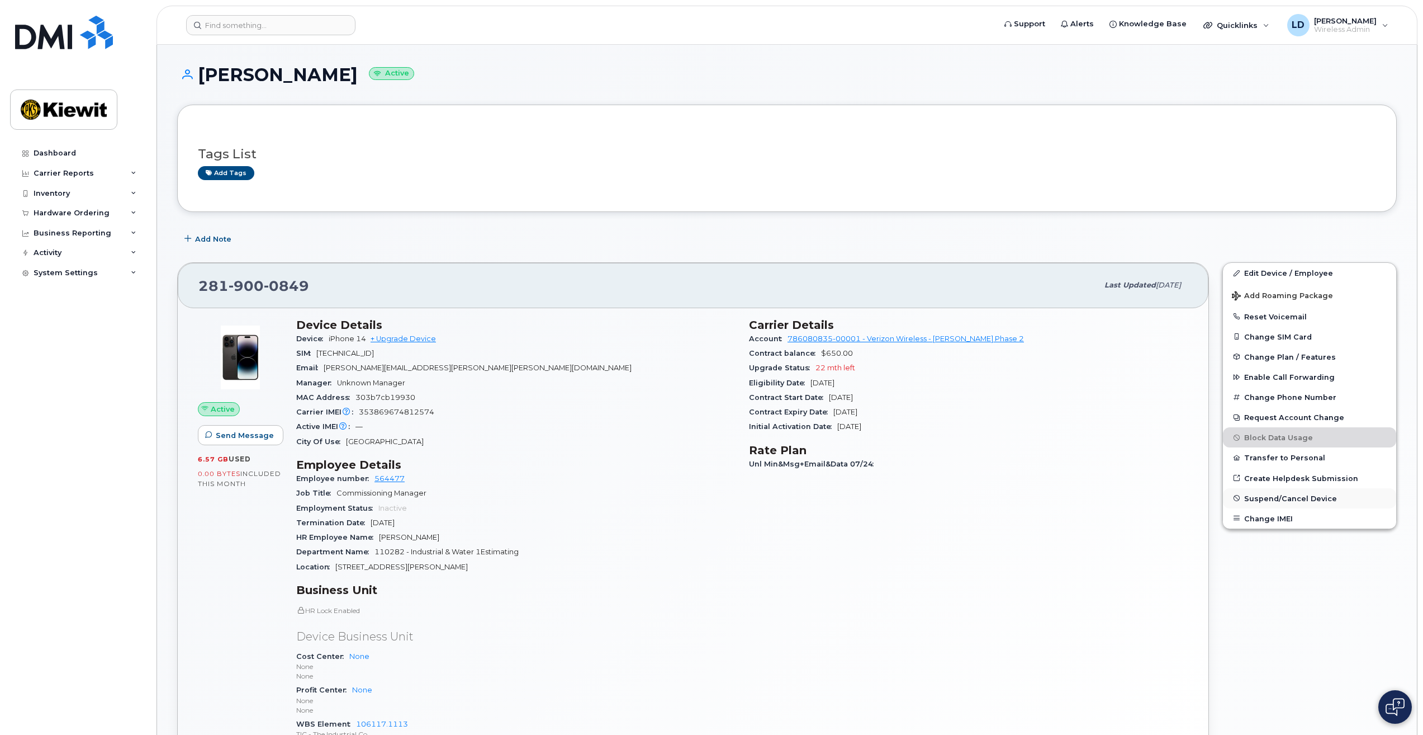
click at [1275, 498] on span "Suspend/Cancel Device" at bounding box center [1291, 498] width 93 height 8
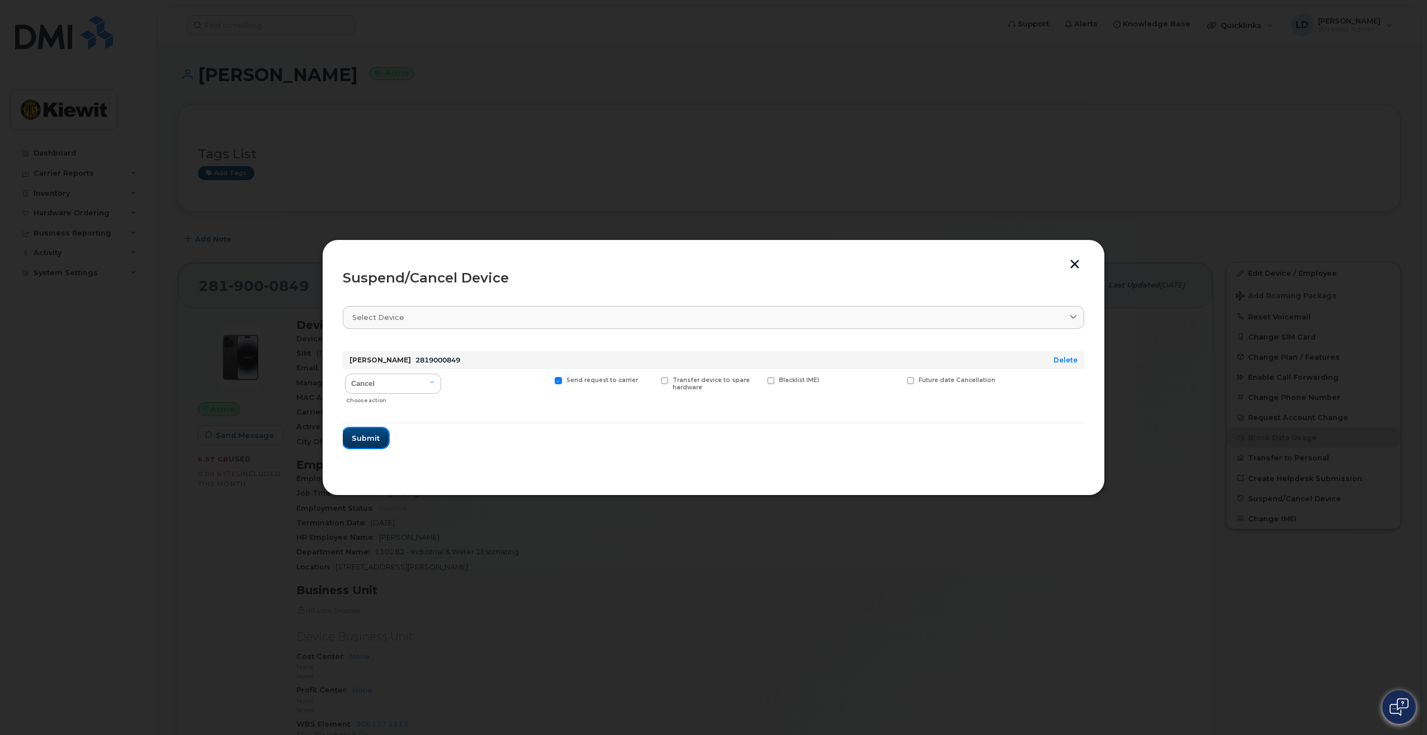
click at [370, 437] on span "Submit" at bounding box center [366, 438] width 28 height 11
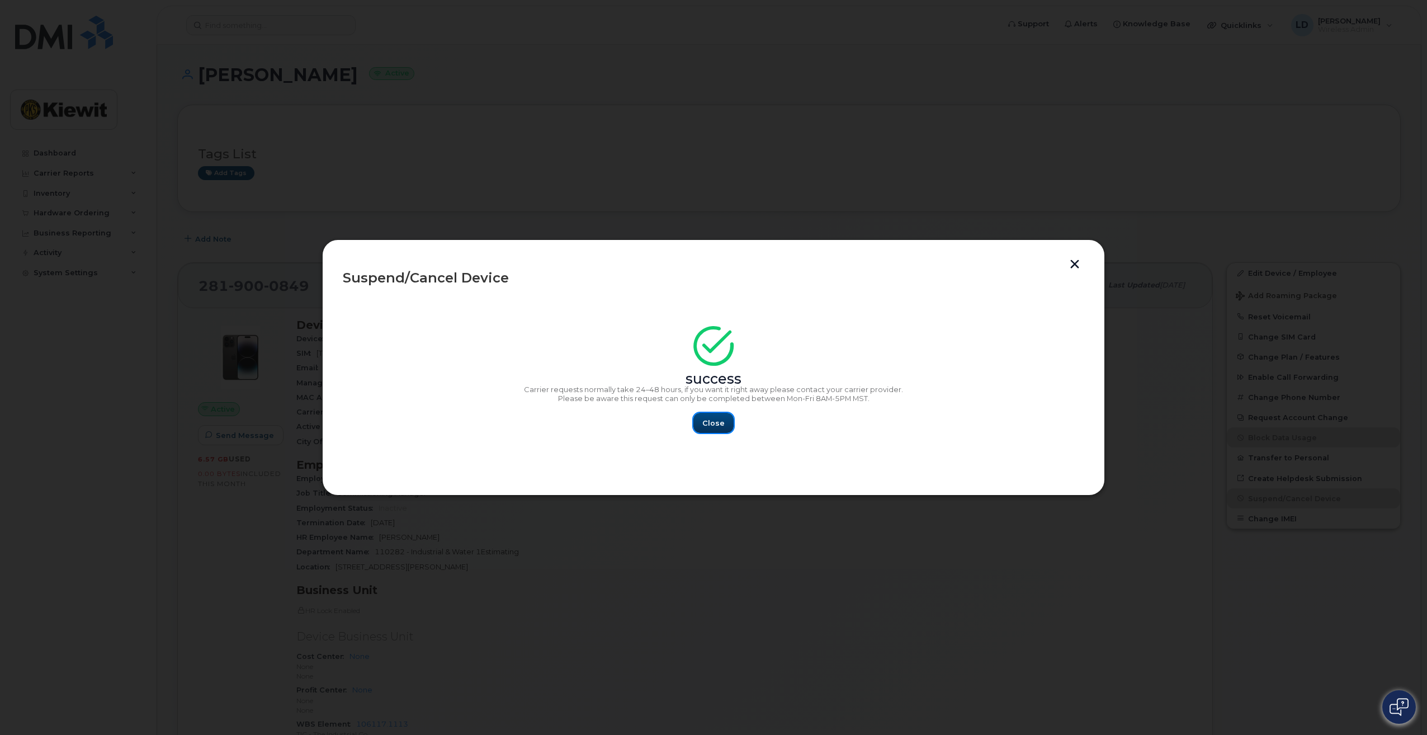
click at [720, 419] on span "Close" at bounding box center [713, 423] width 22 height 11
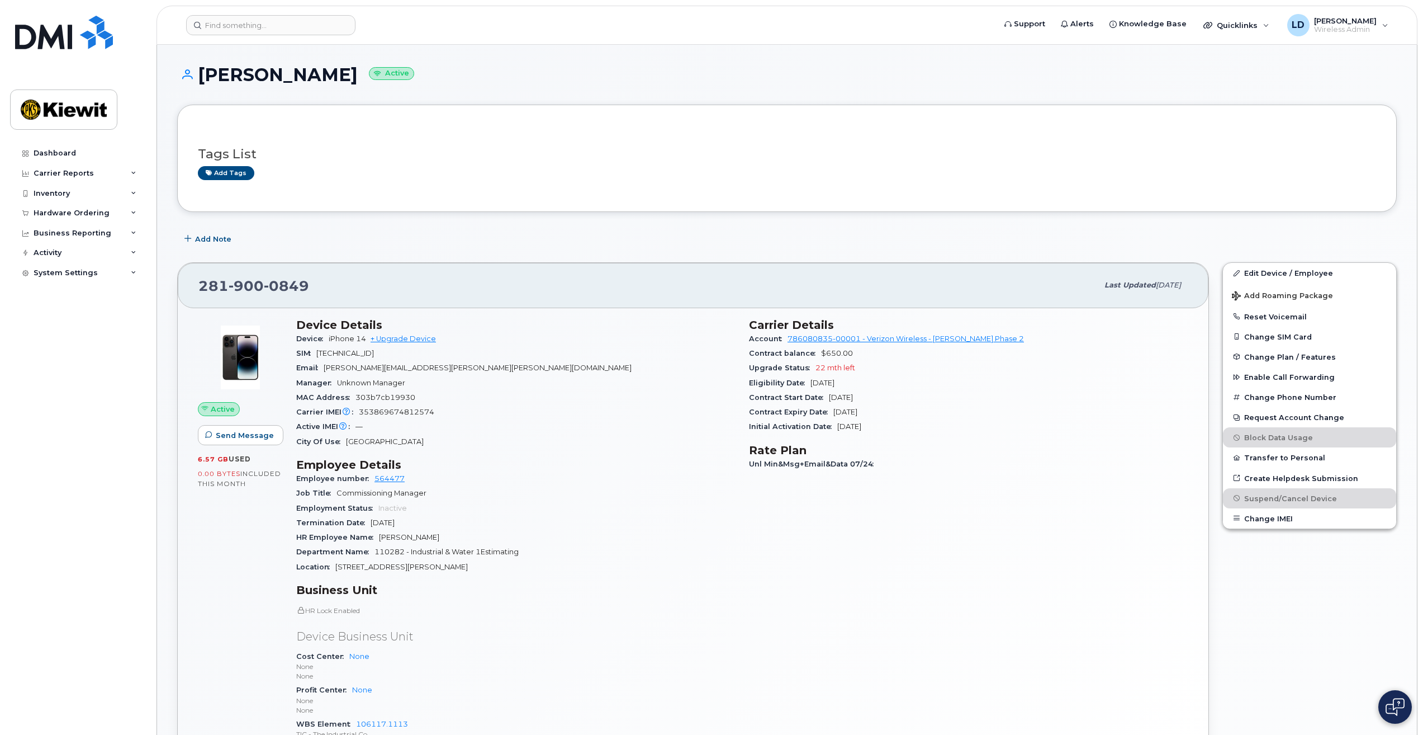
click at [1068, 586] on div "Carrier Details Account 786080835-00001 - Verizon Wireless - [PERSON_NAME] Phas…" at bounding box center [968, 538] width 453 height 455
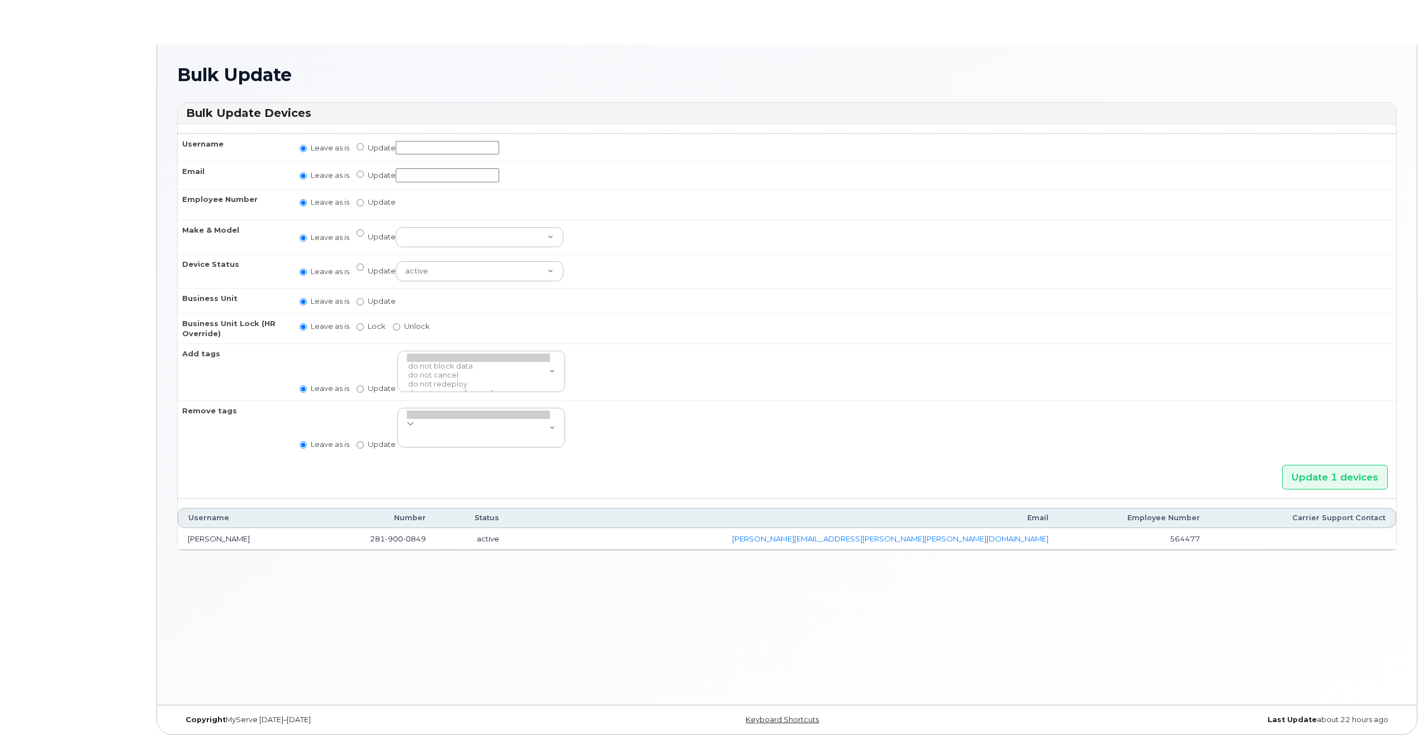
radio input "true"
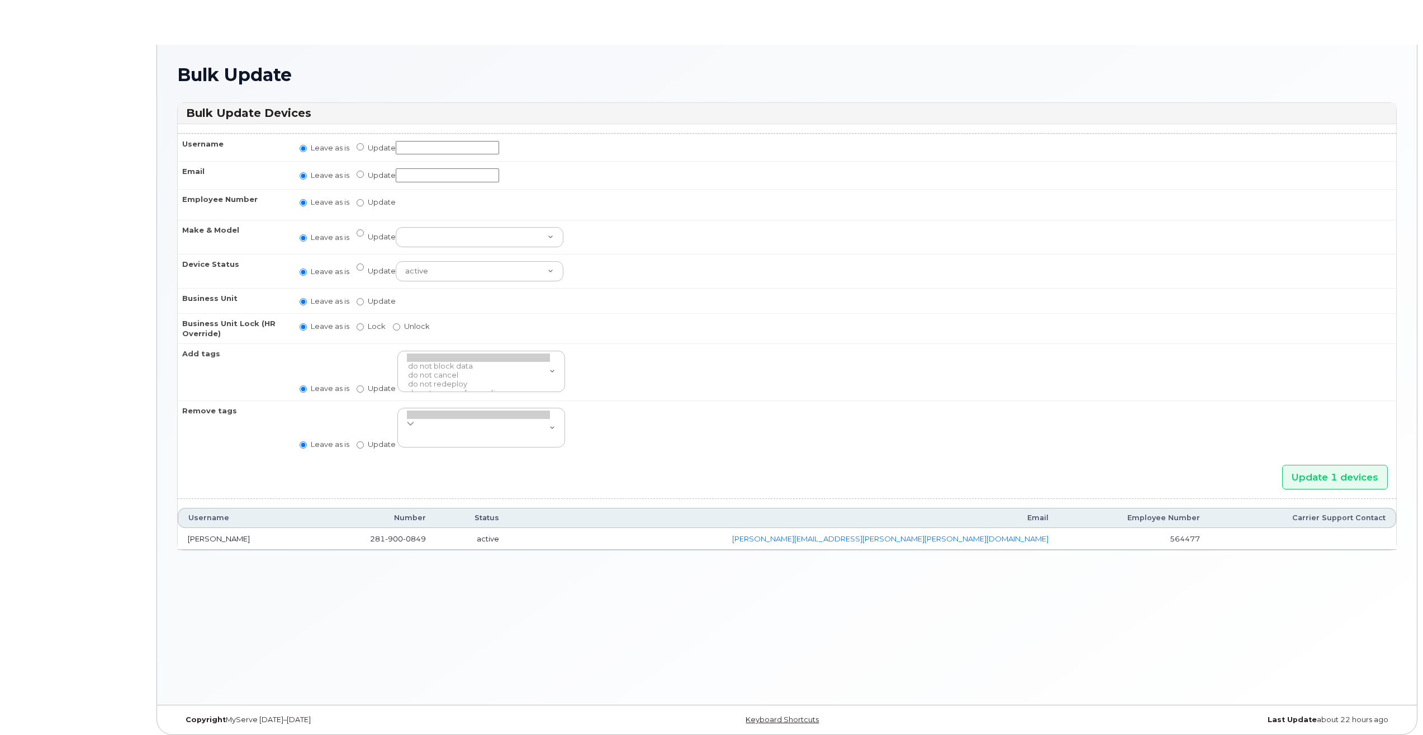
radio input "true"
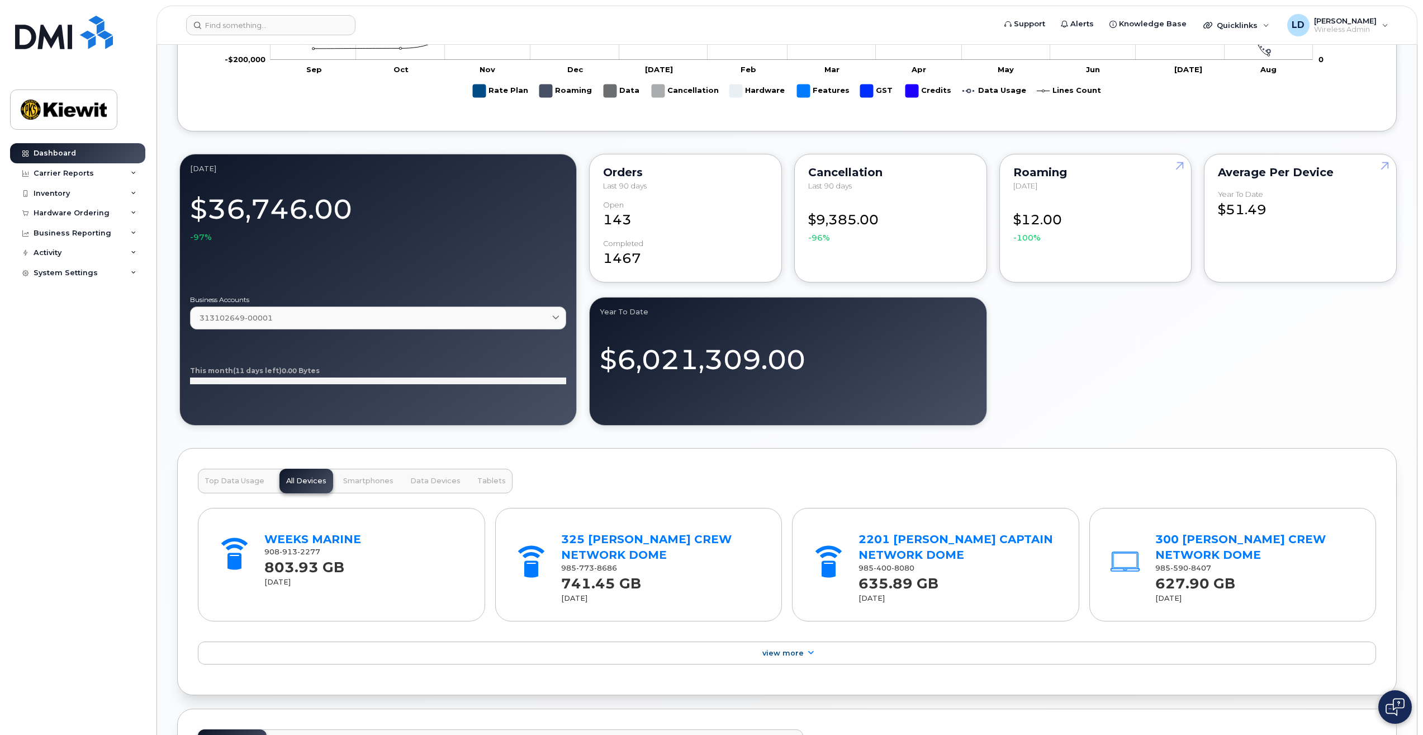
scroll to position [719, 0]
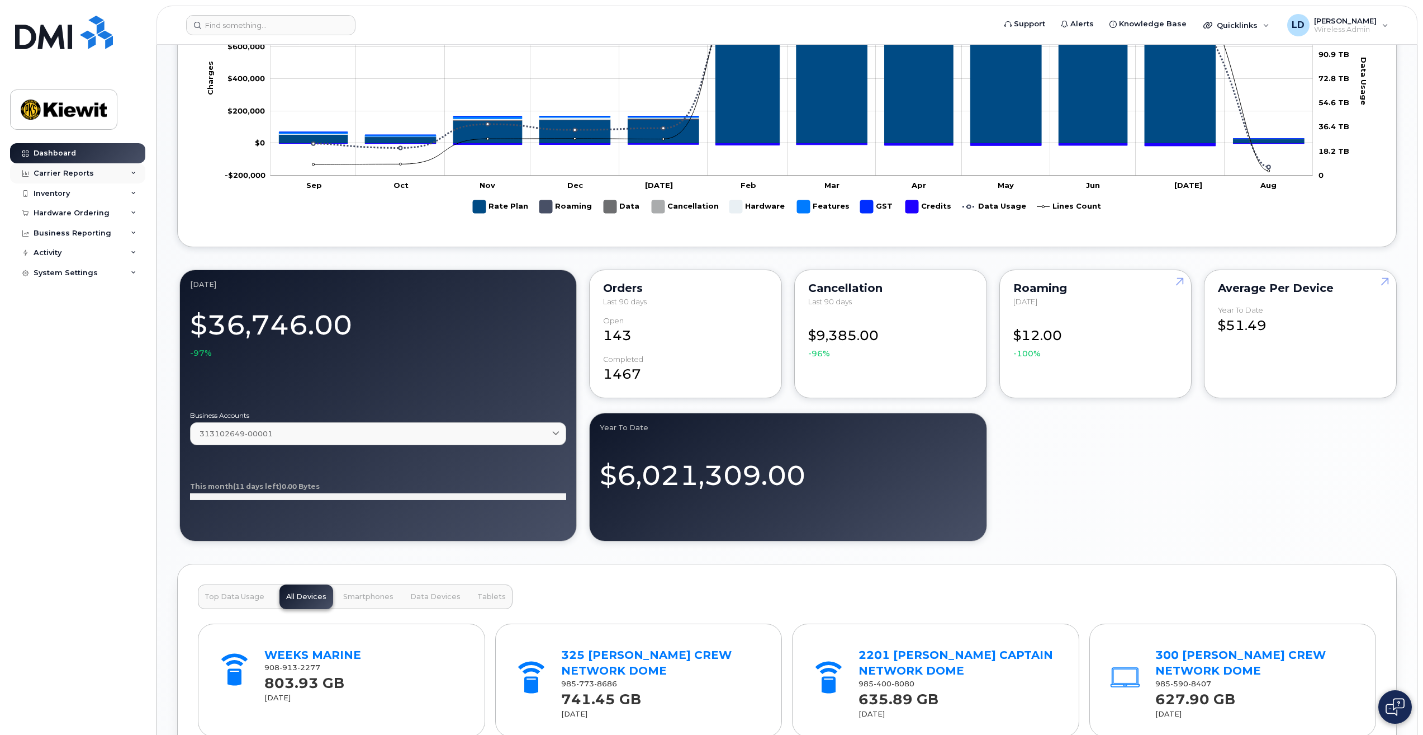
click at [60, 178] on div "Carrier Reports" at bounding box center [77, 173] width 135 height 20
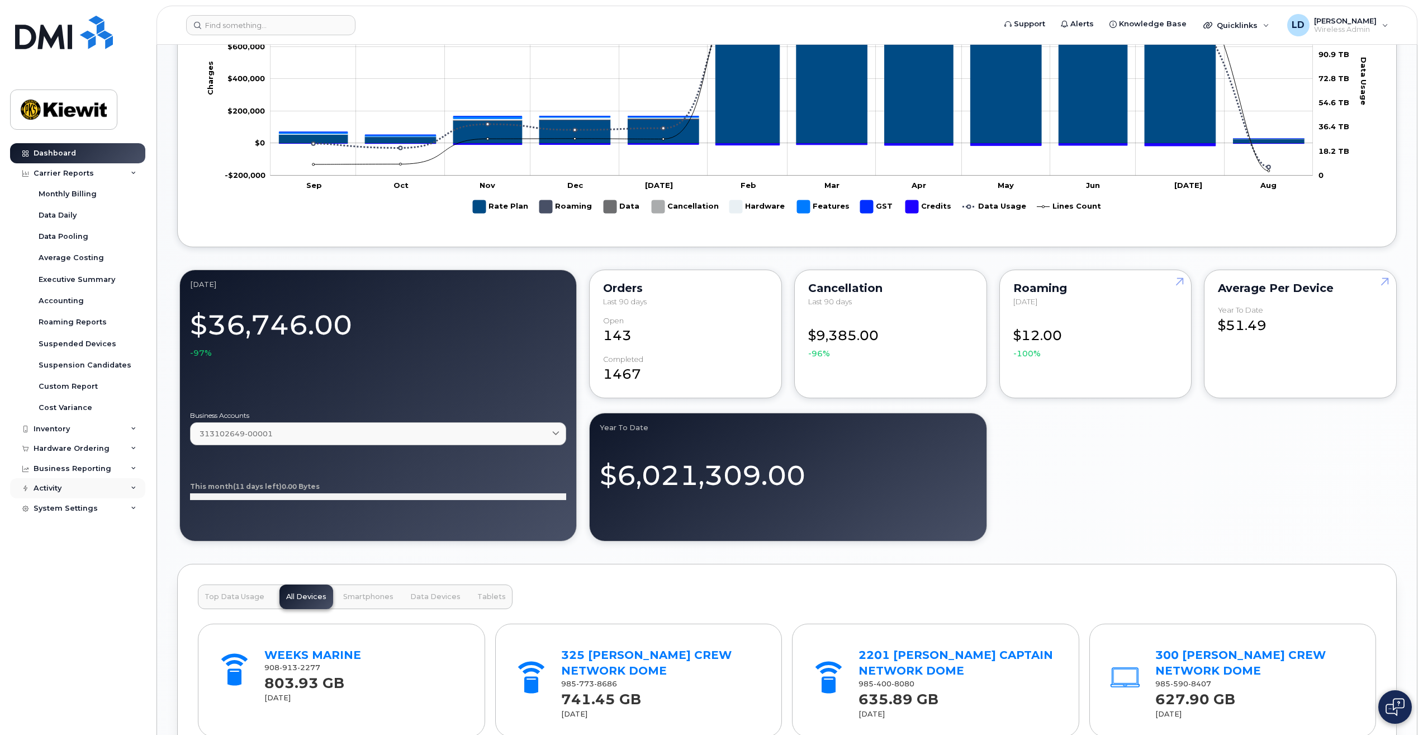
click at [45, 491] on div "Activity" at bounding box center [48, 488] width 28 height 9
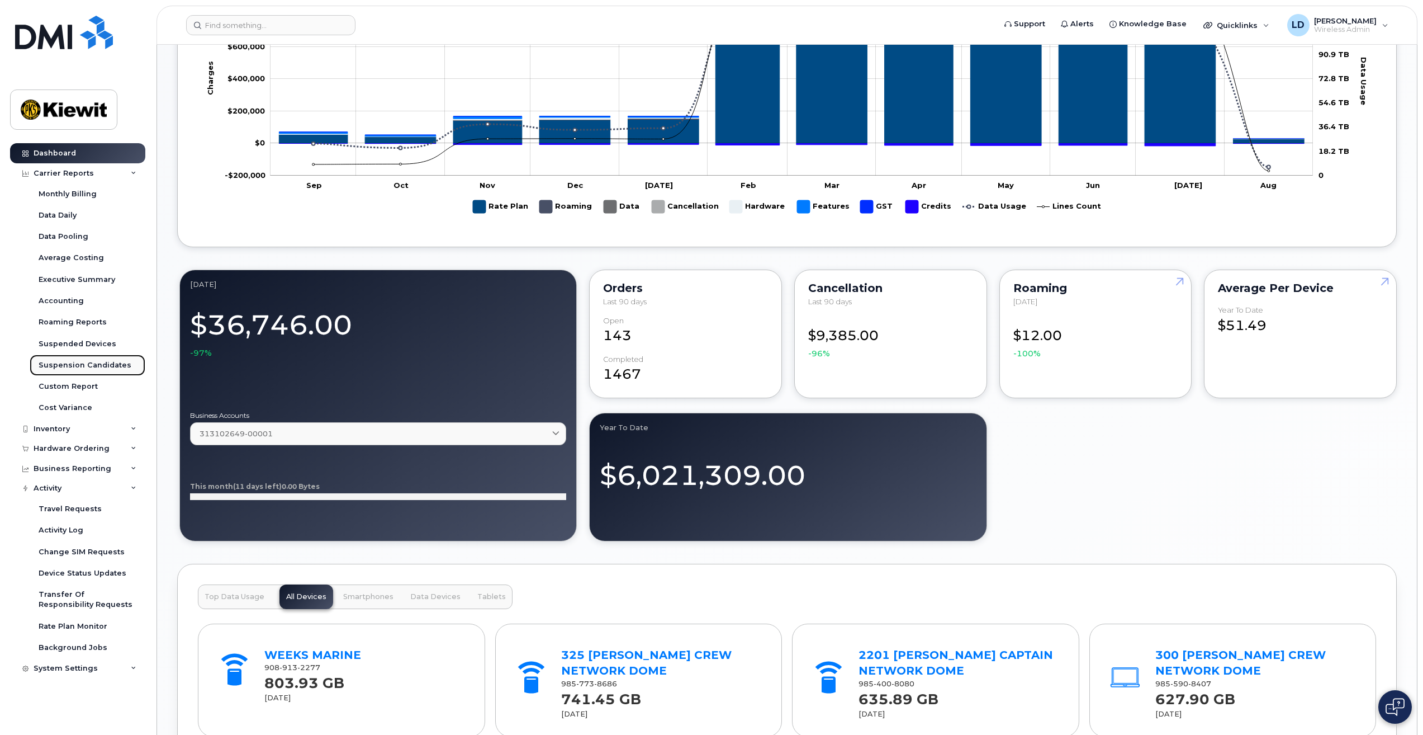
click at [83, 365] on div "Suspension Candidates" at bounding box center [85, 365] width 93 height 10
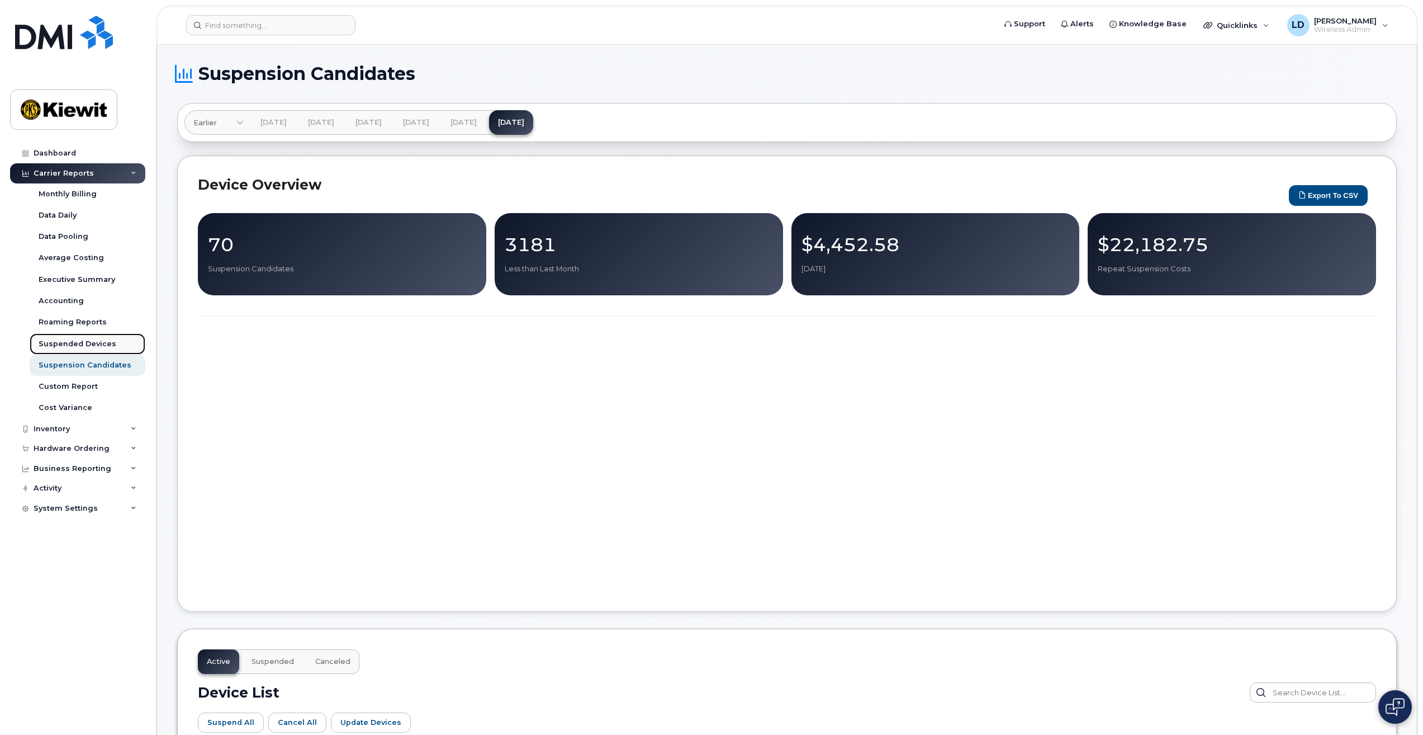
click at [66, 346] on div "Suspended Devices" at bounding box center [78, 344] width 78 height 10
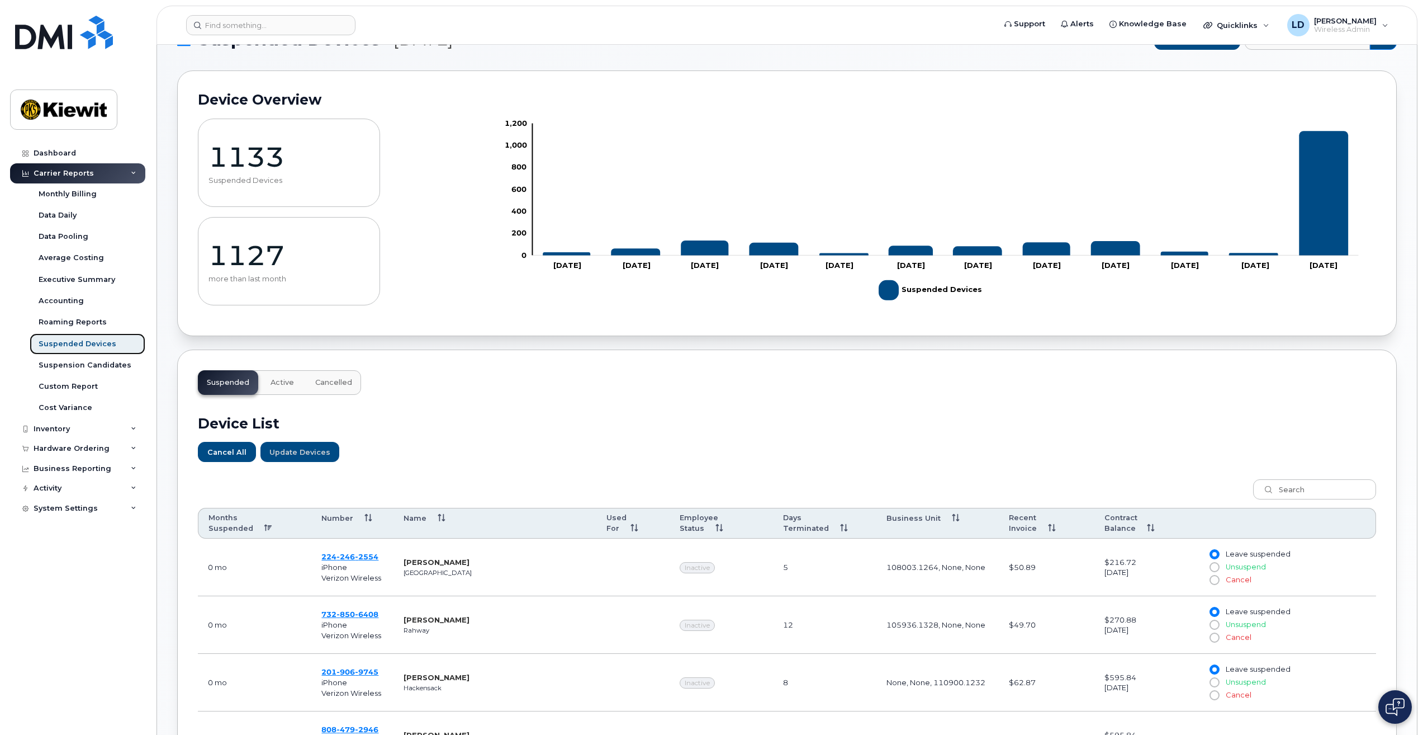
scroll to position [56, 0]
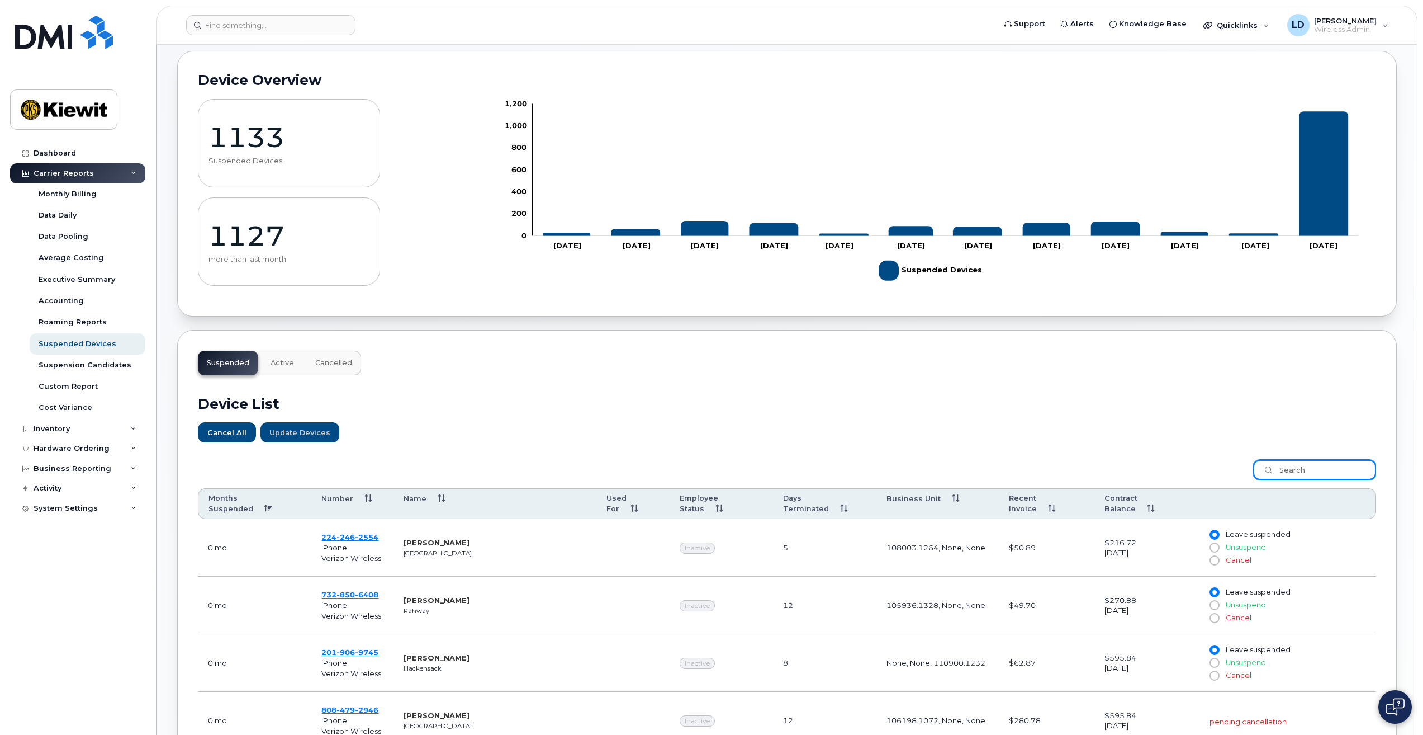
click at [1288, 471] on input "search" at bounding box center [1315, 470] width 123 height 20
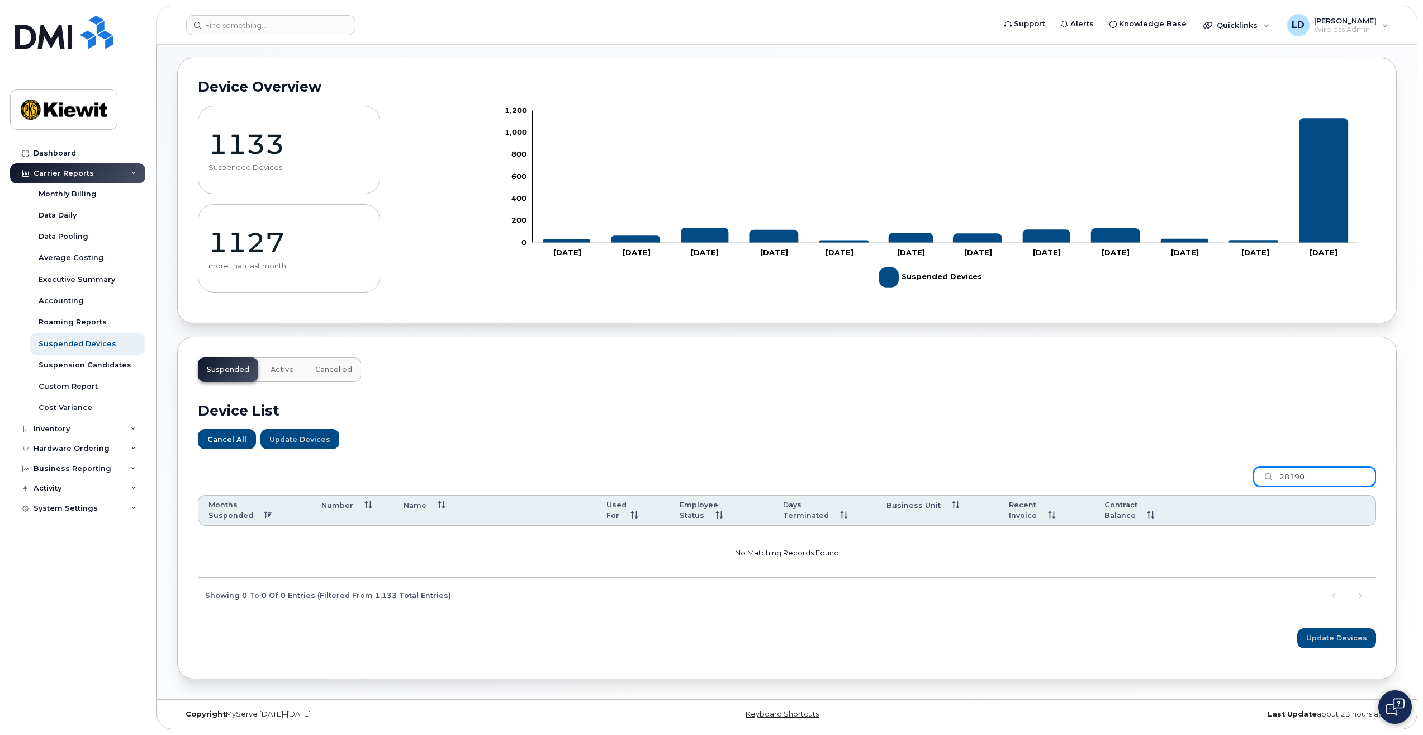
scroll to position [39, 0]
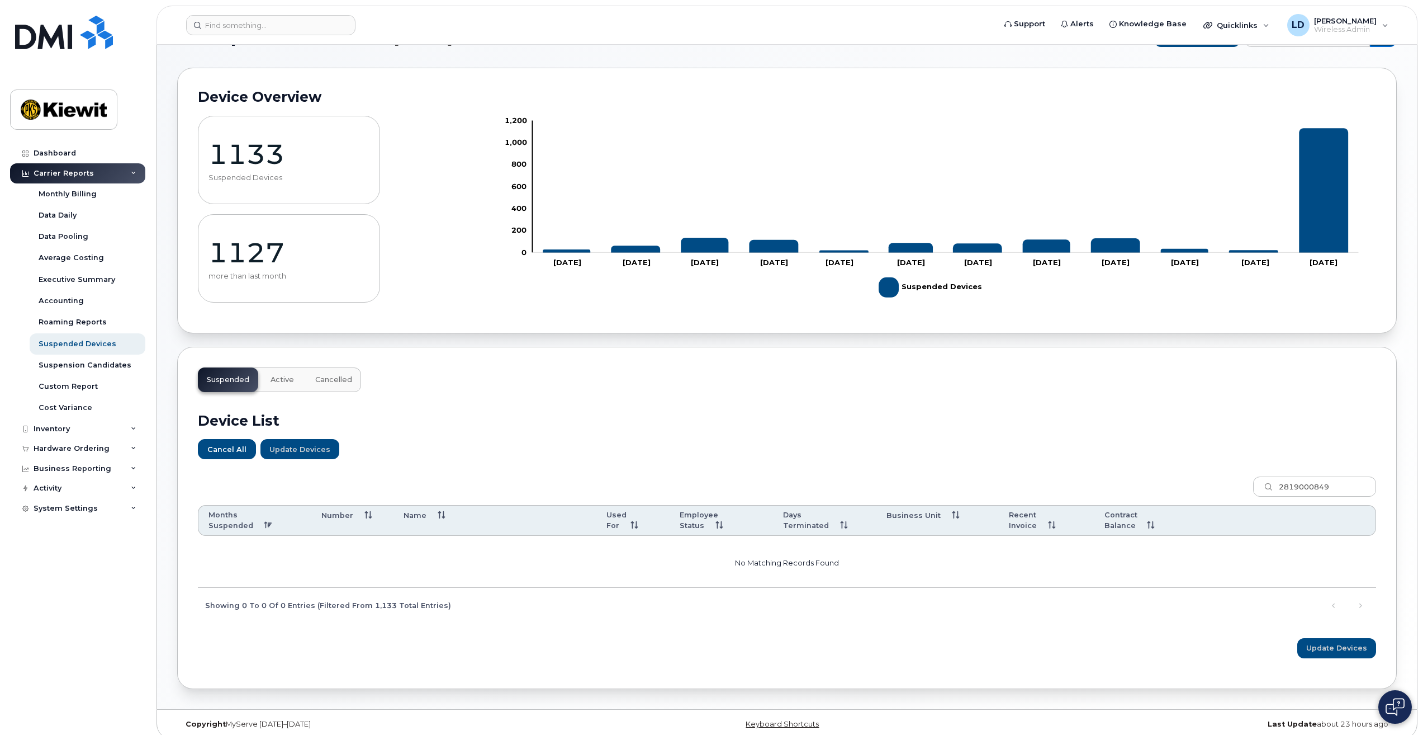
click at [560, 469] on div "2819000849 Months Suspended Number Name Used For Employee Status Days Terminate…" at bounding box center [787, 545] width 1179 height 153
click at [1358, 481] on input "2819000849" at bounding box center [1315, 486] width 123 height 20
drag, startPoint x: 1347, startPoint y: 485, endPoint x: 1224, endPoint y: 484, distance: 123.0
click at [1224, 484] on div "2819000849 Months Suspended Number Name Used For Employee Status Days Terminate…" at bounding box center [787, 545] width 1179 height 153
type input "2819000849"
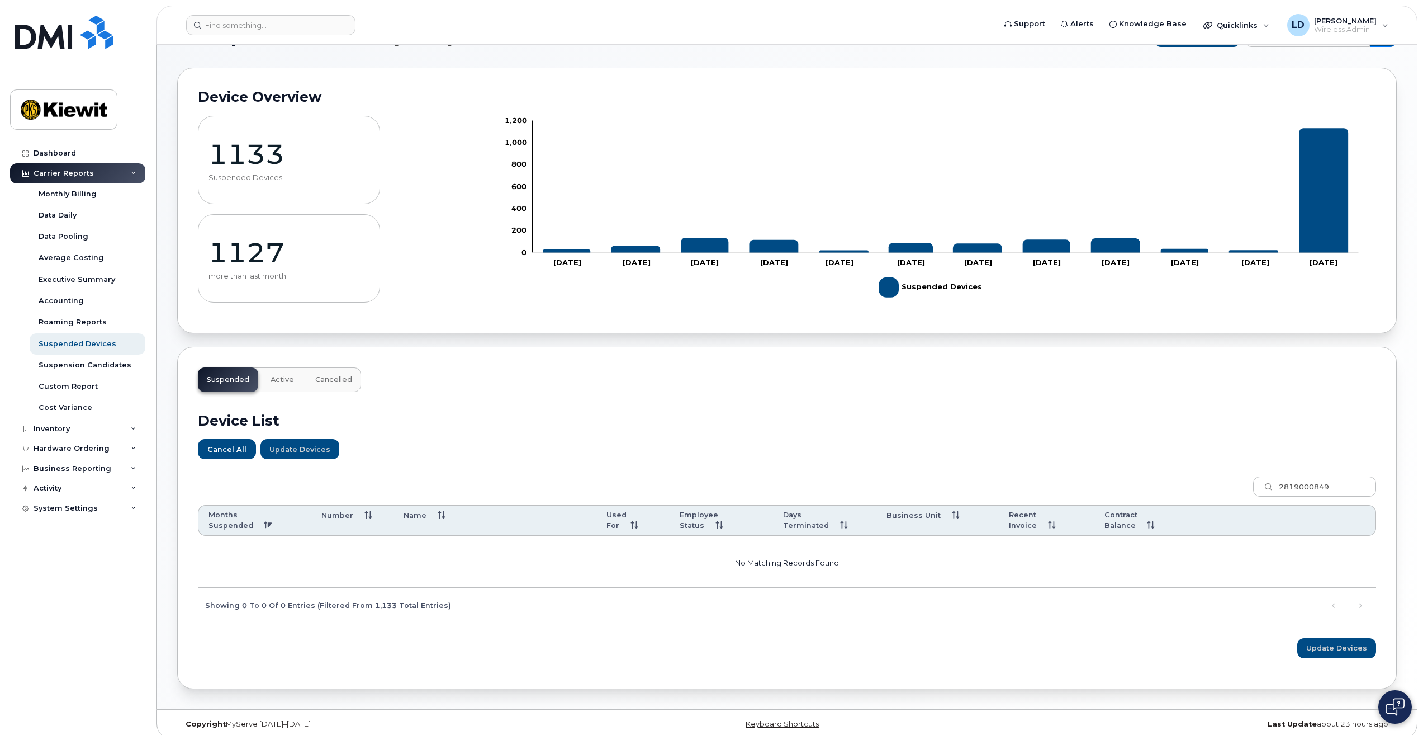
click at [584, 469] on div "Device List Cancel All Update Devices Customize Filter Refresh Export 281900084…" at bounding box center [787, 530] width 1179 height 276
click at [278, 382] on span "Active" at bounding box center [282, 379] width 23 height 9
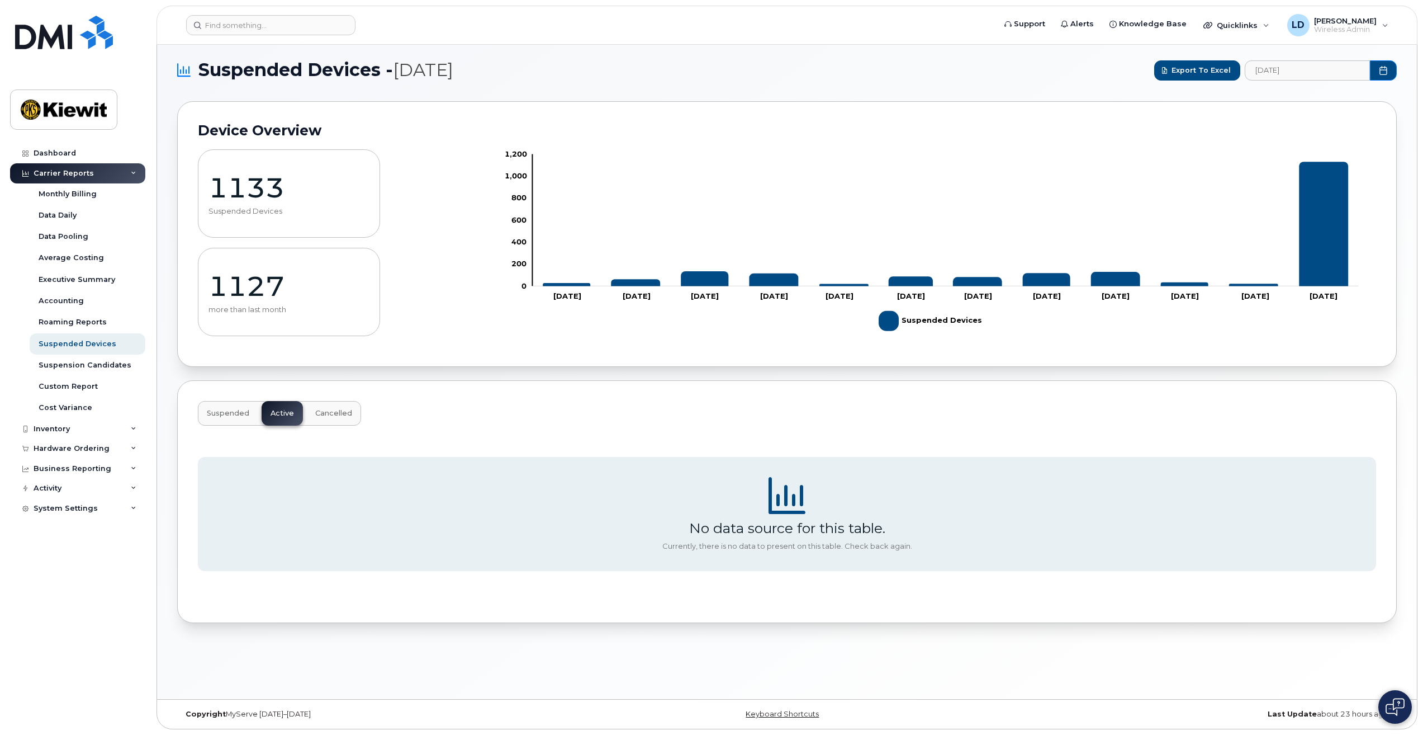
click at [217, 414] on span "Suspended" at bounding box center [228, 413] width 42 height 9
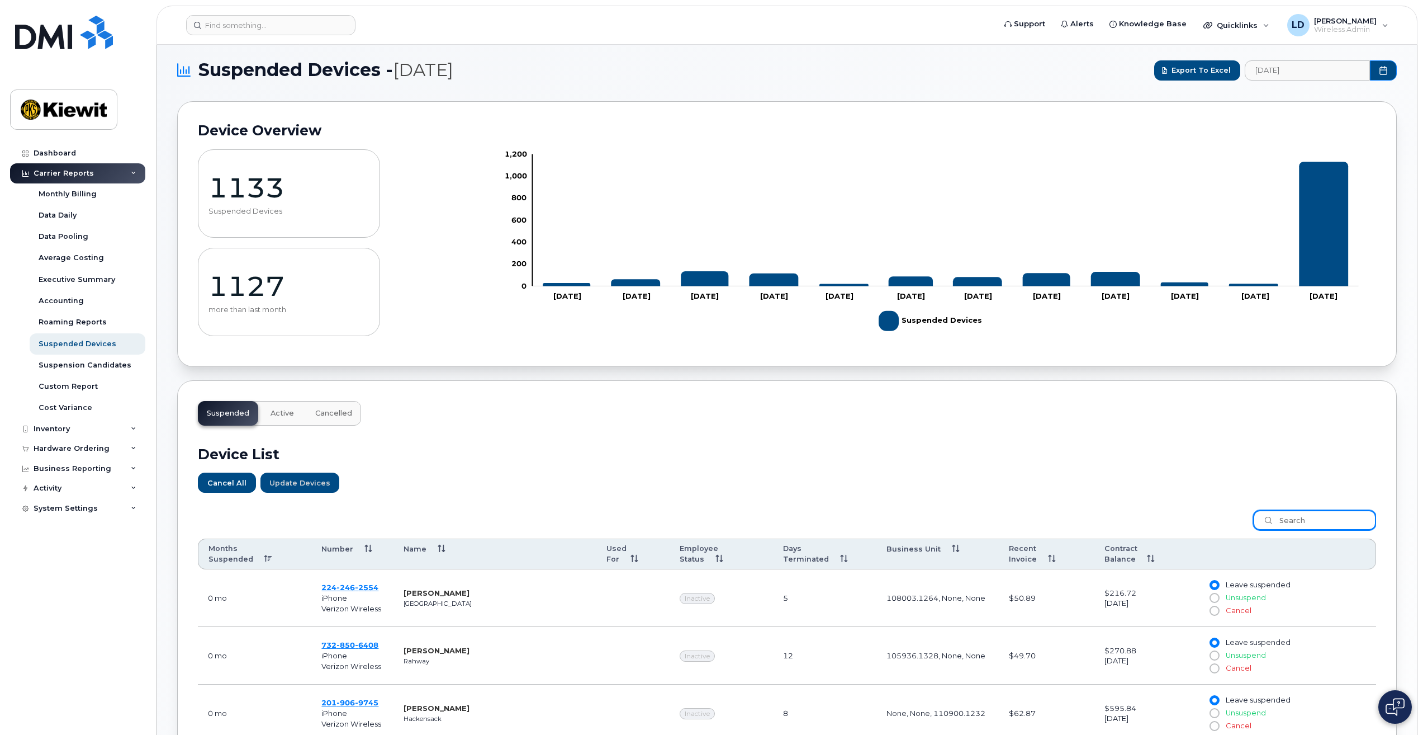
click at [1291, 524] on input "search" at bounding box center [1315, 520] width 123 height 20
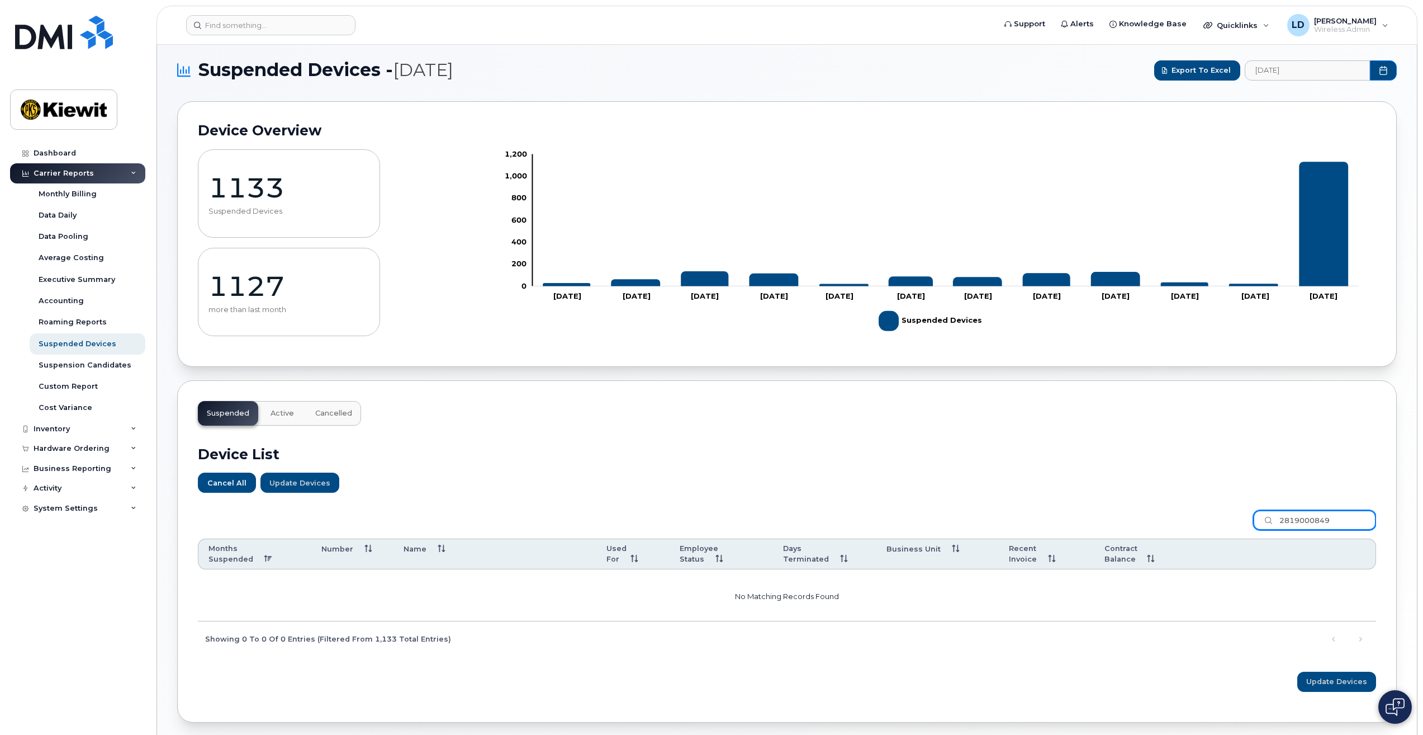
drag, startPoint x: 1338, startPoint y: 527, endPoint x: 1057, endPoint y: 528, distance: 280.7
click at [1058, 529] on div "2819000849 Months Suspended Number Name Used For Employee Status Days Terminate…" at bounding box center [787, 579] width 1179 height 153
type input "Foster"
click at [775, 592] on td "No matching records found" at bounding box center [787, 595] width 1179 height 52
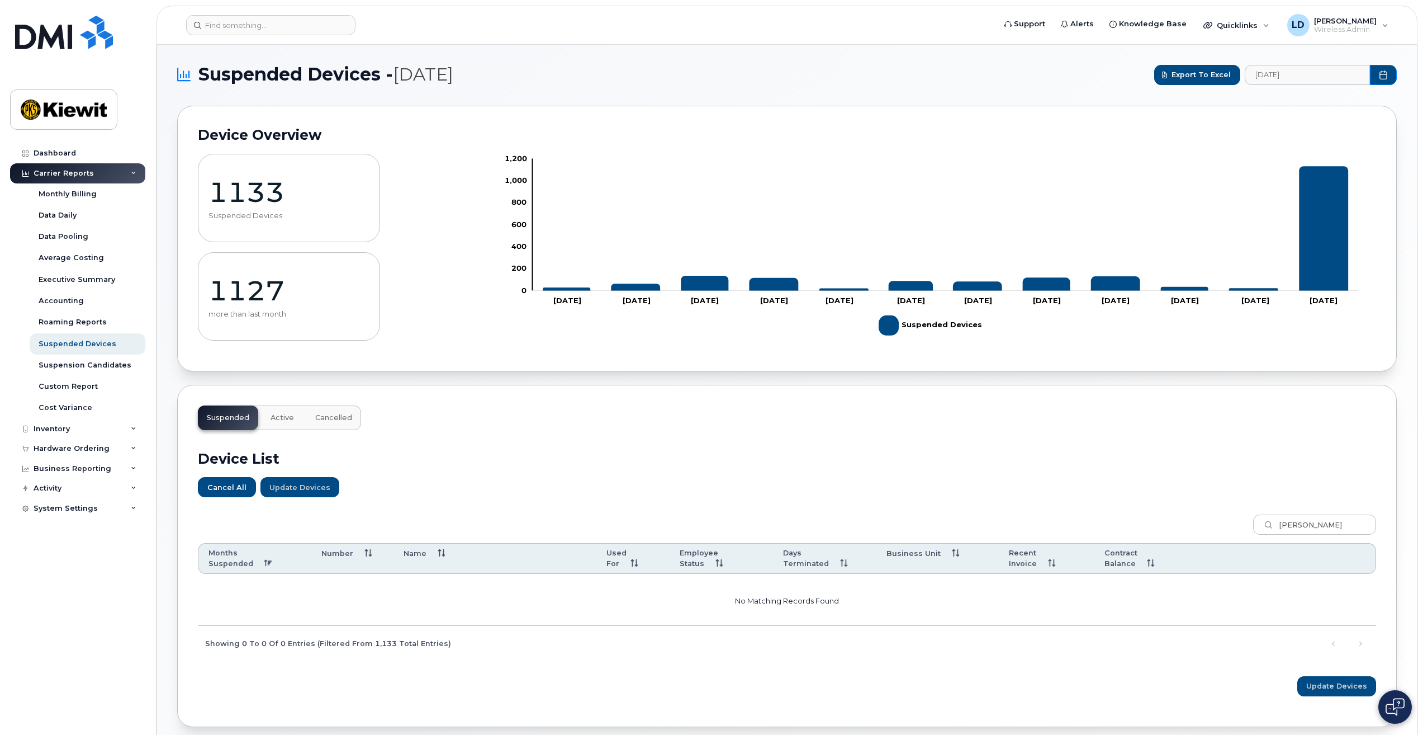
scroll to position [0, 0]
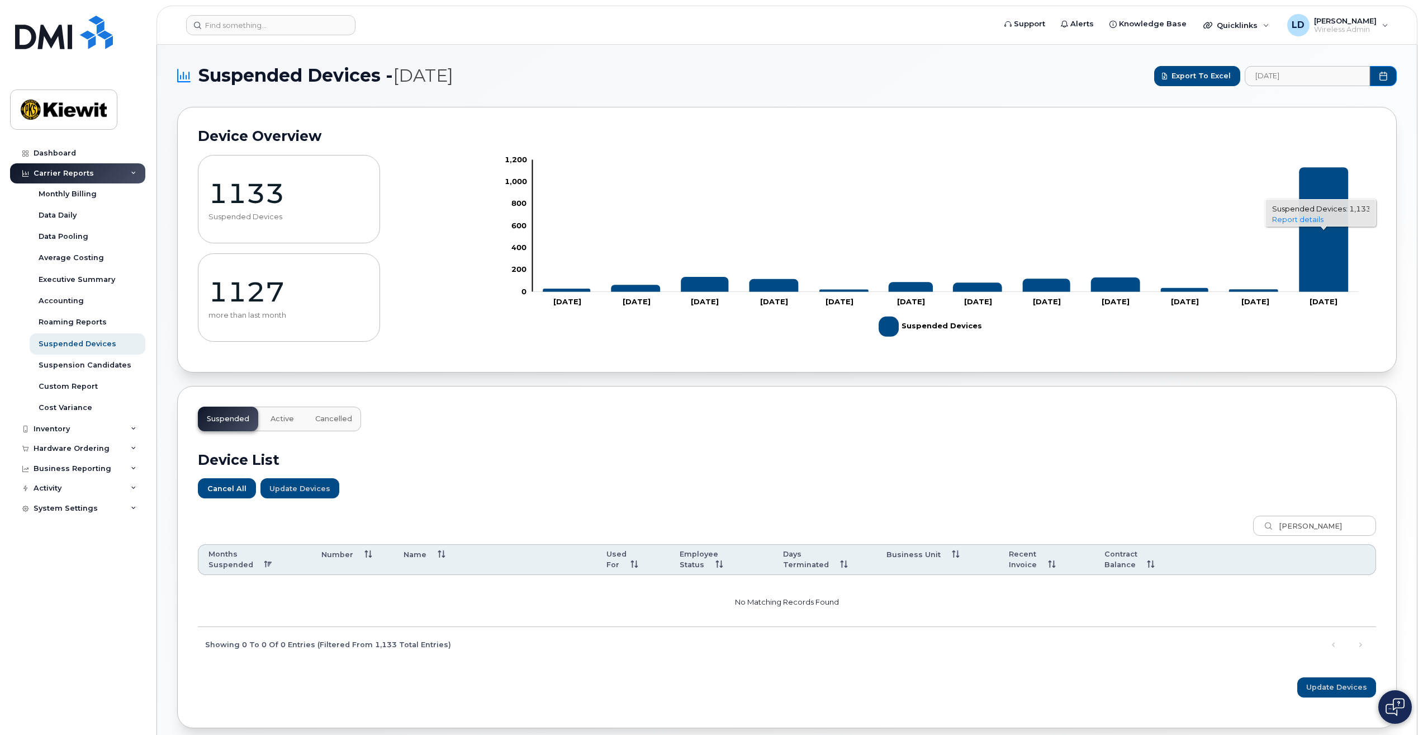
click at [1323, 235] on icon "1,133 2025-08-01" at bounding box center [1324, 229] width 49 height 125
click at [48, 194] on div "Monthly Billing" at bounding box center [68, 194] width 58 height 10
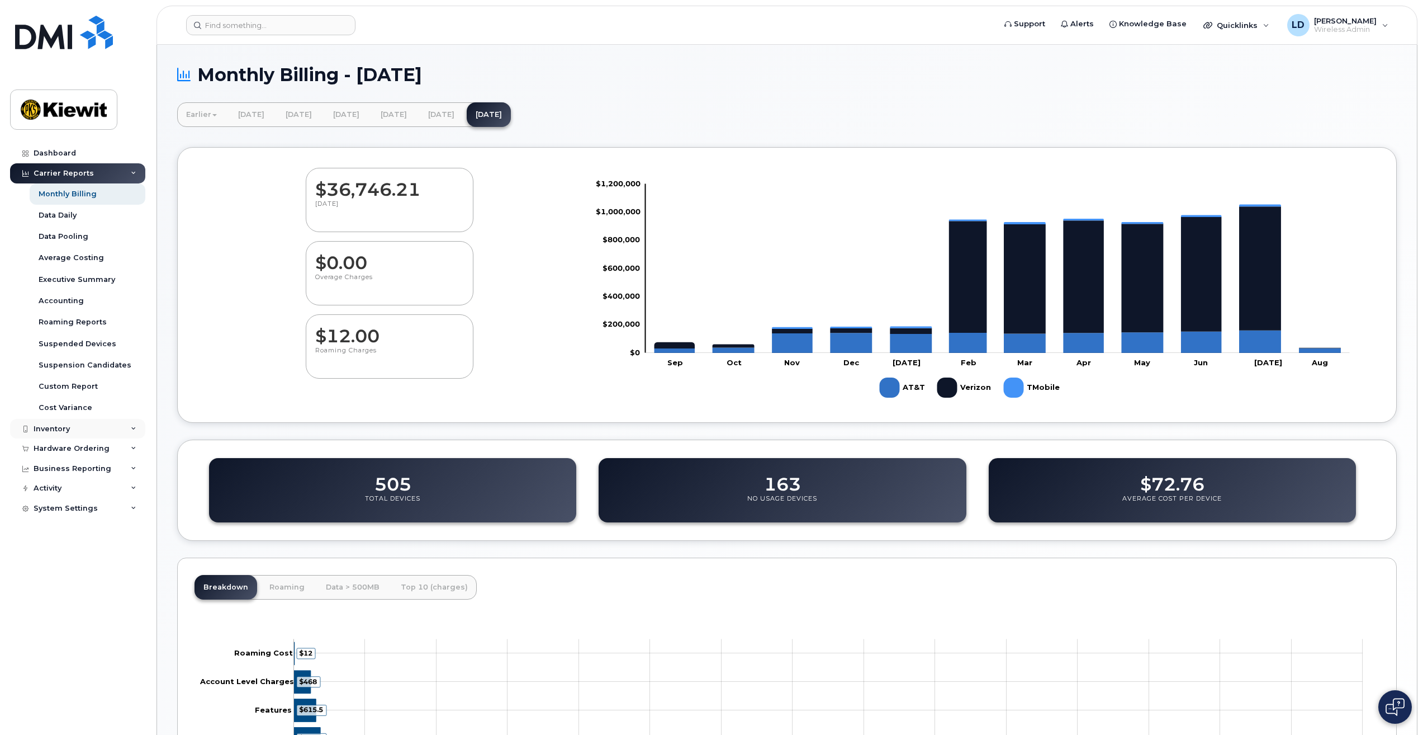
click at [62, 424] on div "Inventory" at bounding box center [52, 428] width 36 height 9
click at [73, 348] on div "Suspended Devices" at bounding box center [78, 344] width 78 height 10
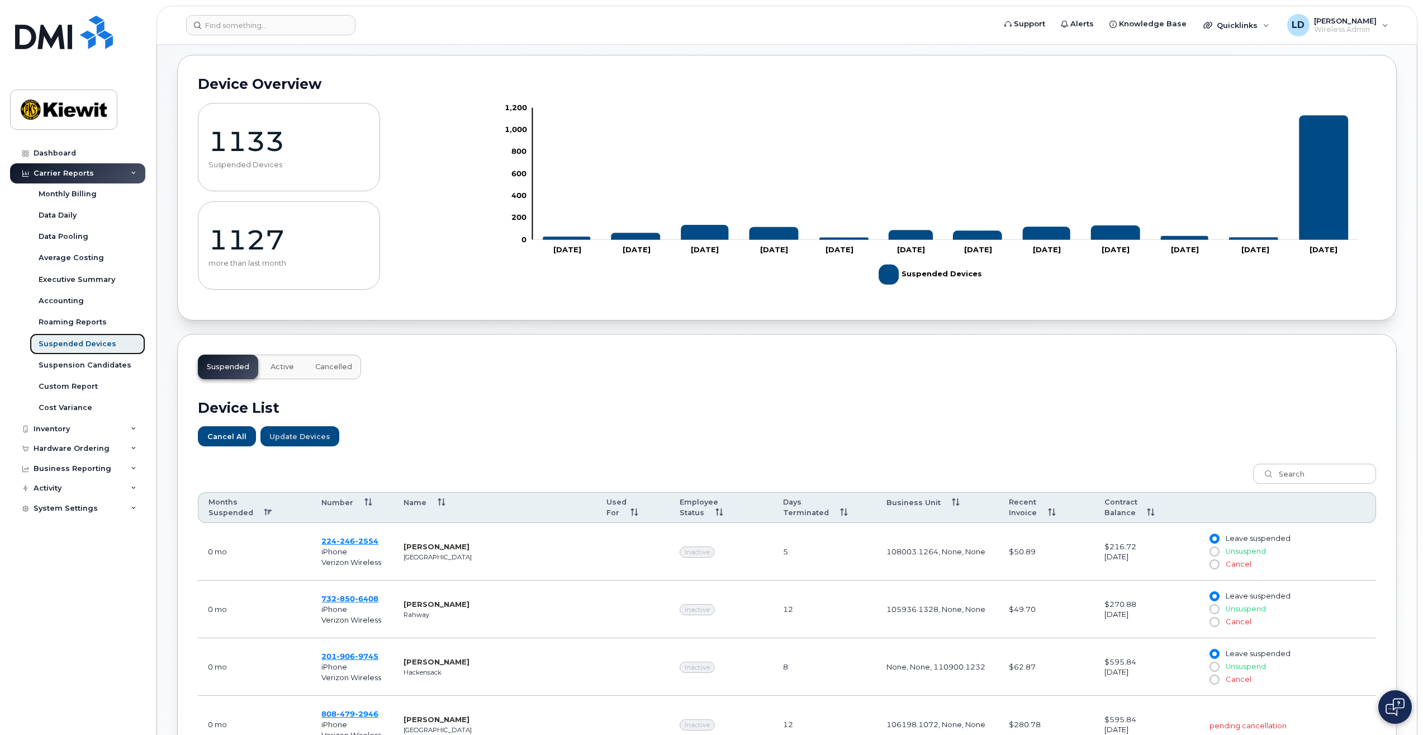
scroll to position [112, 0]
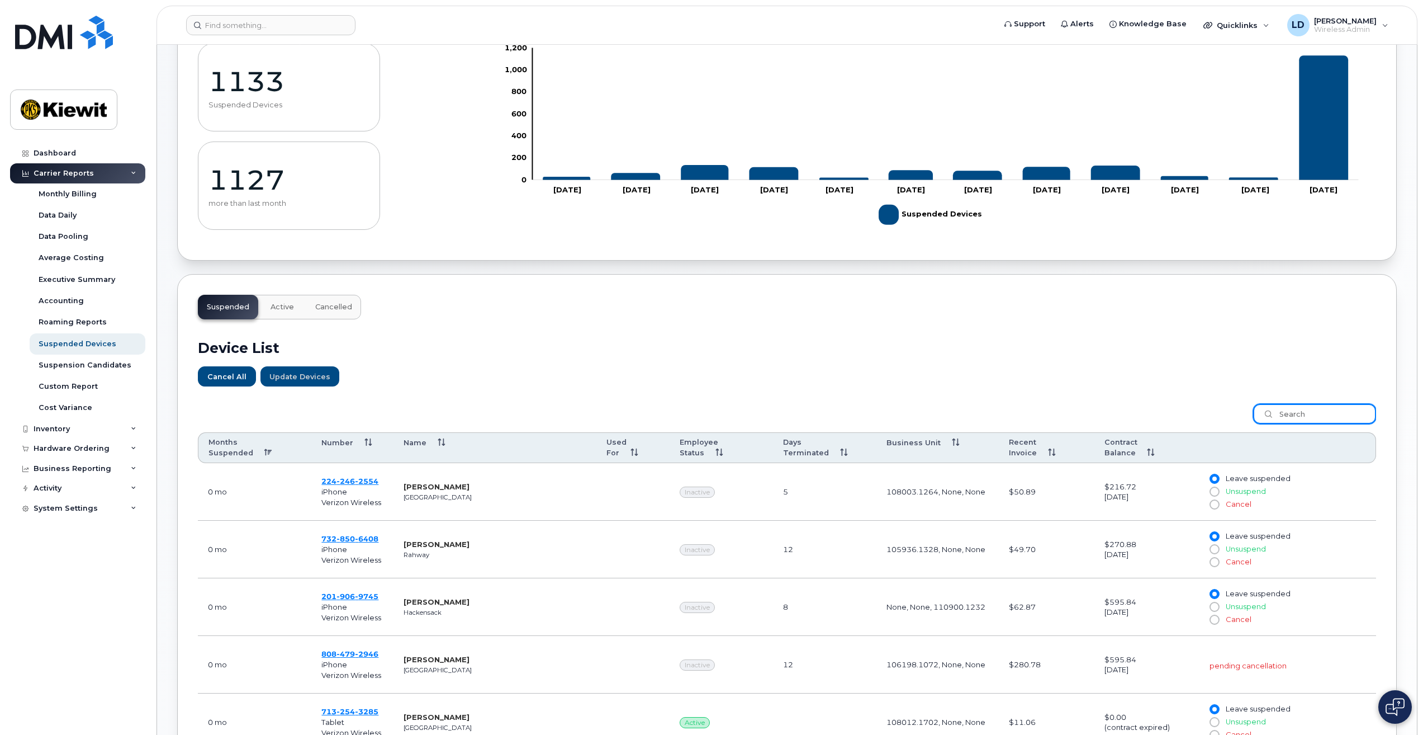
click at [1293, 419] on input "search" at bounding box center [1315, 414] width 123 height 20
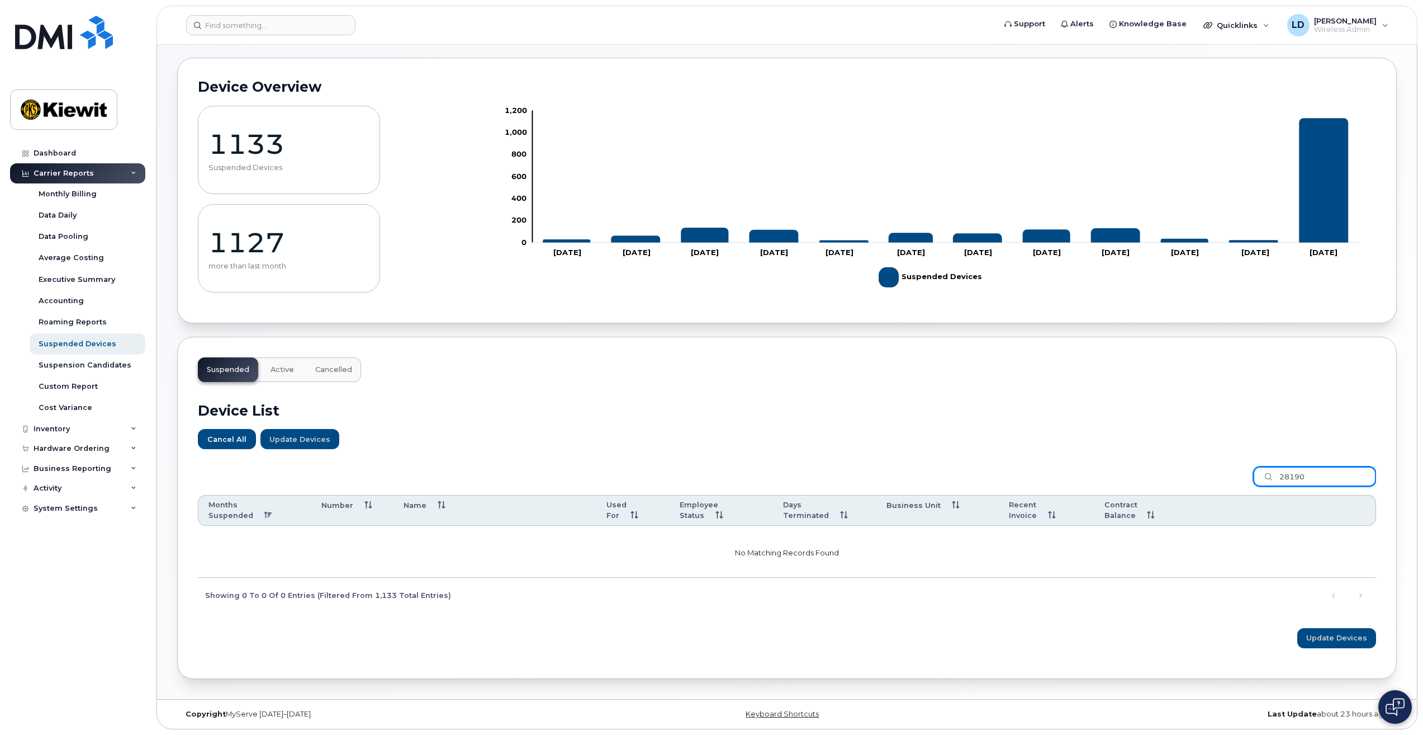
scroll to position [39, 0]
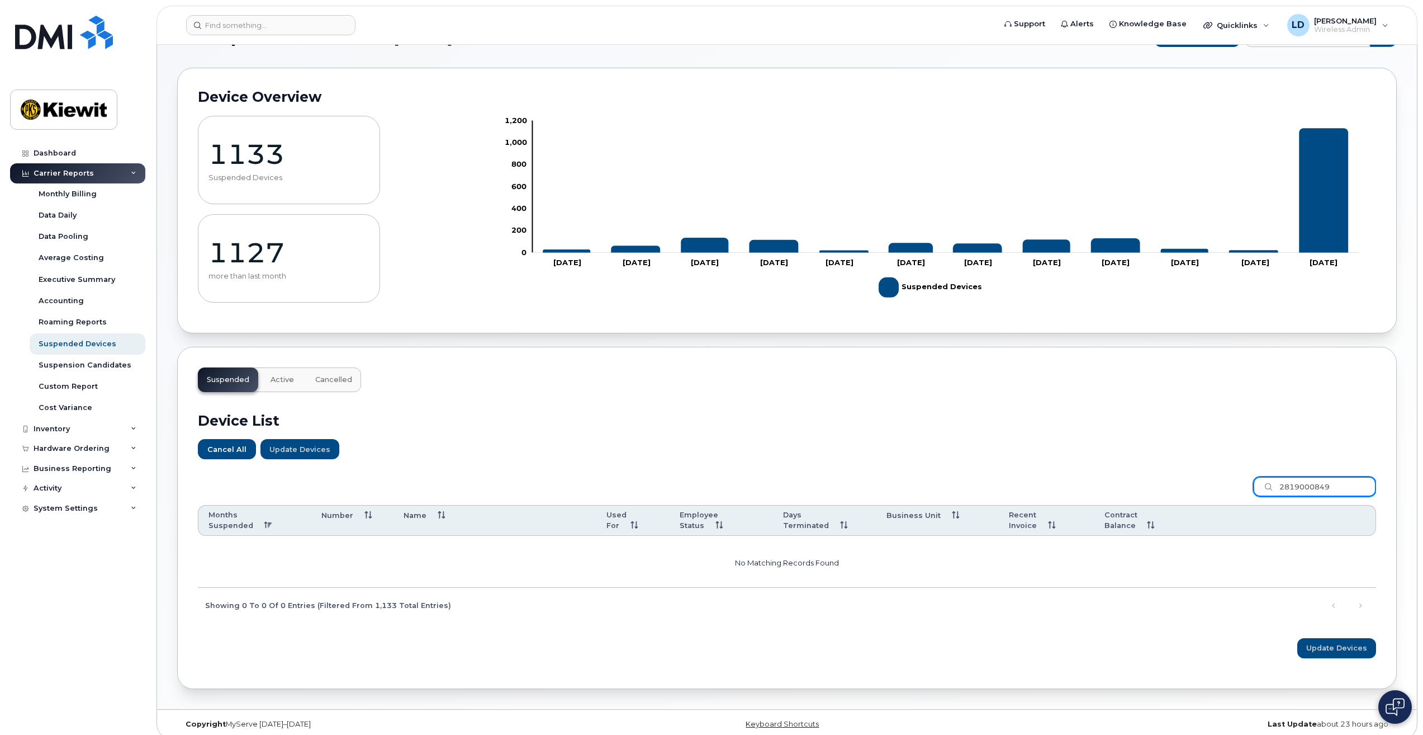
type input "2819000849"
click at [338, 377] on span "Cancelled" at bounding box center [333, 379] width 37 height 9
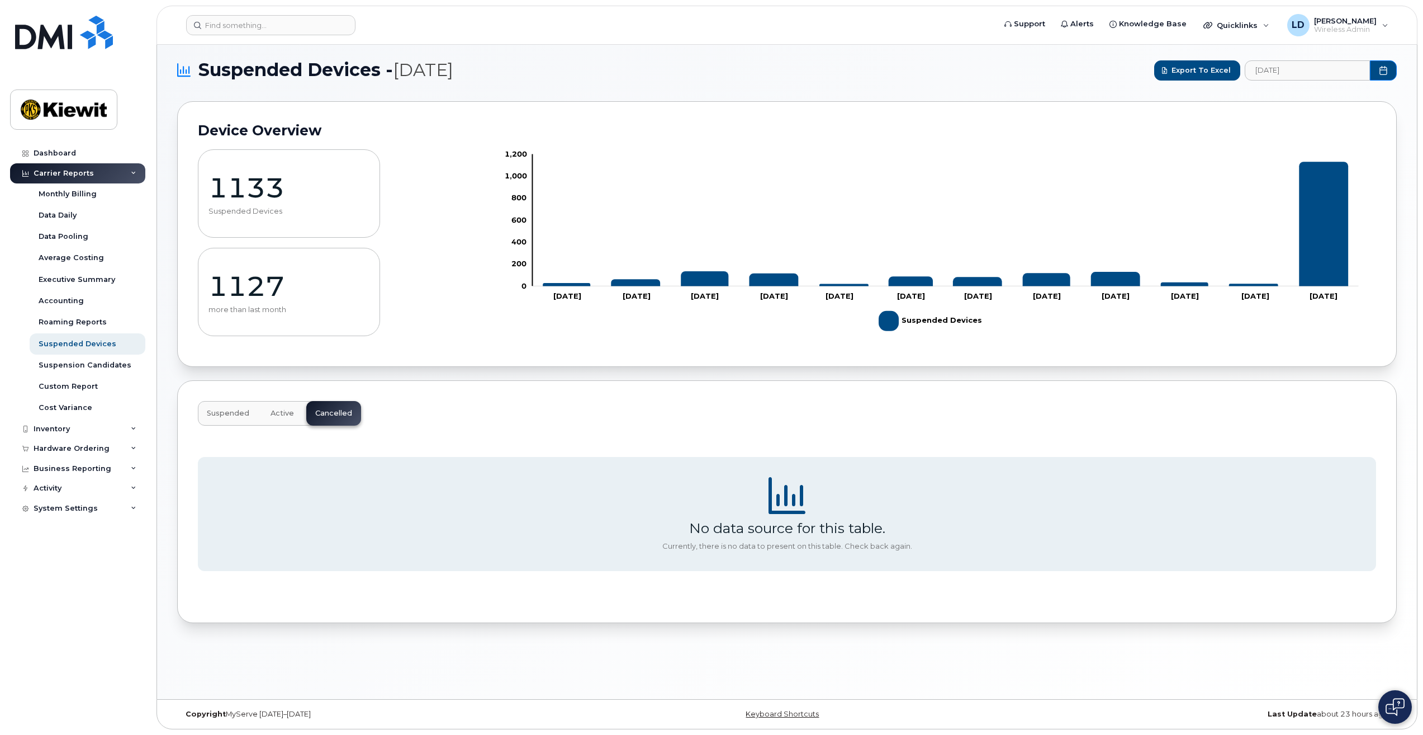
click at [281, 414] on span "Active" at bounding box center [282, 413] width 23 height 9
click at [281, 414] on div "Suspended Active Cancelled" at bounding box center [279, 413] width 163 height 25
click at [217, 414] on span "Suspended" at bounding box center [228, 413] width 42 height 9
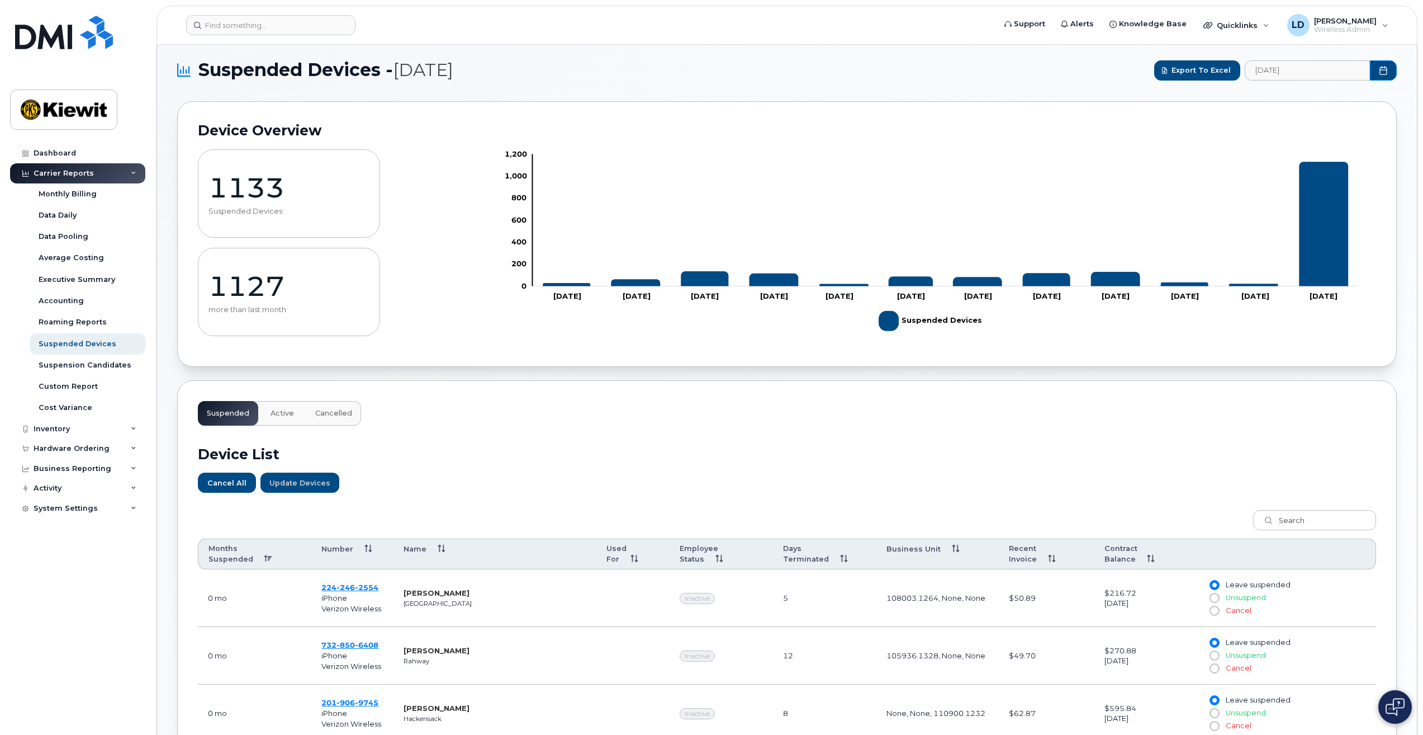
scroll to position [0, 0]
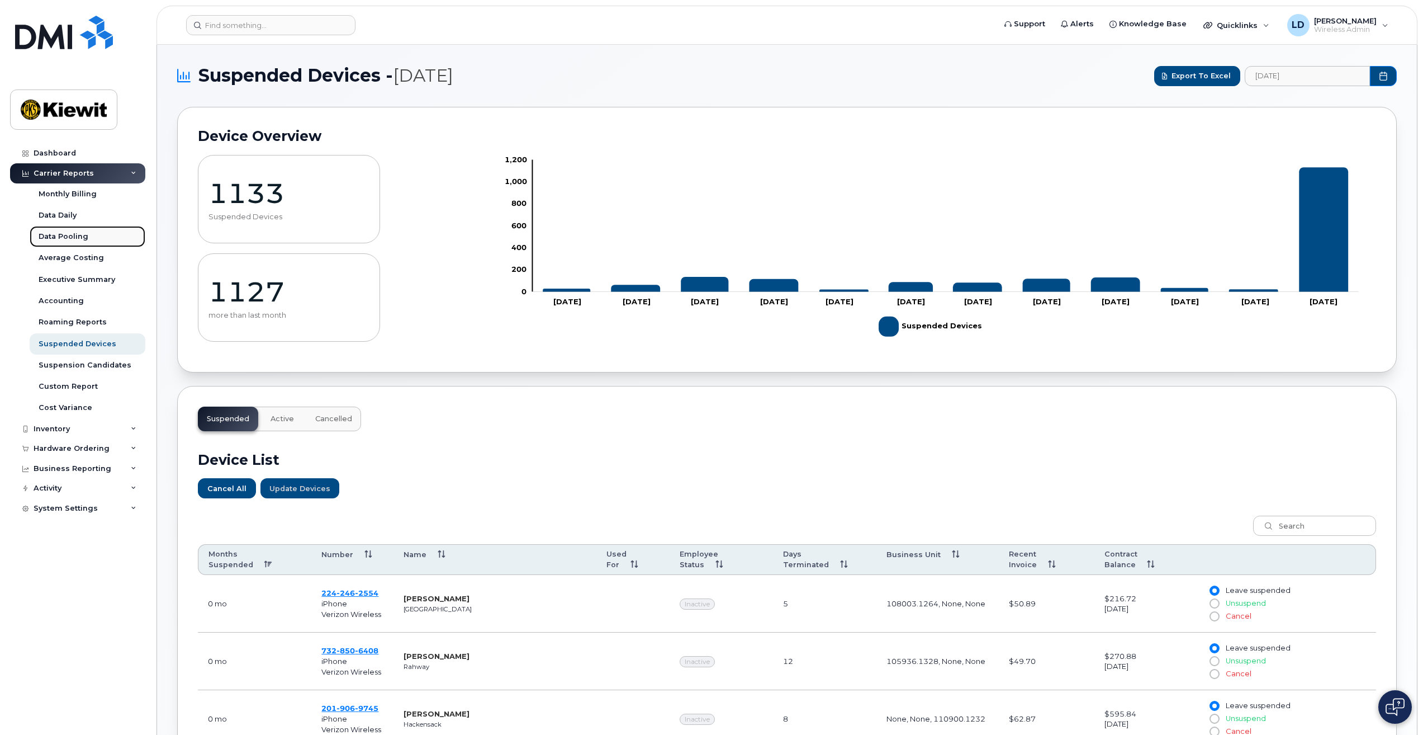
click at [65, 234] on div "Data Pooling" at bounding box center [64, 236] width 50 height 10
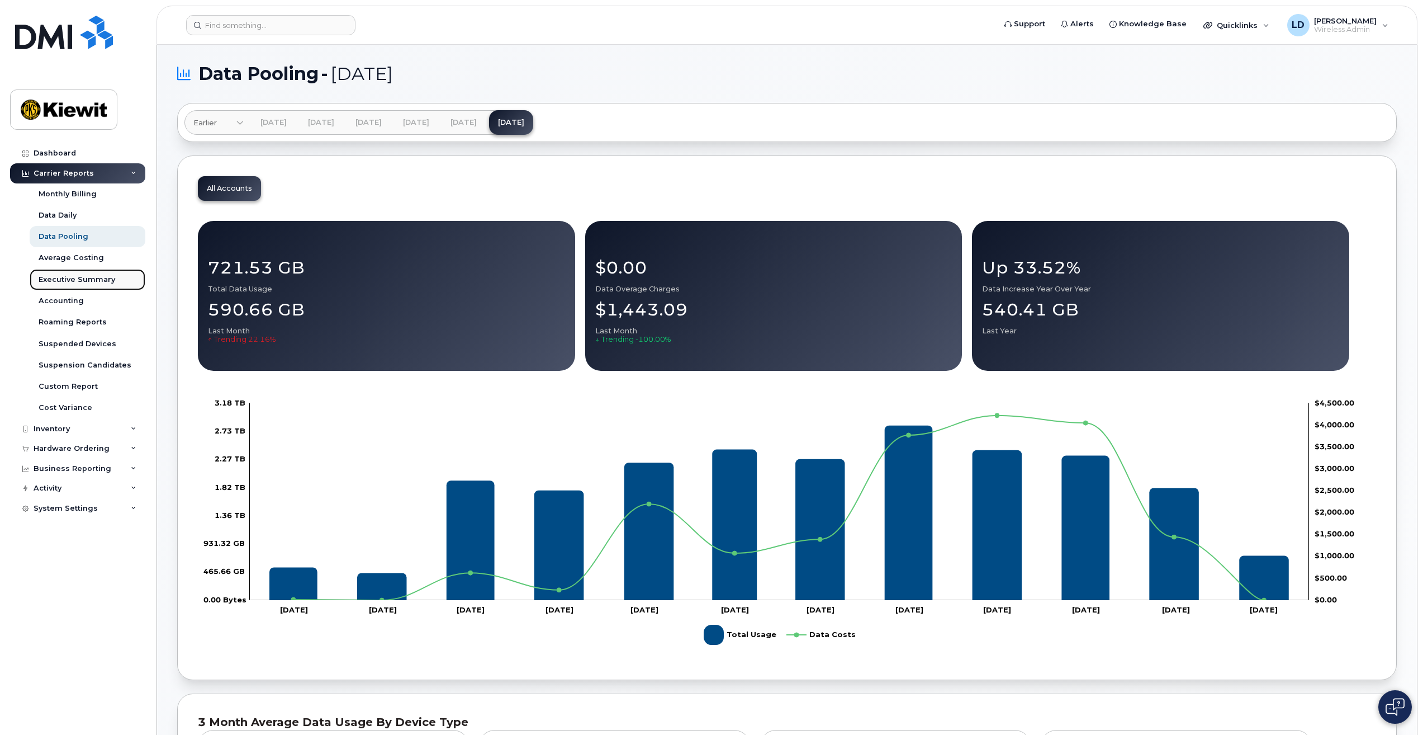
click at [63, 283] on div "Executive Summary" at bounding box center [77, 280] width 77 height 10
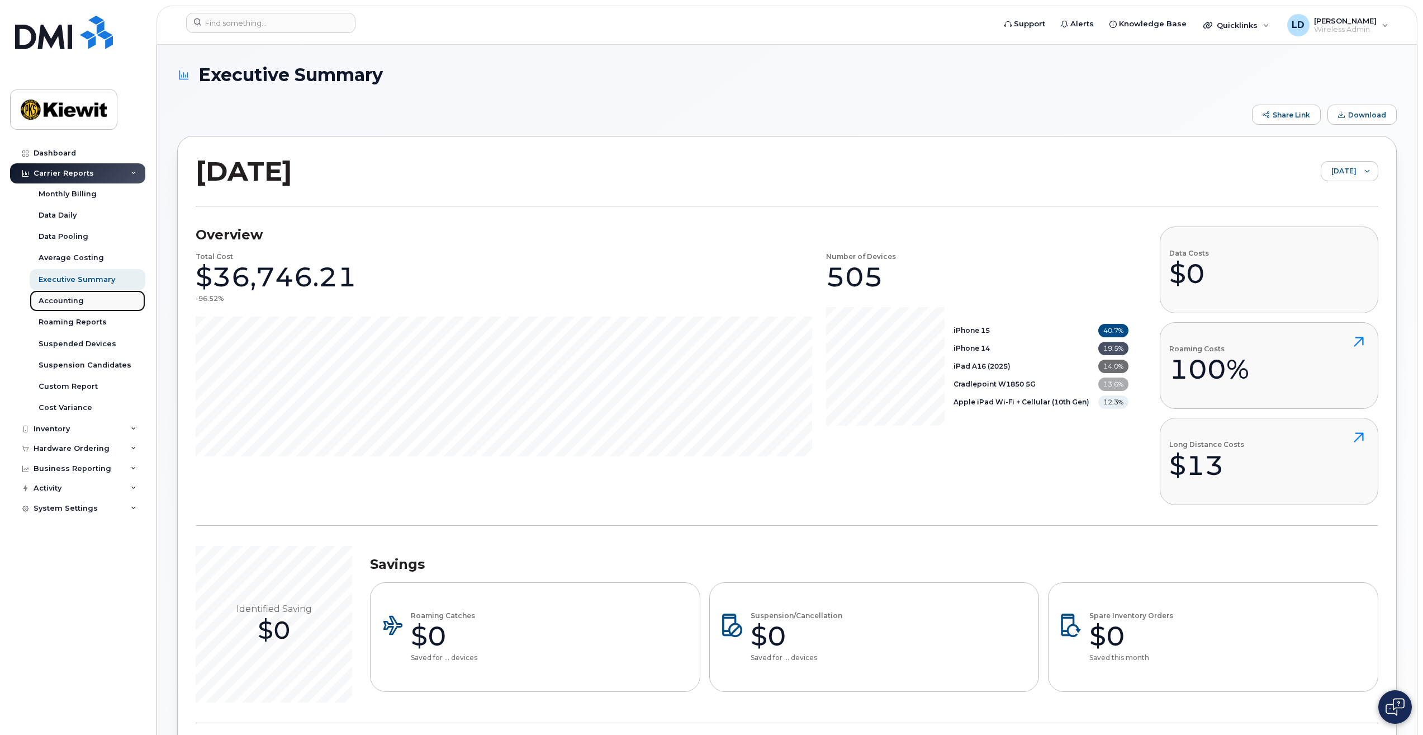
click at [67, 303] on div "Accounting" at bounding box center [61, 301] width 45 height 10
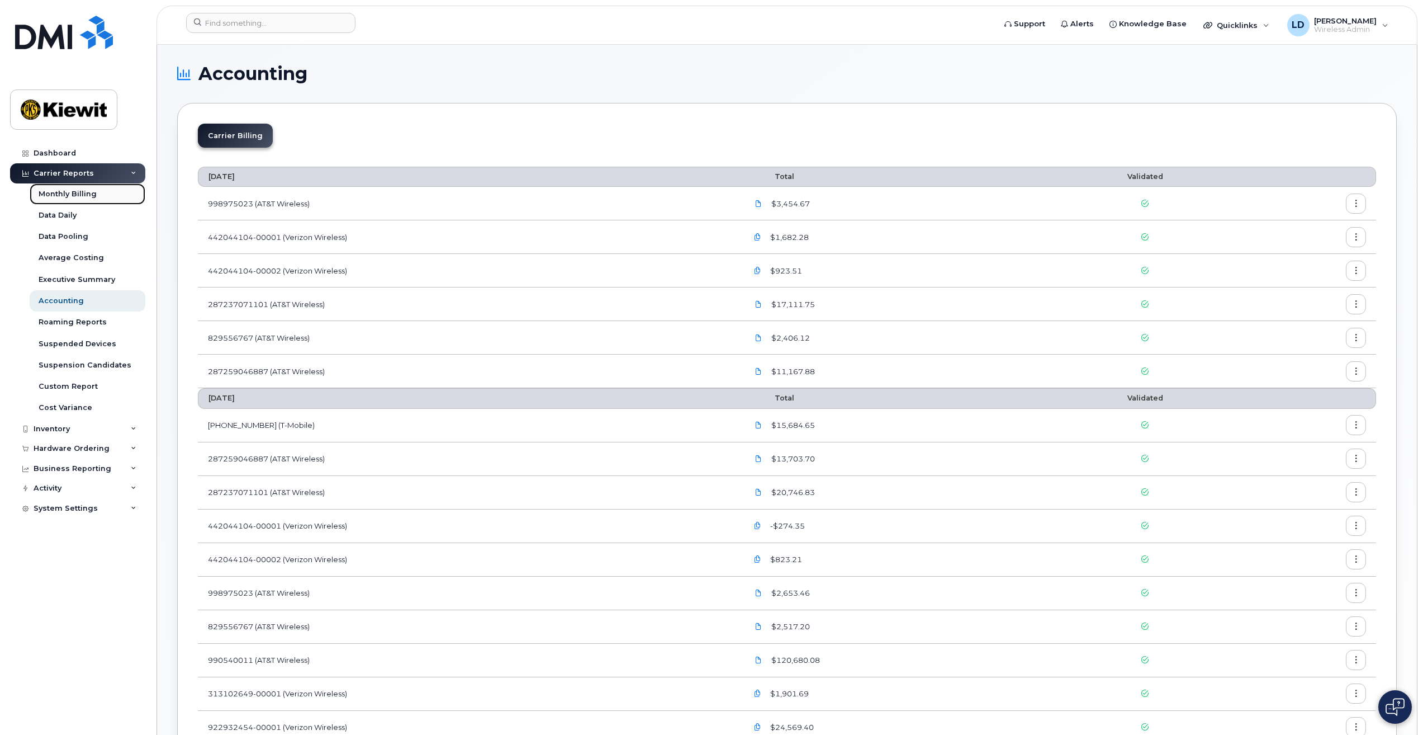
click at [58, 196] on div "Monthly Billing" at bounding box center [68, 194] width 58 height 10
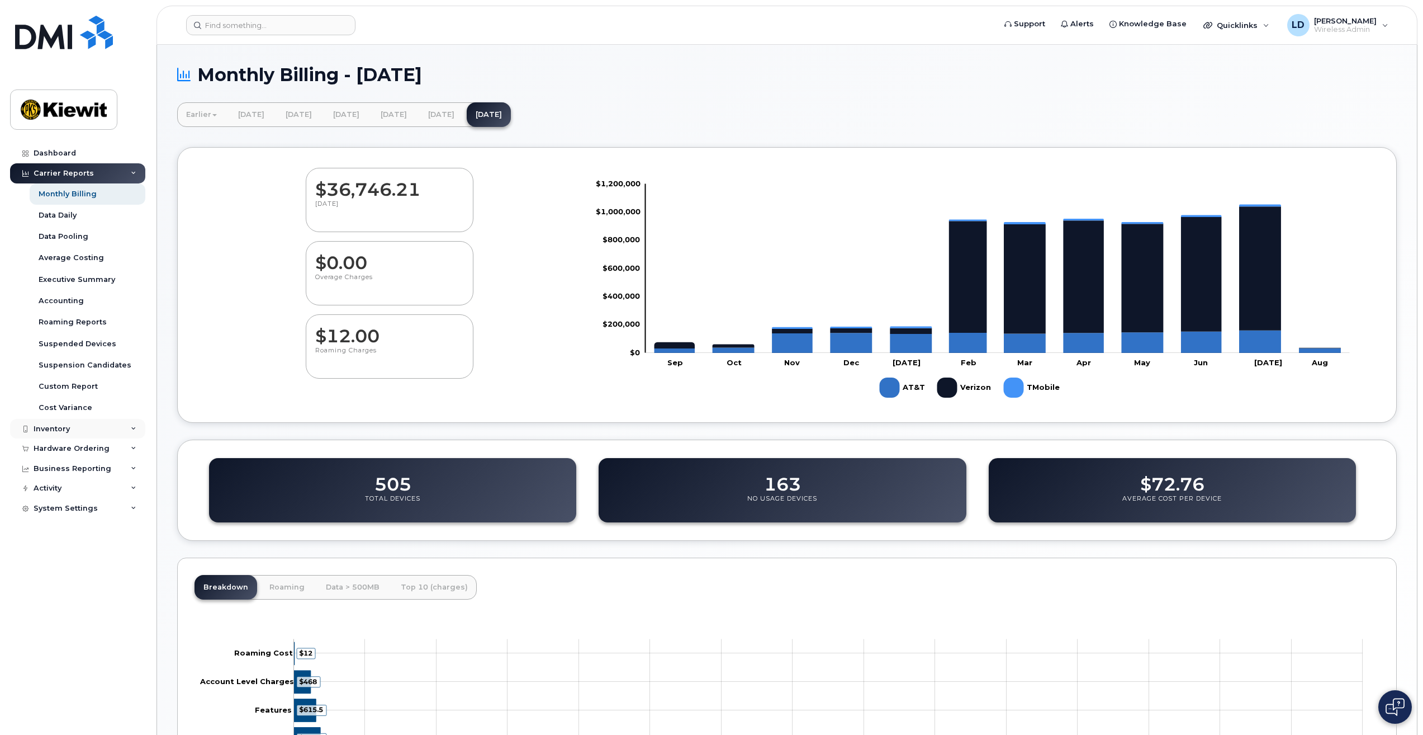
click at [47, 425] on div "Inventory" at bounding box center [52, 428] width 36 height 9
click at [63, 453] on div "Mobility Devices" at bounding box center [70, 449] width 63 height 10
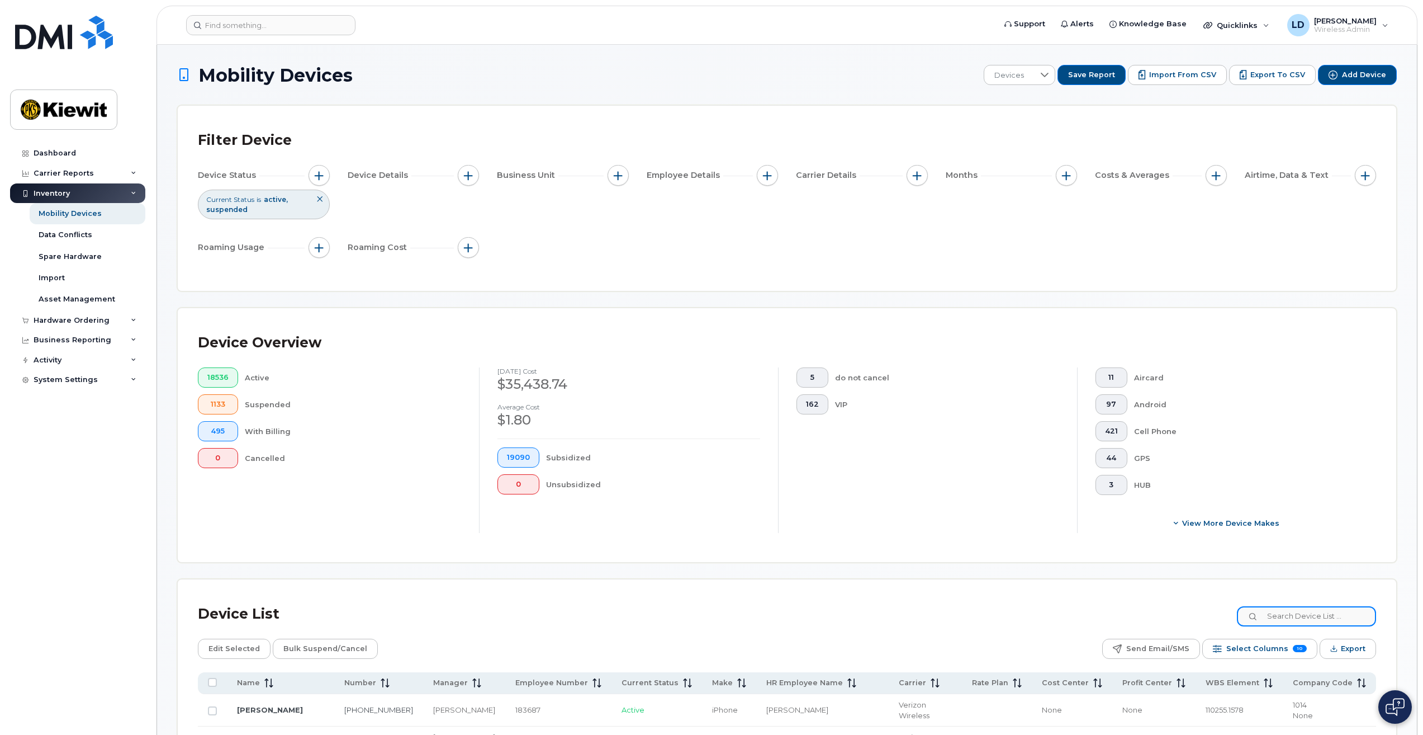
click at [1311, 615] on input at bounding box center [1306, 616] width 139 height 20
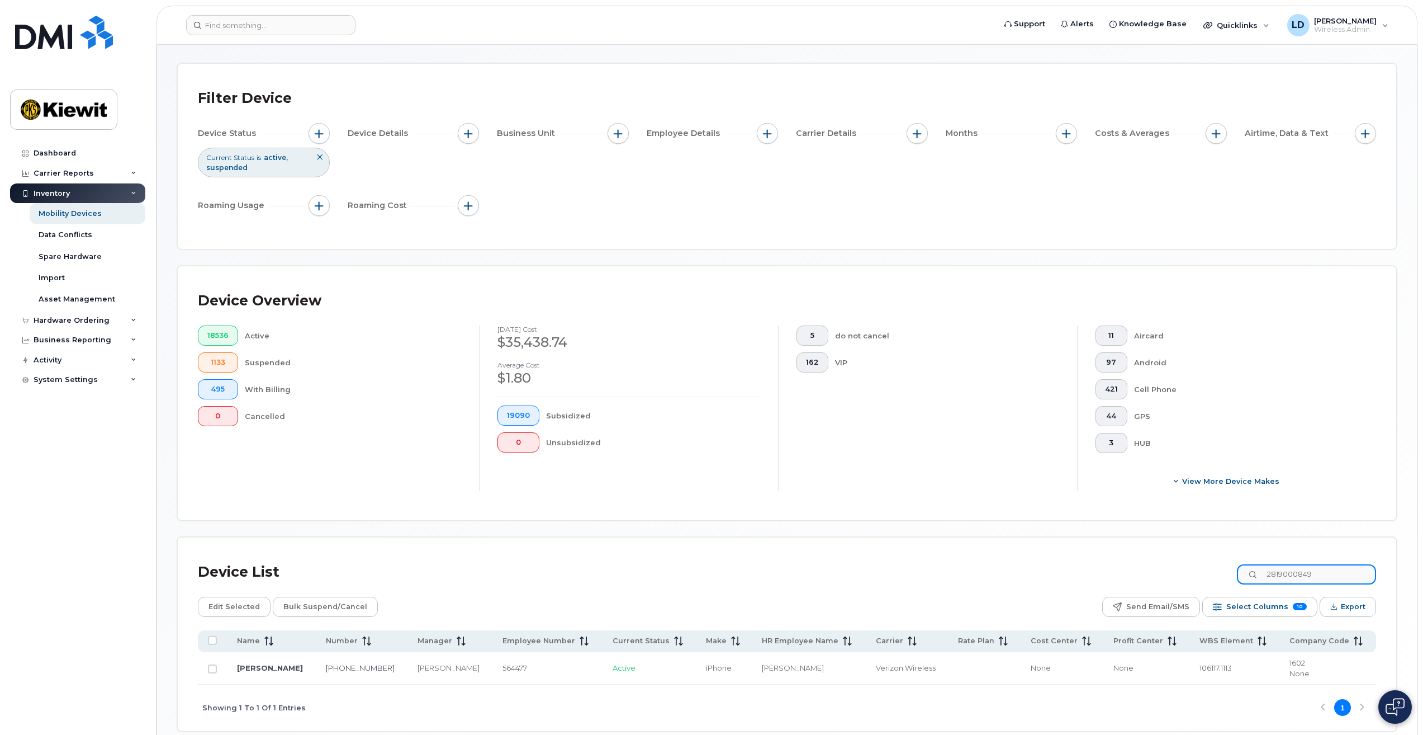
scroll to position [94, 0]
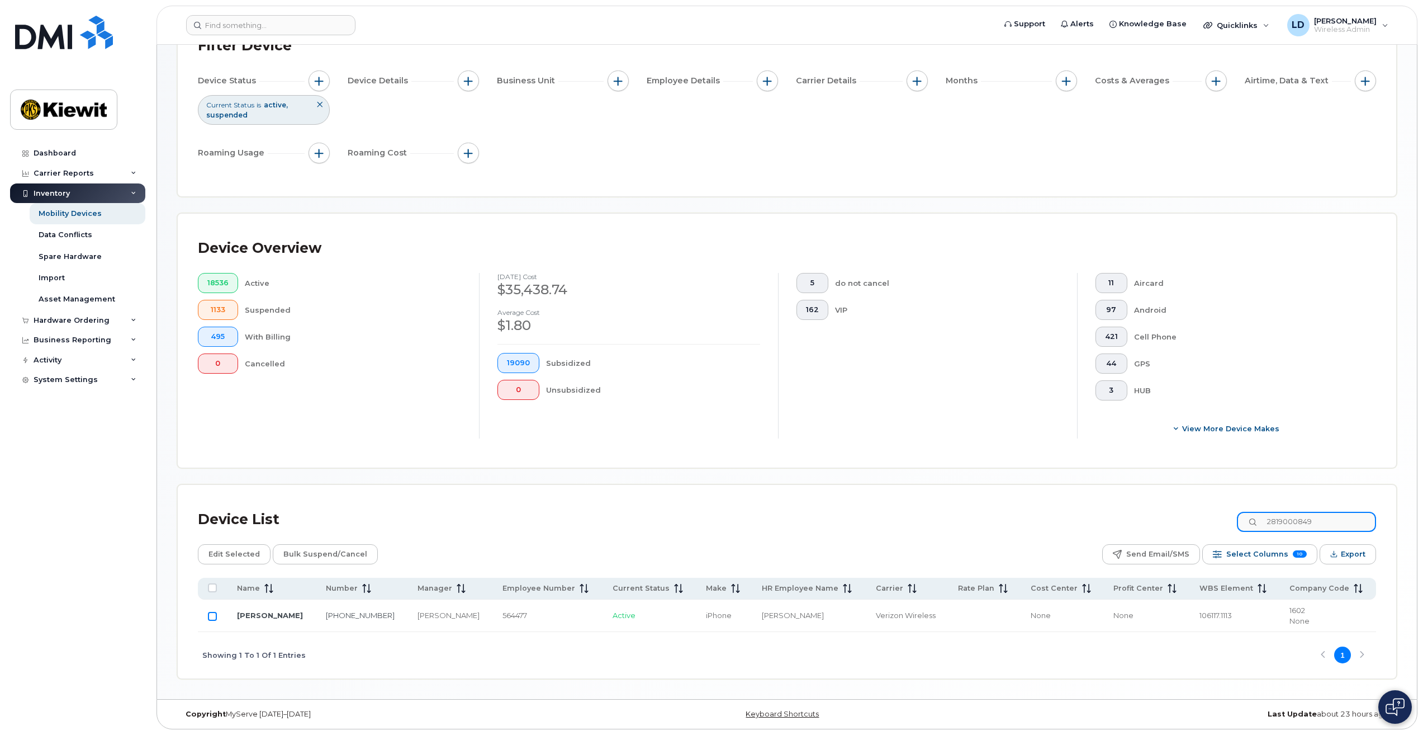
type input "2819000849"
click at [210, 613] on input "Row Unselected" at bounding box center [212, 616] width 9 height 9
checkbox input "true"
click at [310, 549] on span "Bulk Suspend/Cancel" at bounding box center [325, 554] width 84 height 17
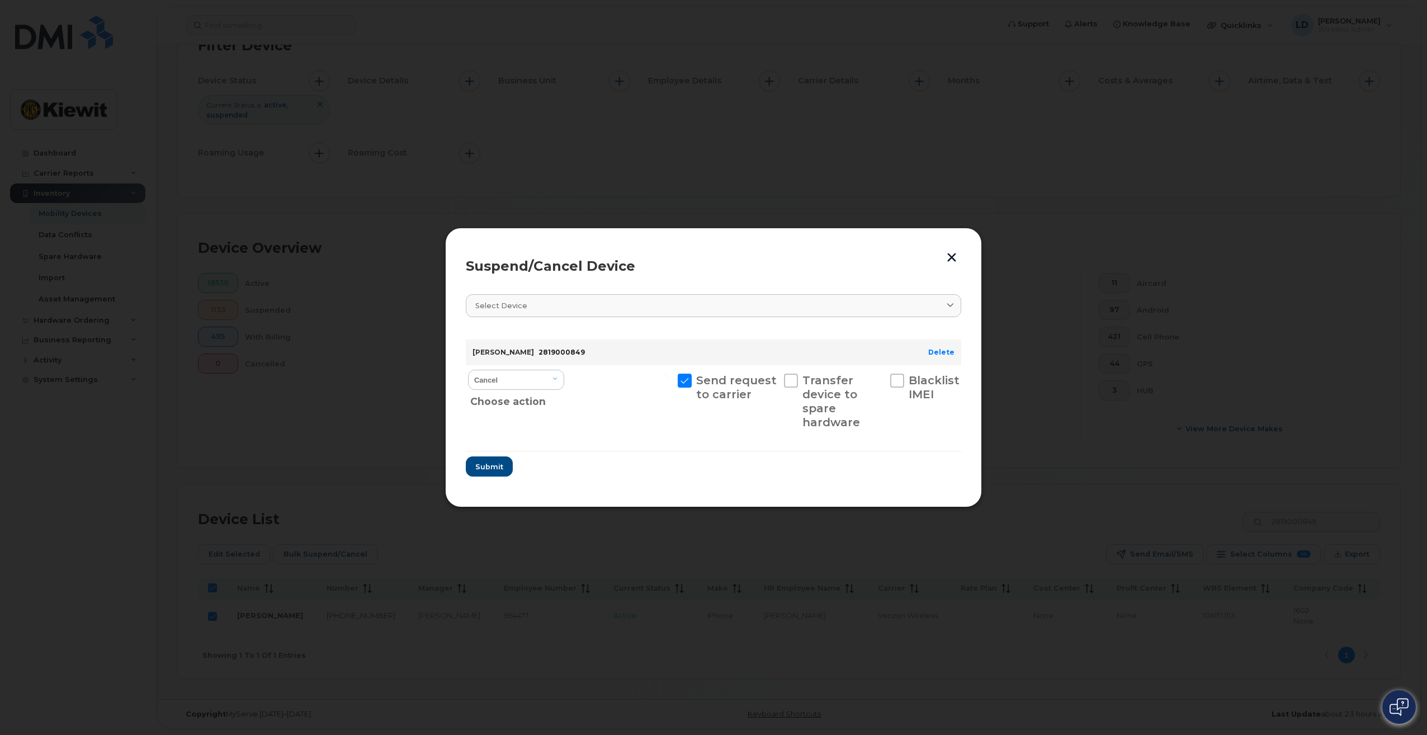
click at [961, 299] on div "Suspend/Cancel Device Select device Type first three symbols or more CALVIN FOS…" at bounding box center [713, 368] width 537 height 280
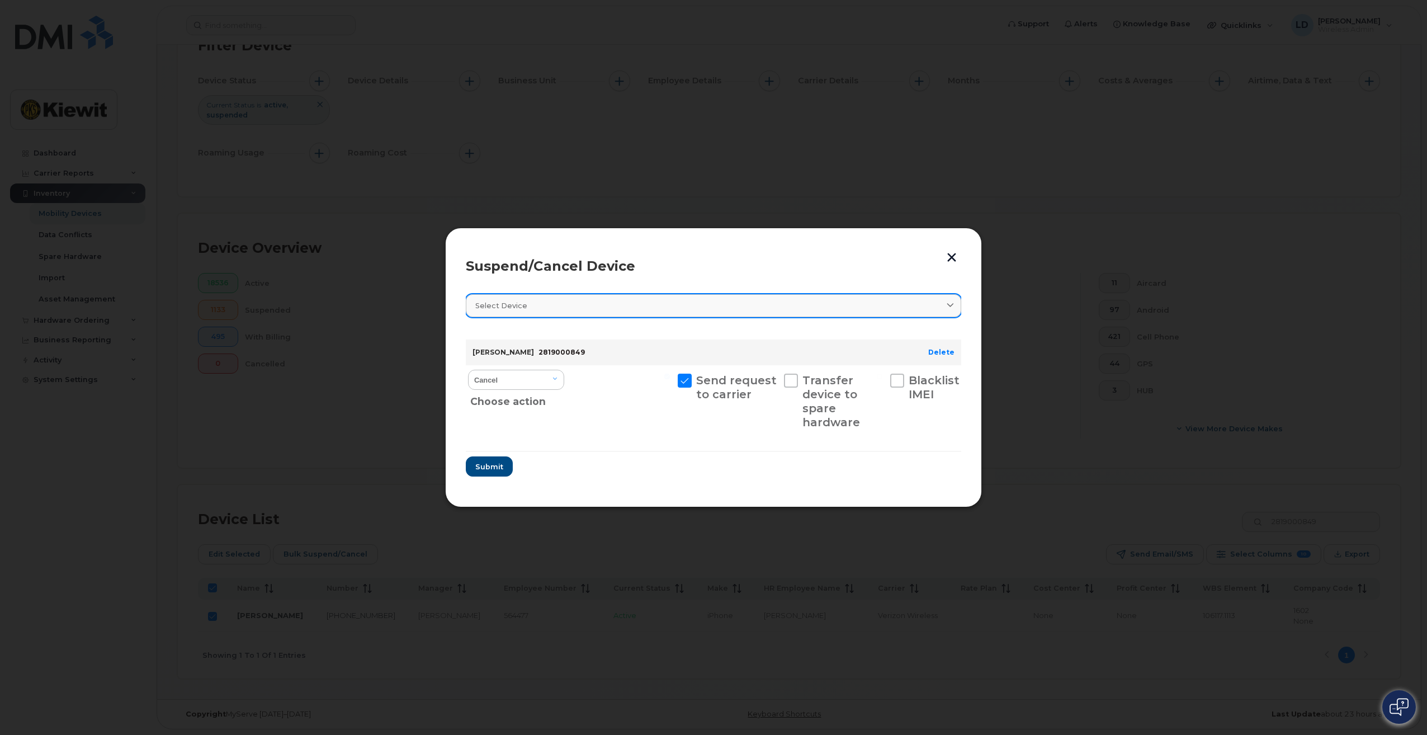
click at [952, 302] on icon at bounding box center [950, 305] width 7 height 7
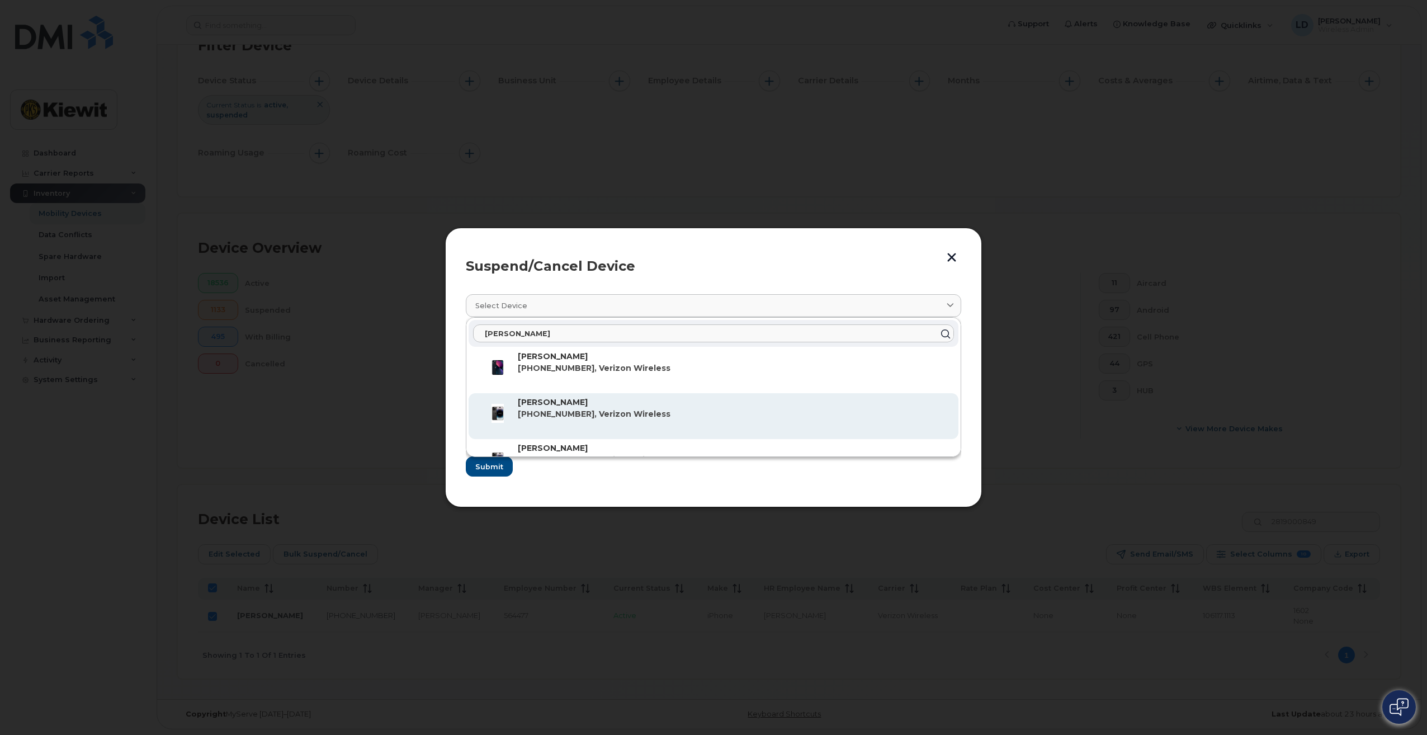
type input "[PERSON_NAME]"
click at [636, 404] on p "[PERSON_NAME]" at bounding box center [734, 402] width 432 height 12
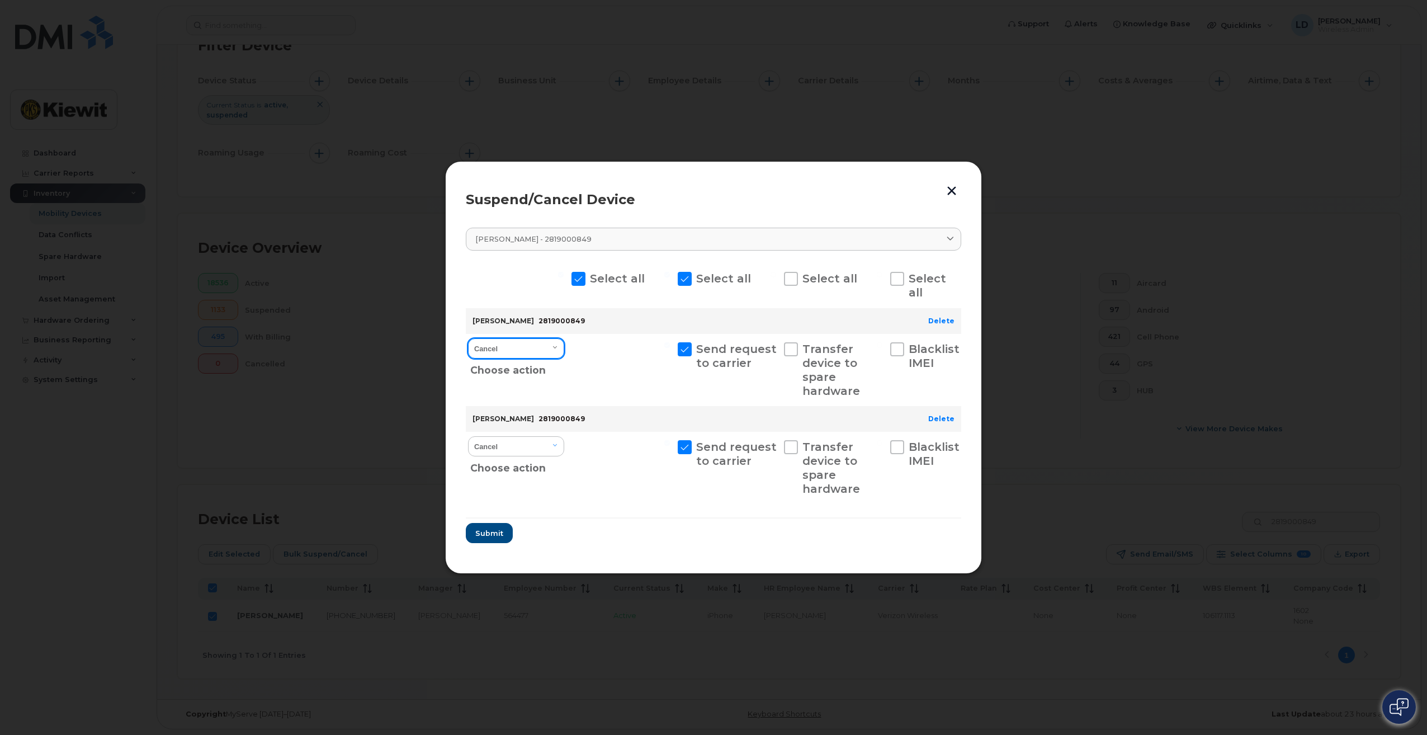
click at [552, 350] on select "Cancel Suspend - Reduced Rate Suspend - Full Rate Suspend - Lost Device/Stolen …" at bounding box center [516, 348] width 96 height 20
select select "[object Object]"
click at [468, 338] on select "Cancel Suspend - Reduced Rate Suspend - Full Rate Suspend - Lost Device/Stolen …" at bounding box center [516, 348] width 96 height 20
click at [556, 444] on select "Cancel Suspend - Reduced Rate Suspend - Full Rate Suspend - Lost Device/Stolen …" at bounding box center [516, 446] width 96 height 20
select select "[object Object]"
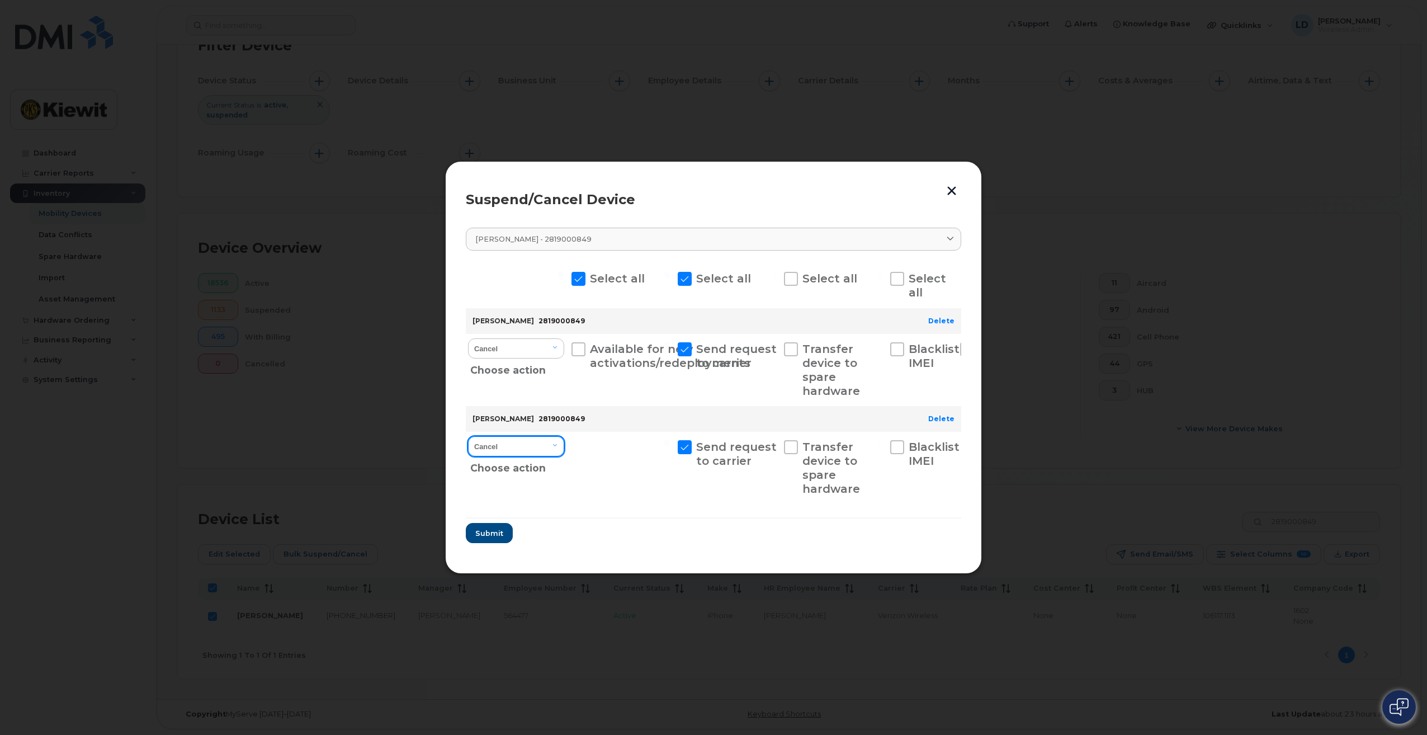
click at [468, 436] on select "Cancel Suspend - Reduced Rate Suspend - Full Rate Suspend - Lost Device/Stolen …" at bounding box center [516, 446] width 96 height 20
click at [486, 536] on span "Submit" at bounding box center [489, 533] width 28 height 11
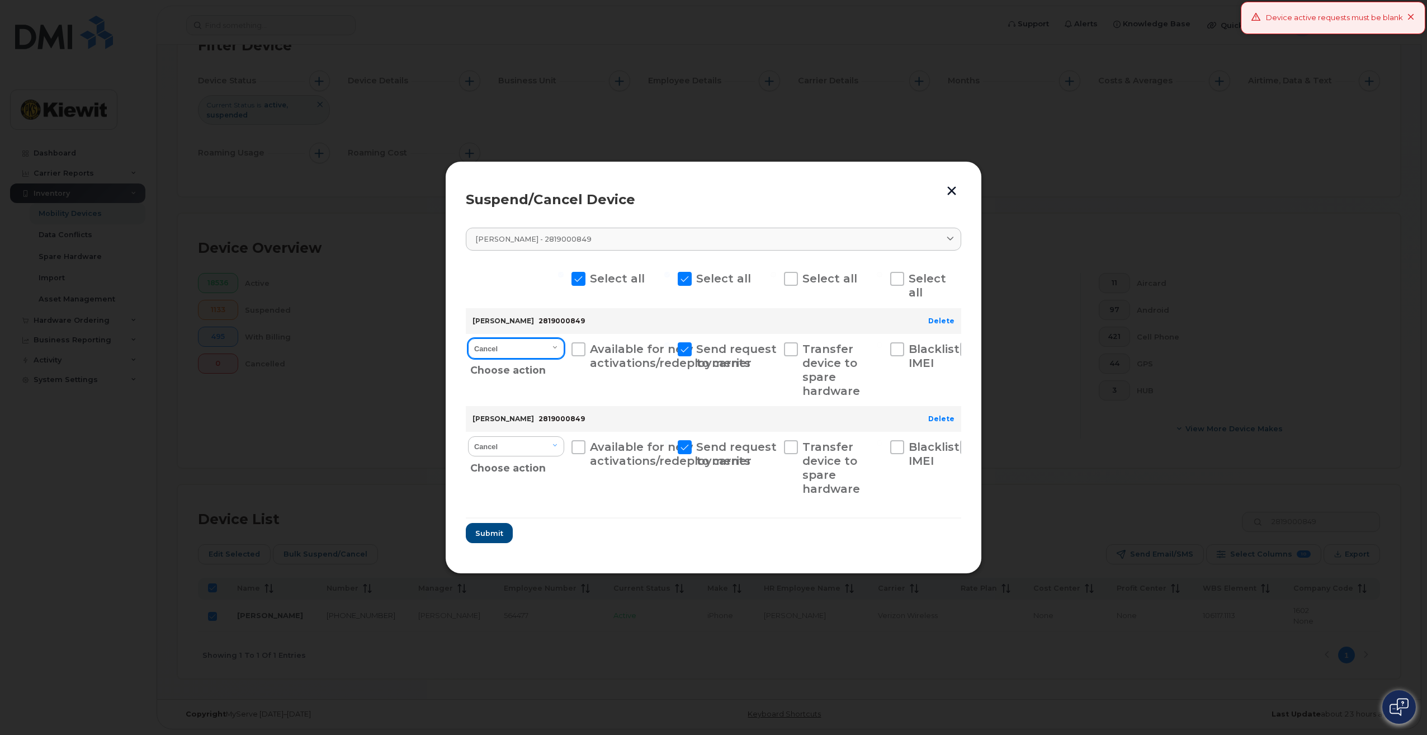
click at [553, 348] on select "Cancel Suspend - Reduced Rate Suspend - Full Rate Suspend - Lost Device/Stolen …" at bounding box center [516, 348] width 96 height 20
select select "[object Object]"
click at [468, 338] on select "Cancel Suspend - Reduced Rate Suspend - Full Rate Suspend - Lost Device/Stolen …" at bounding box center [516, 348] width 96 height 20
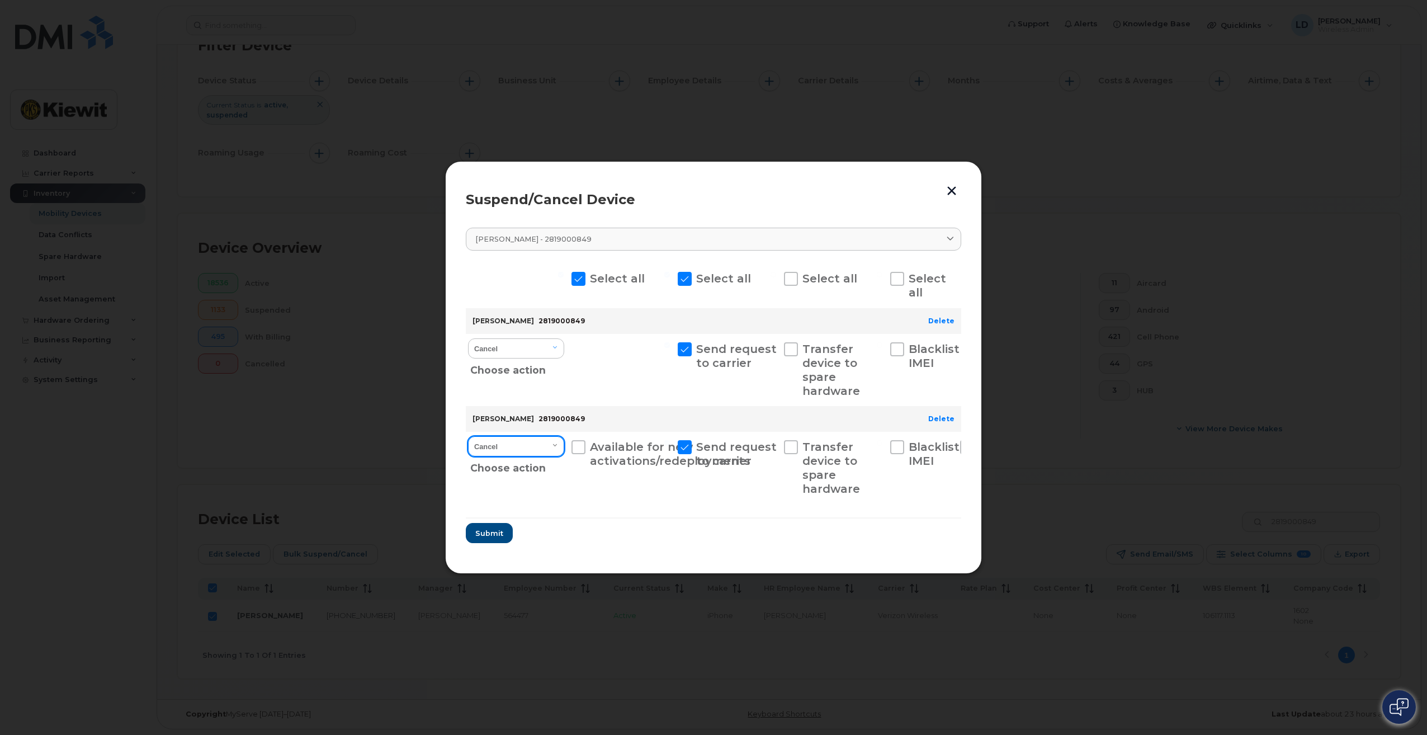
click at [560, 444] on select "Cancel Suspend - Reduced Rate Suspend - Full Rate Suspend - Lost Device/Stolen …" at bounding box center [516, 446] width 96 height 20
select select "[object Object]"
click at [468, 436] on select "Cancel Suspend - Reduced Rate Suspend - Full Rate Suspend - Lost Device/Stolen …" at bounding box center [516, 446] width 96 height 20
click at [500, 533] on span "Submit" at bounding box center [489, 533] width 28 height 11
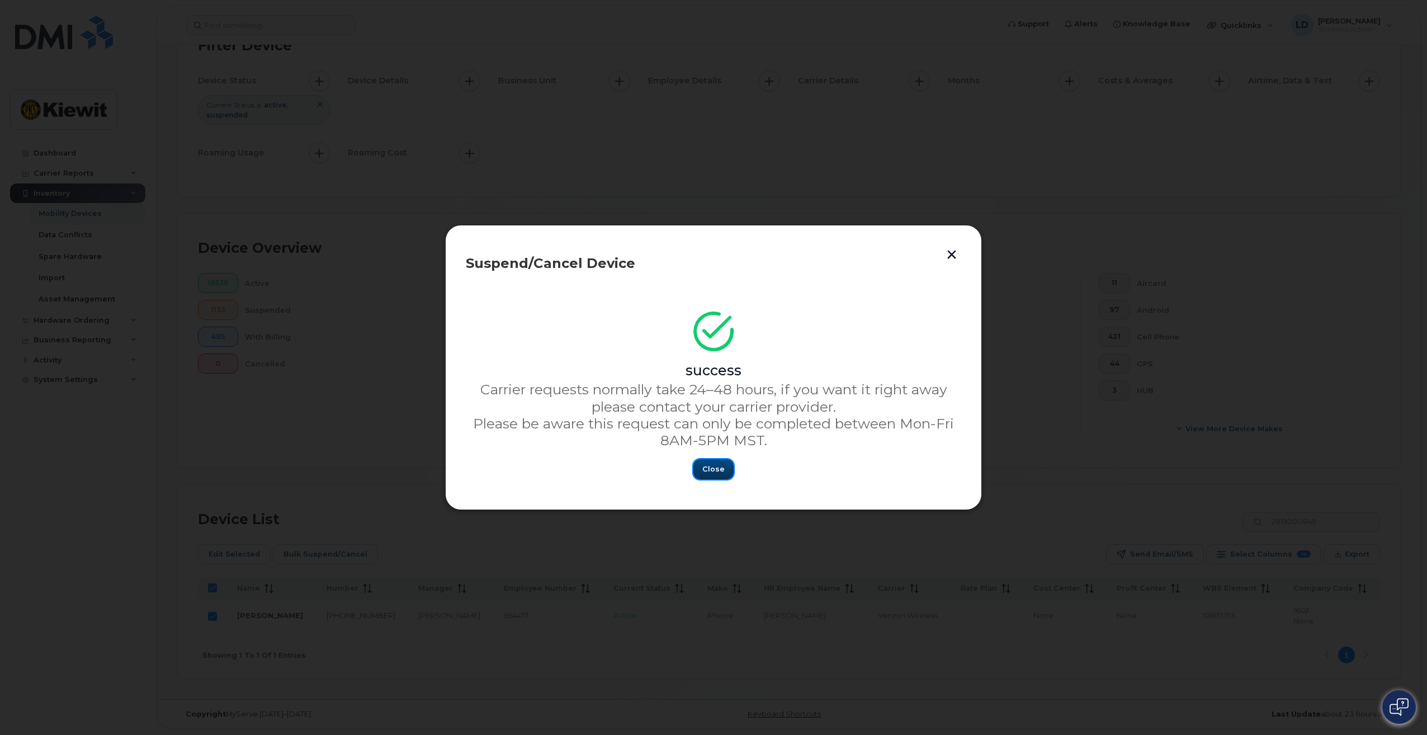
click at [713, 471] on span "Close" at bounding box center [713, 468] width 22 height 11
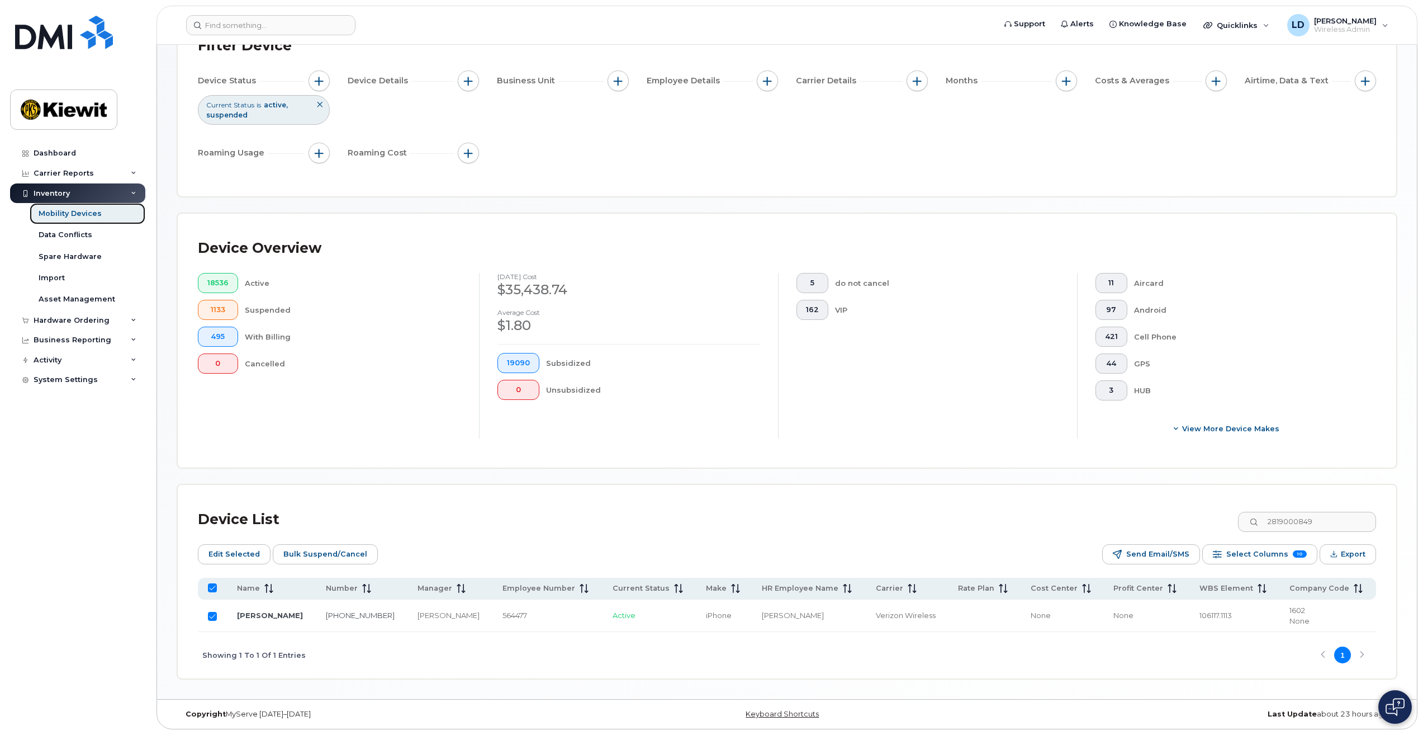
click at [46, 214] on div "Mobility Devices" at bounding box center [70, 214] width 63 height 10
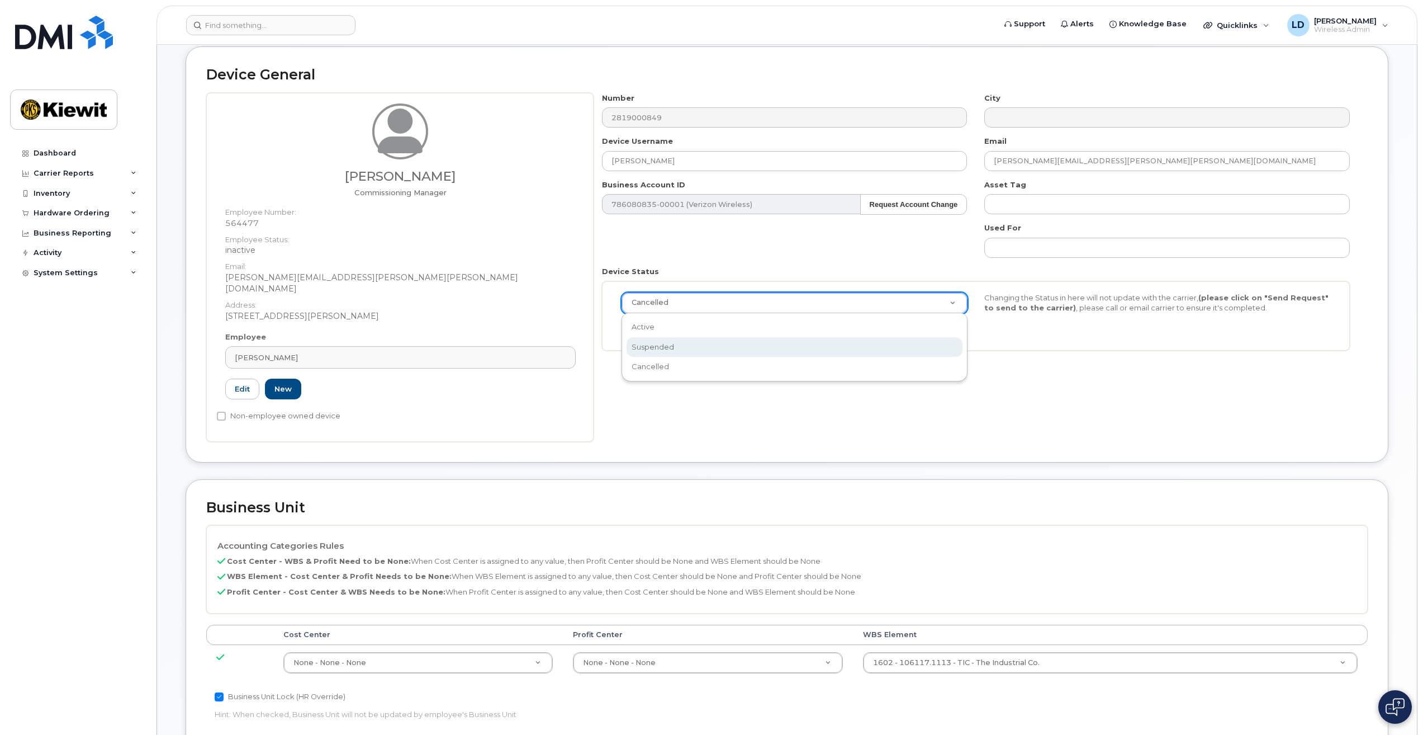
scroll to position [0, 3]
select select "suspended"
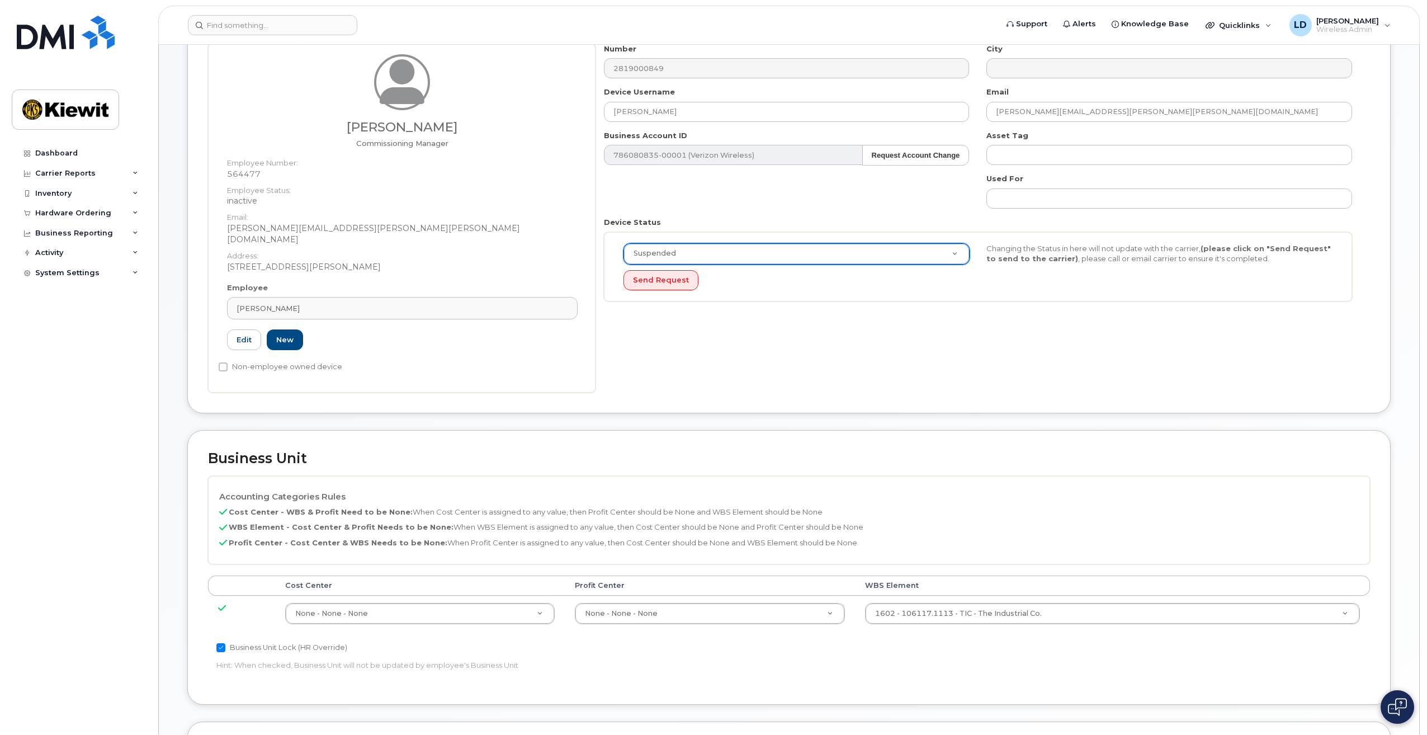
scroll to position [168, 0]
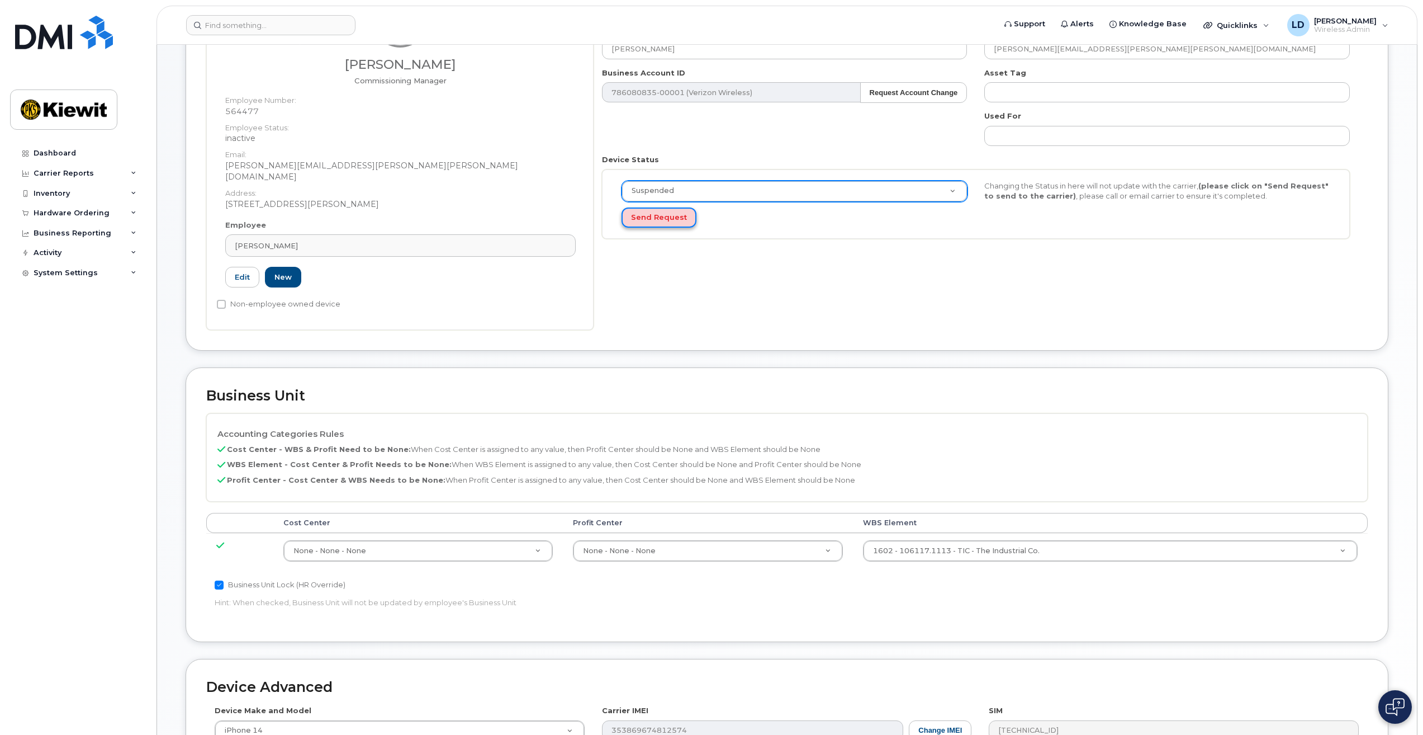
click at [644, 222] on button "Send Request" at bounding box center [659, 217] width 75 height 21
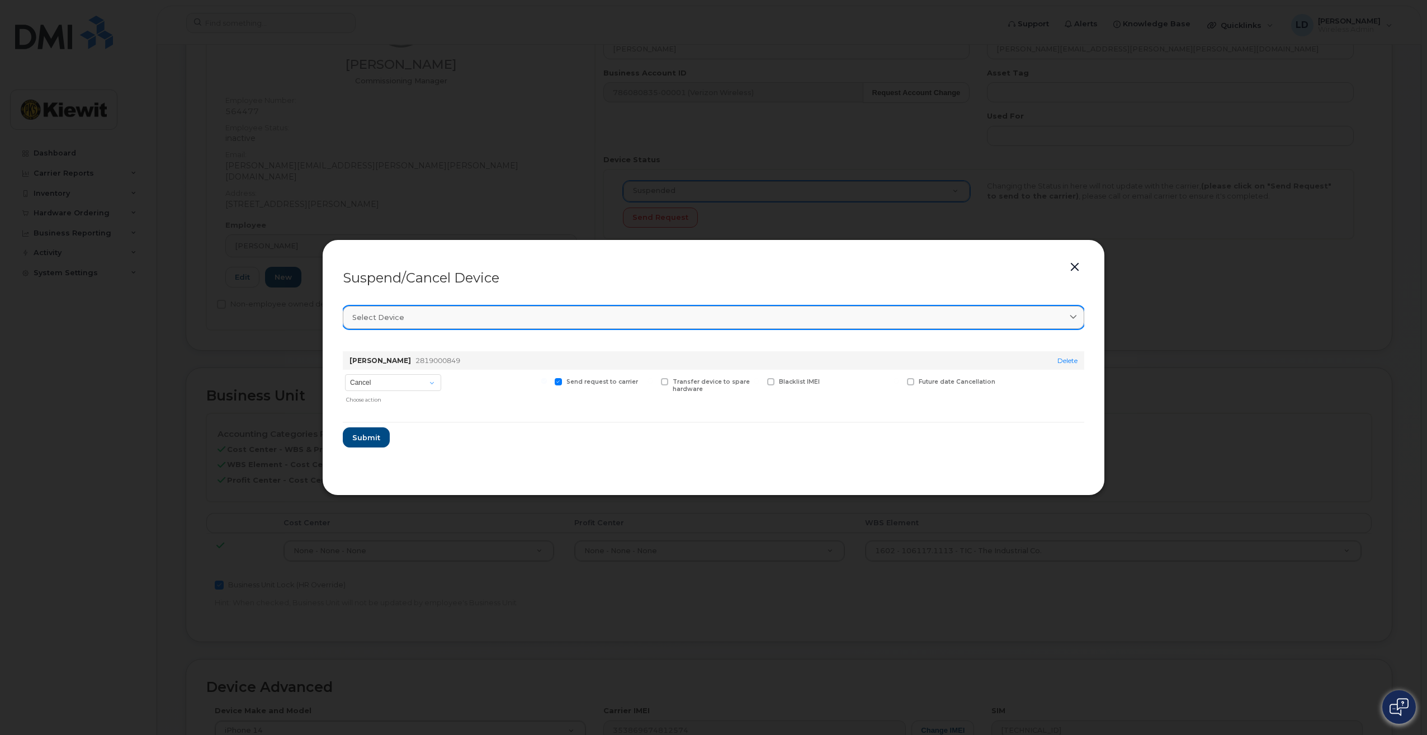
click at [1066, 320] on div "Select device" at bounding box center [713, 317] width 722 height 11
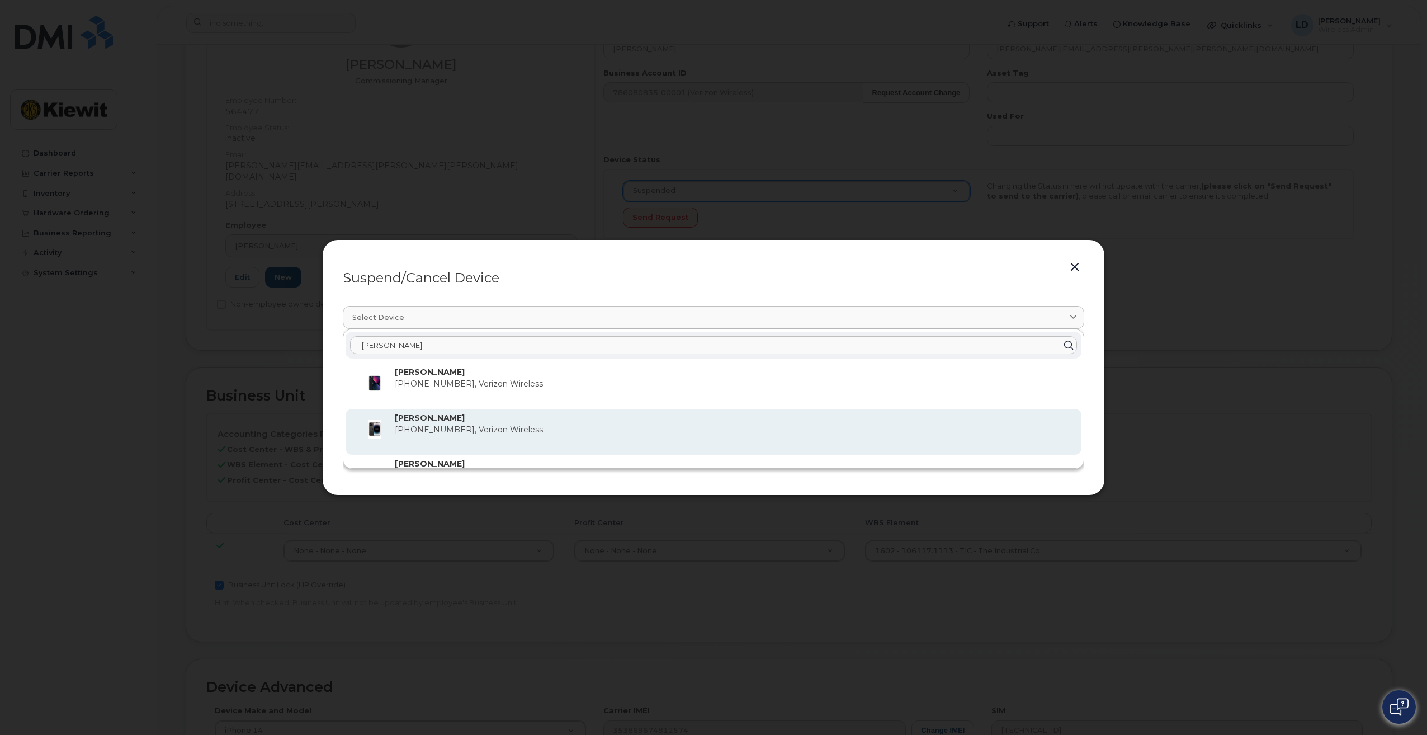
type input "[PERSON_NAME]"
click at [441, 429] on span "[PHONE_NUMBER], Verizon Wireless" at bounding box center [469, 429] width 148 height 10
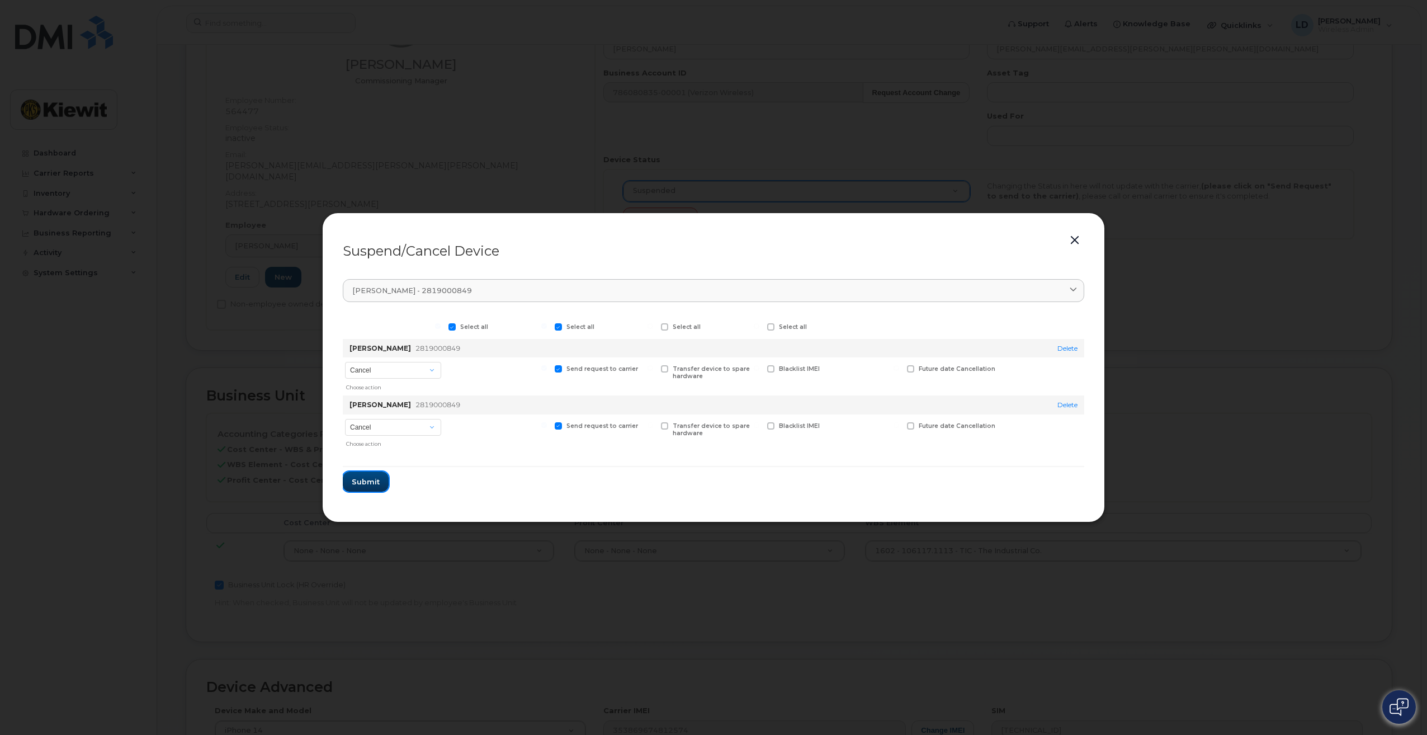
click at [363, 477] on span "Submit" at bounding box center [366, 481] width 28 height 11
click at [1337, 22] on div "Device already cancelled!" at bounding box center [1313, 17] width 95 height 11
